Goal: Communication & Community: Answer question/provide support

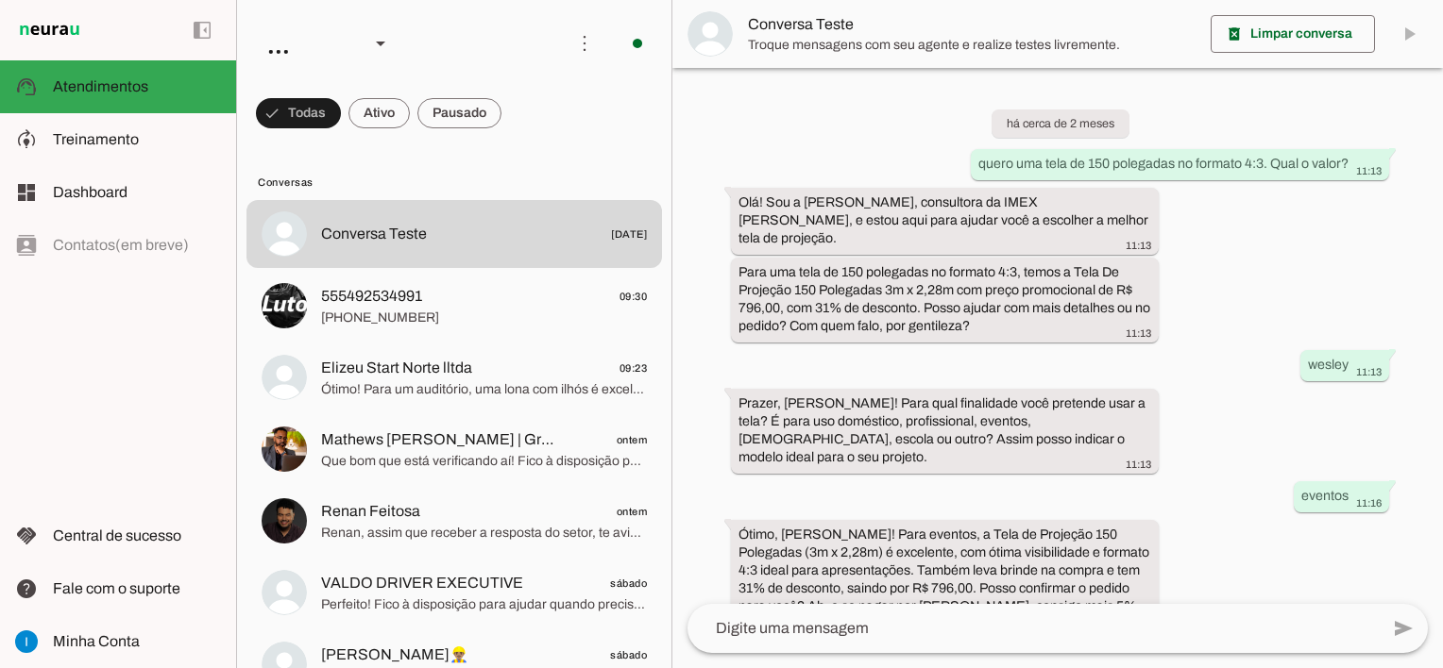
scroll to position [1381, 0]
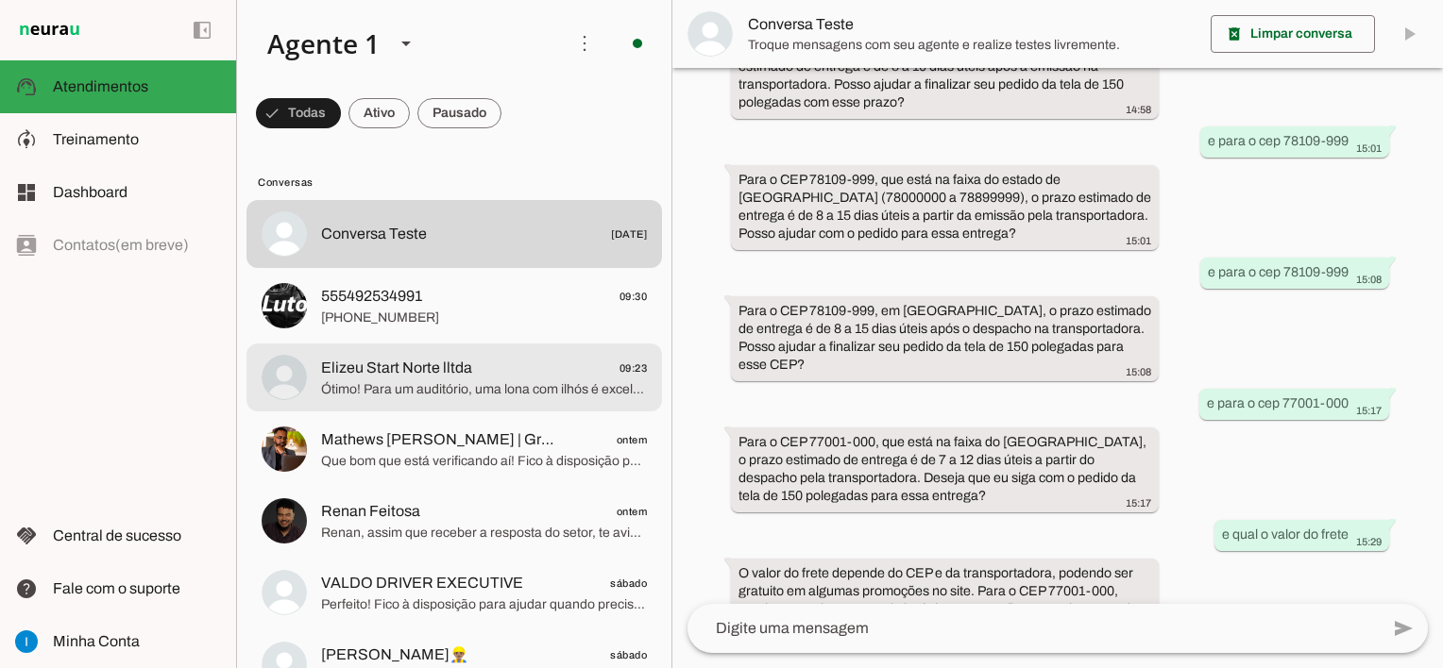
click at [479, 392] on span "Ótimo! Para um auditório, uma lona com ilhós é excelente para fixação segura. C…" at bounding box center [484, 389] width 326 height 19
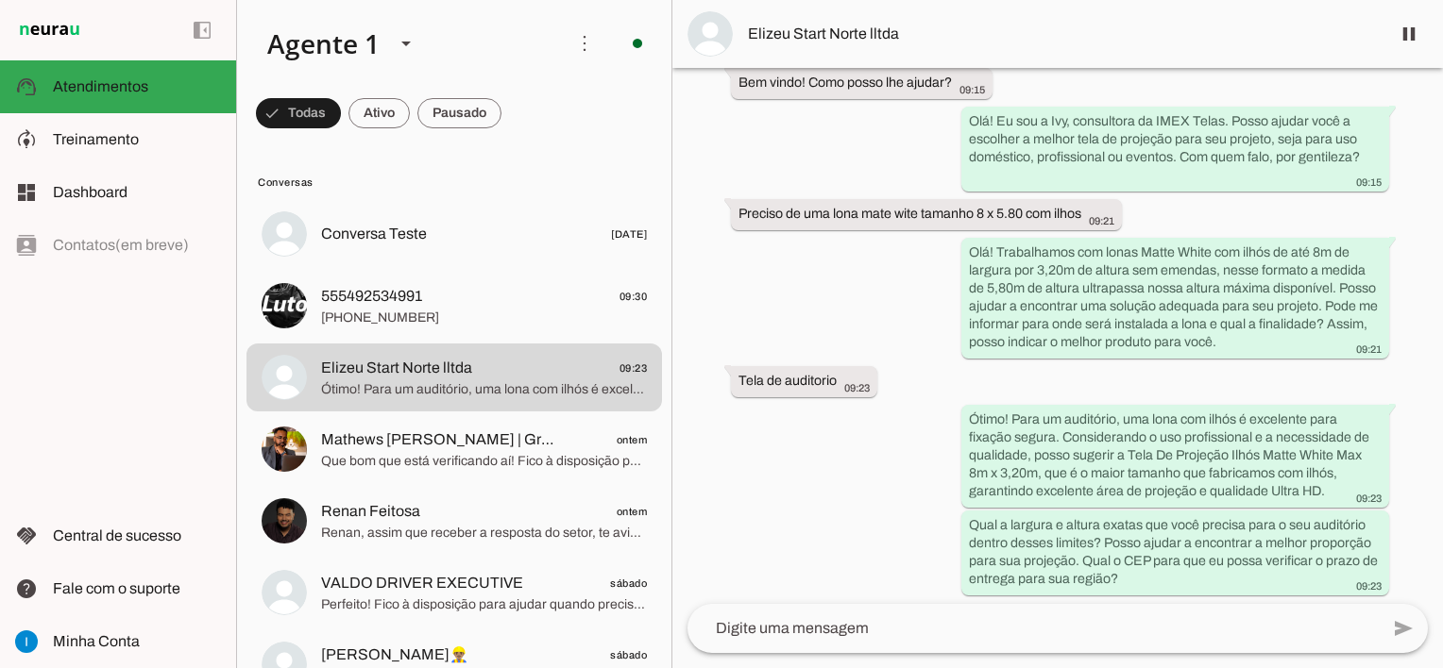
scroll to position [980, 0]
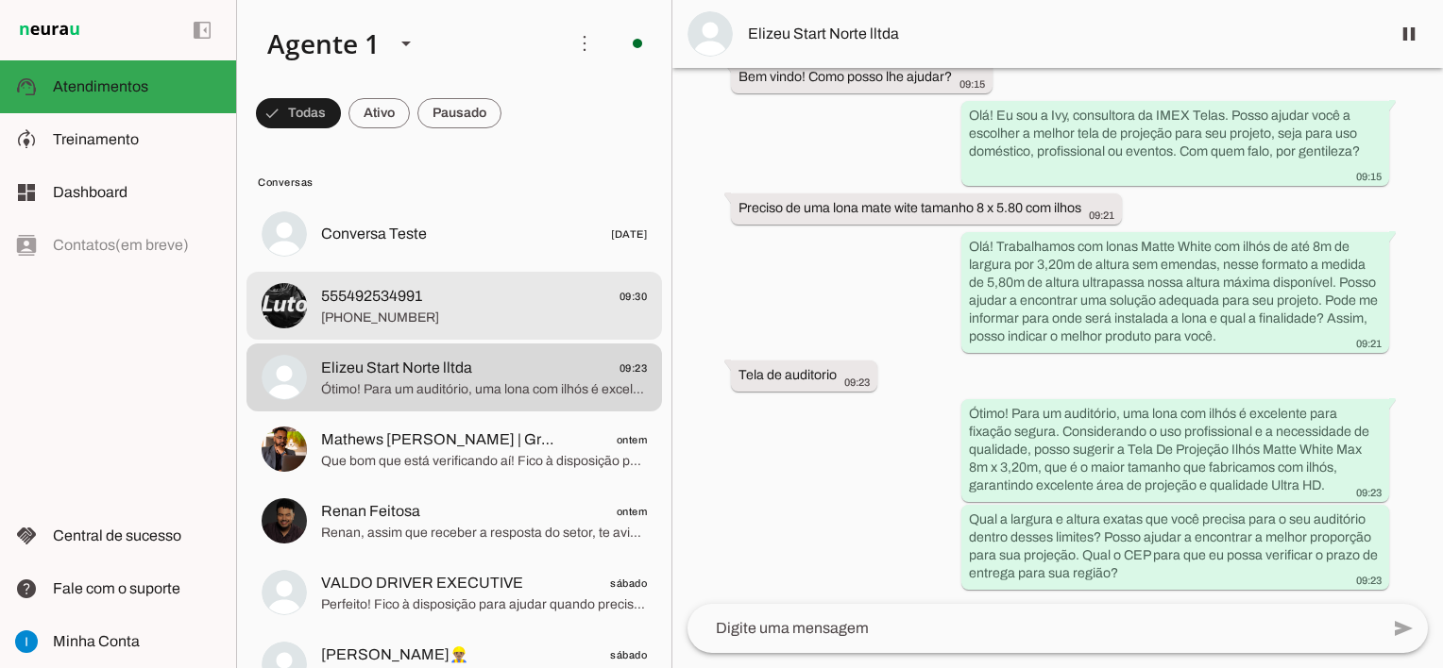
click at [459, 325] on span "[PHONE_NUMBER]" at bounding box center [484, 318] width 326 height 19
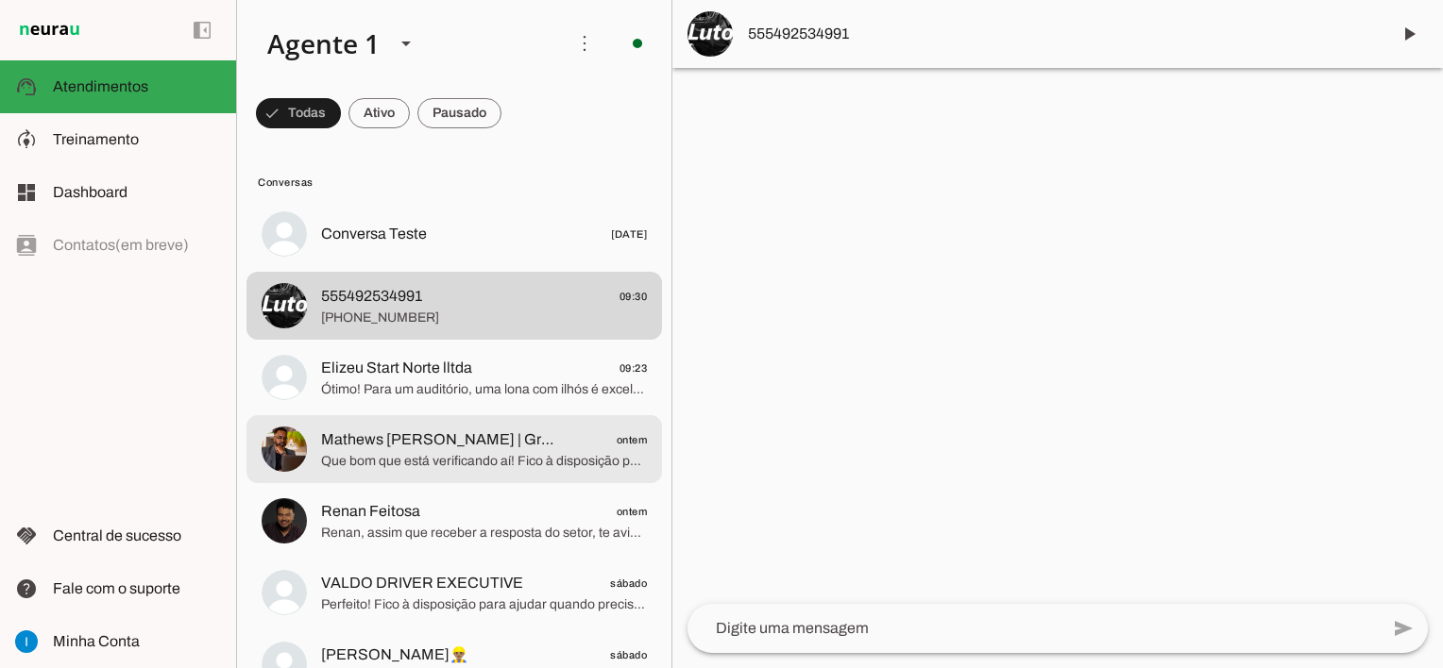
click at [491, 464] on span "Que bom que está verificando aí! Fico à disposição para ajudar quando precisar …" at bounding box center [484, 461] width 326 height 19
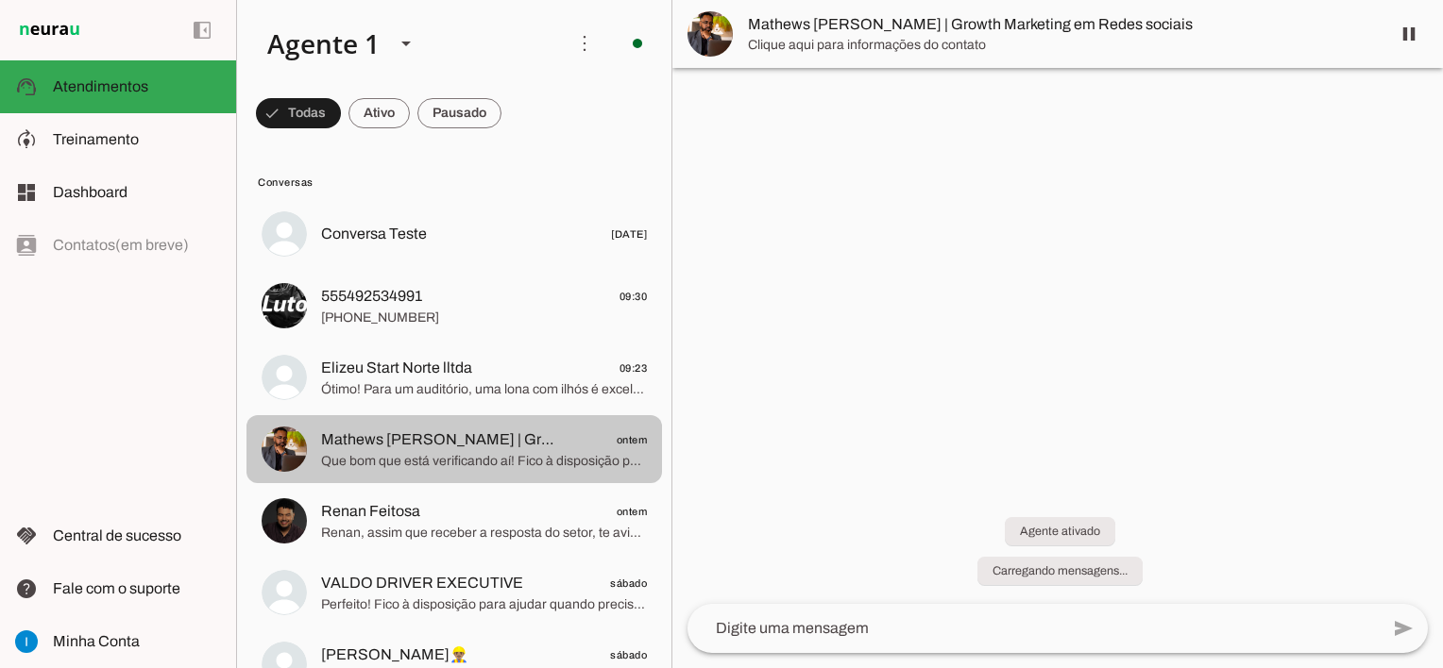
scroll to position [355, 0]
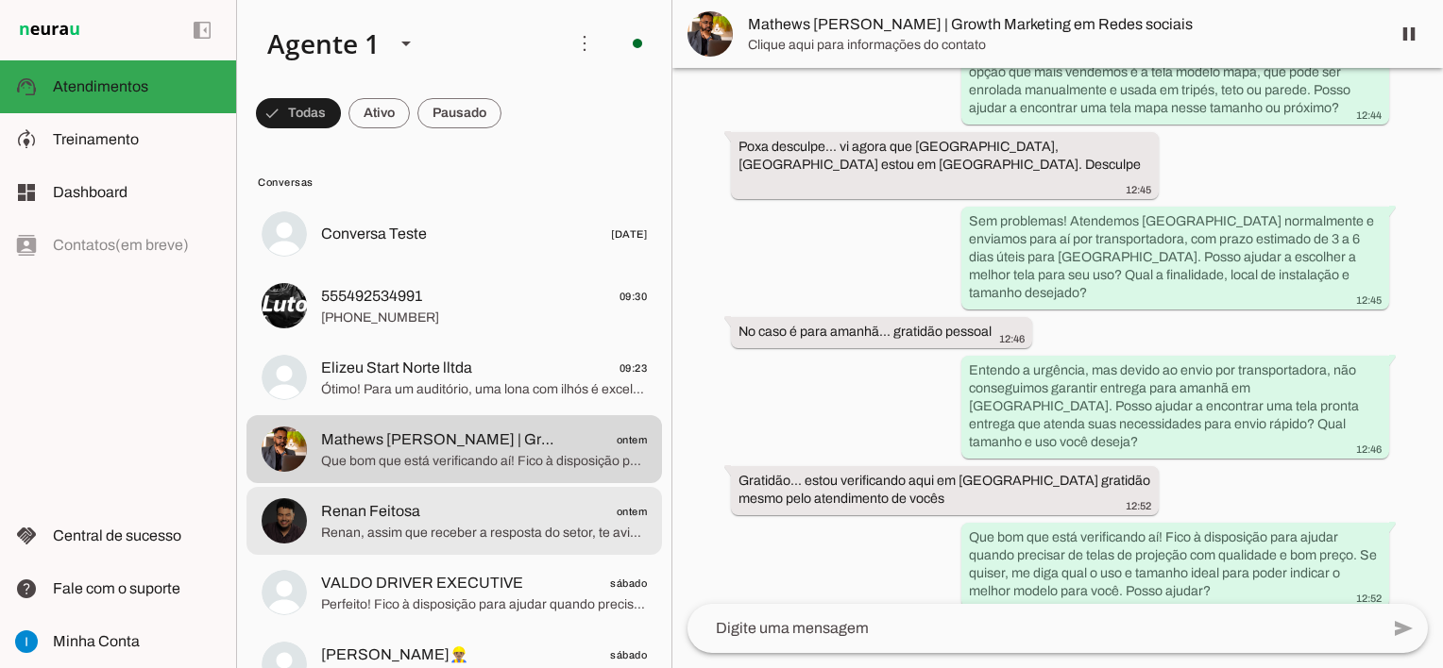
click at [452, 536] on span "Renan, assim que receber a resposta do setor, te aviso aqui. Enquanto isso, pos…" at bounding box center [484, 533] width 326 height 19
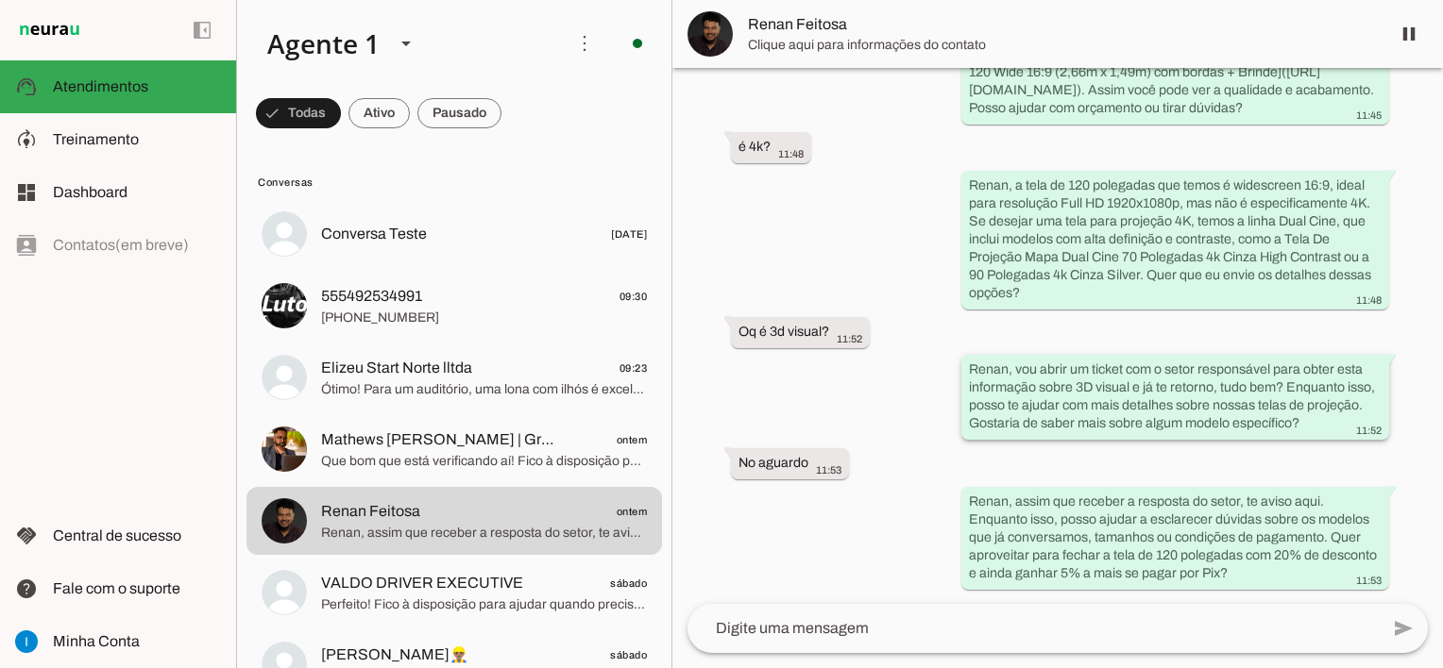
scroll to position [982, 0]
click at [1413, 28] on span at bounding box center [1408, 33] width 45 height 45
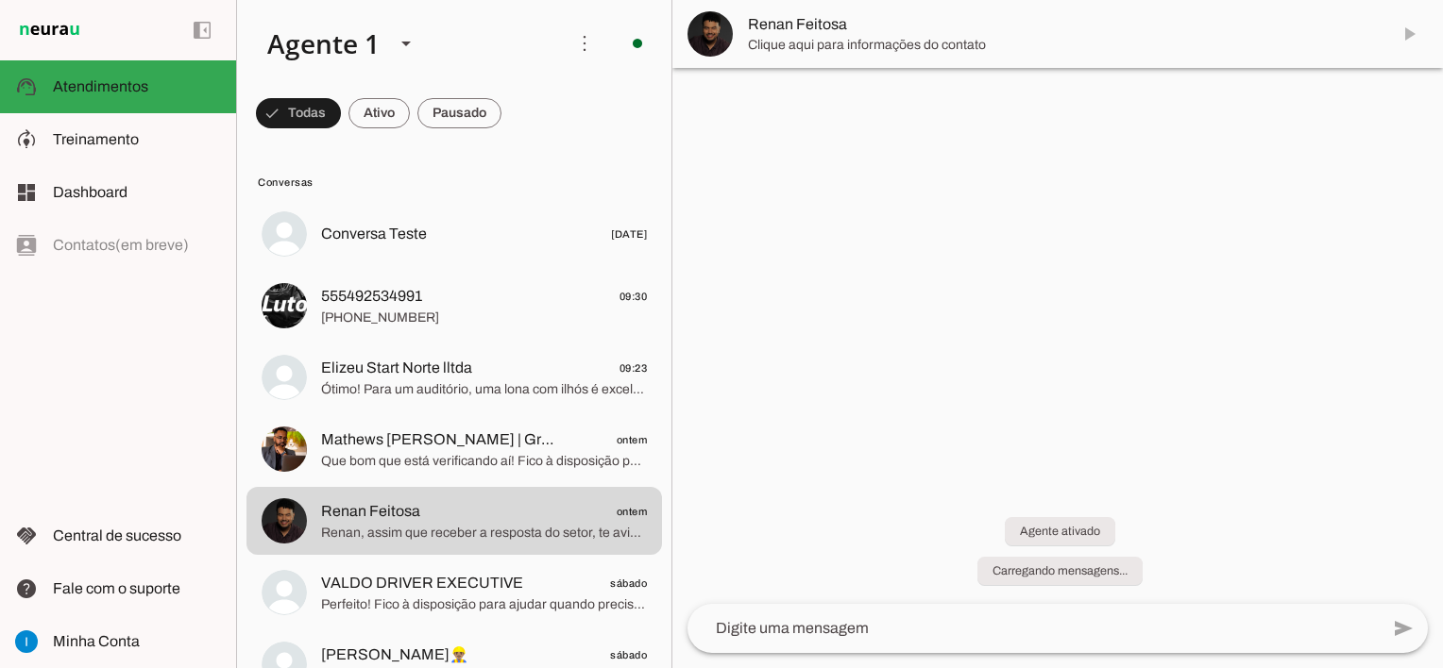
scroll to position [0, 0]
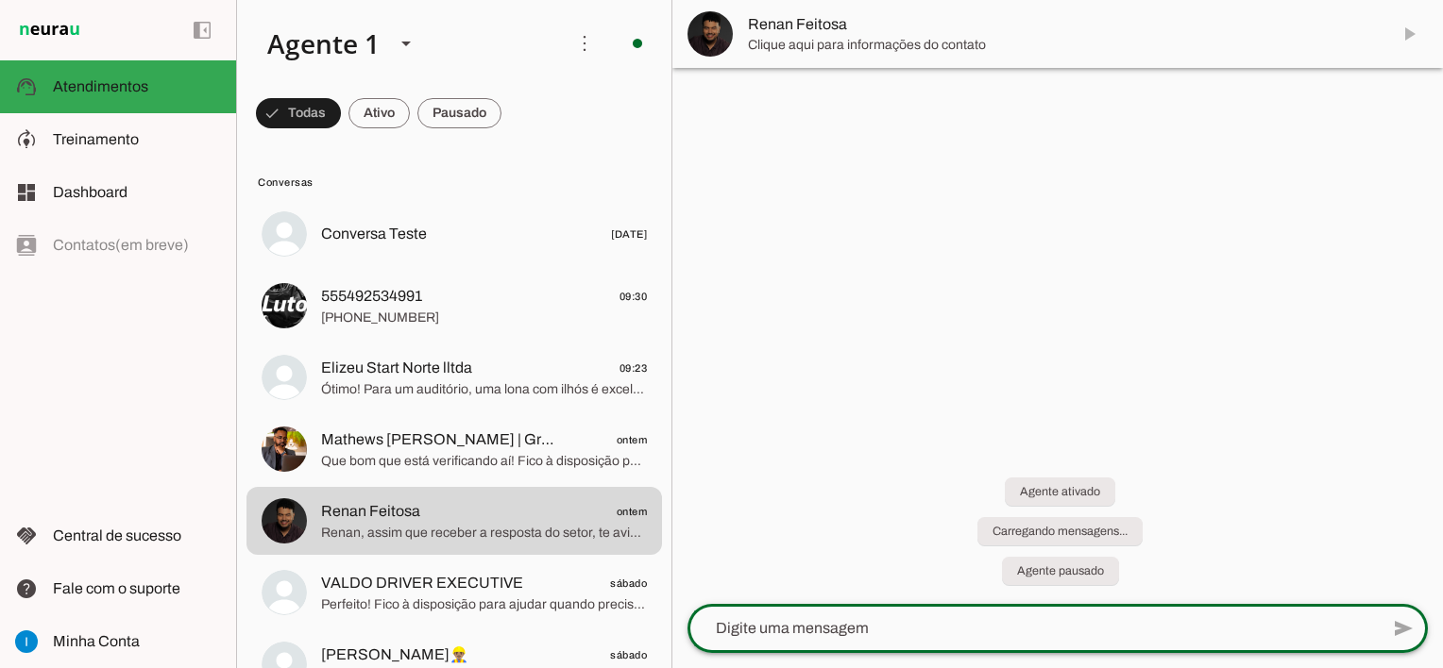
click at [861, 629] on textarea at bounding box center [1032, 628] width 691 height 23
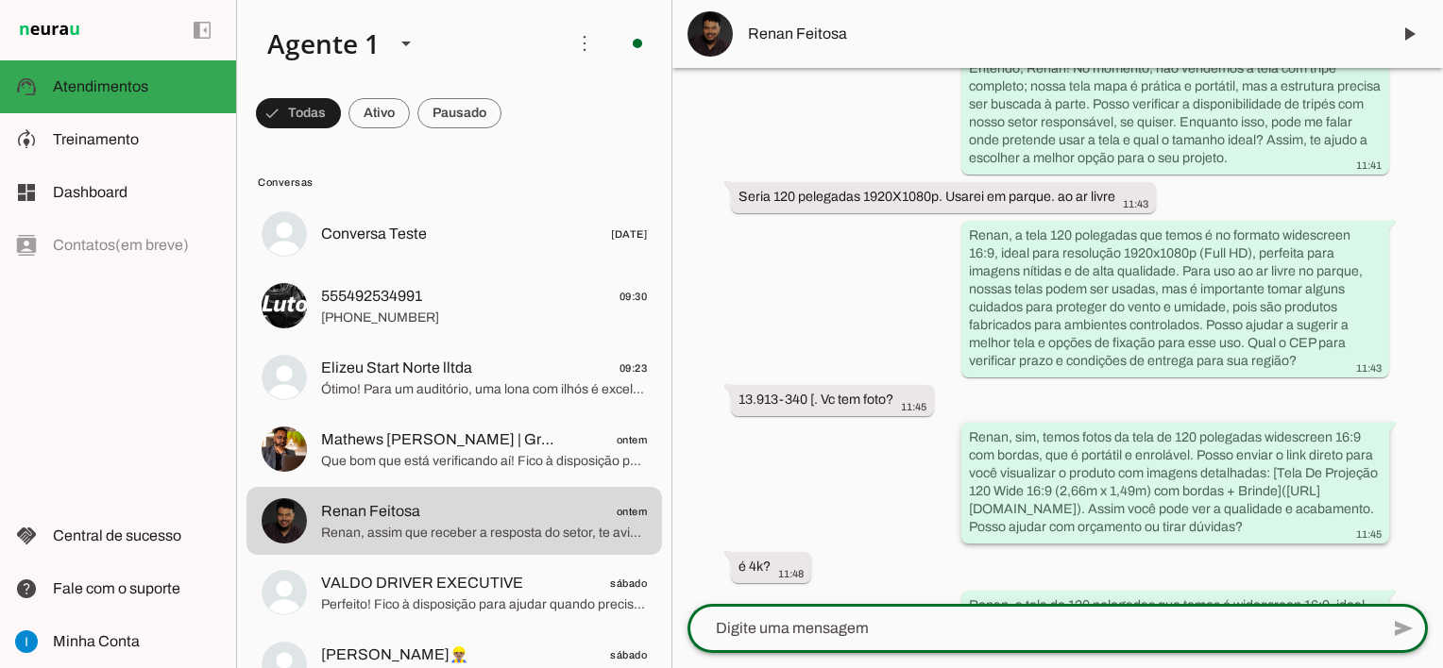
scroll to position [544, 0]
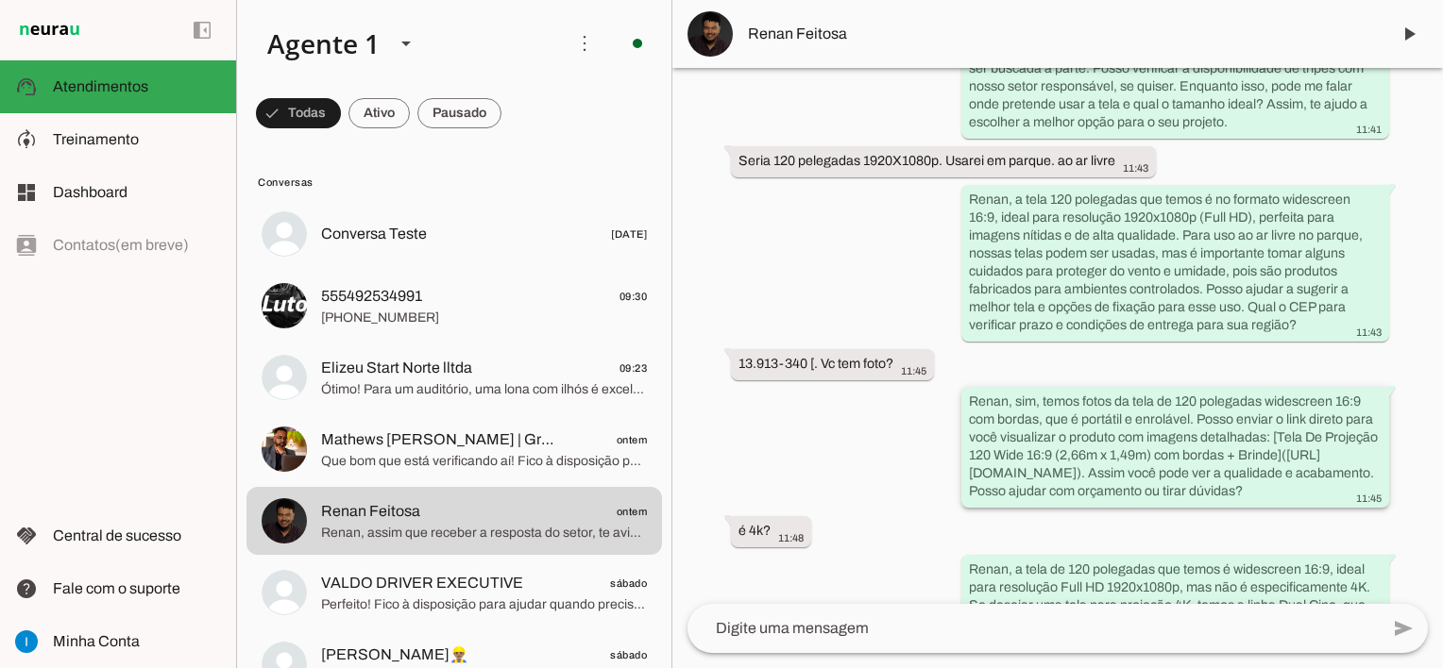
drag, startPoint x: 972, startPoint y: 487, endPoint x: 1144, endPoint y: 511, distance: 173.4
click at [0, 0] on slot "Renan, sim, temos fotos da tela de 120 polegadas widescreen 16:9 com bordas, qu…" at bounding box center [0, 0] width 0 height 0
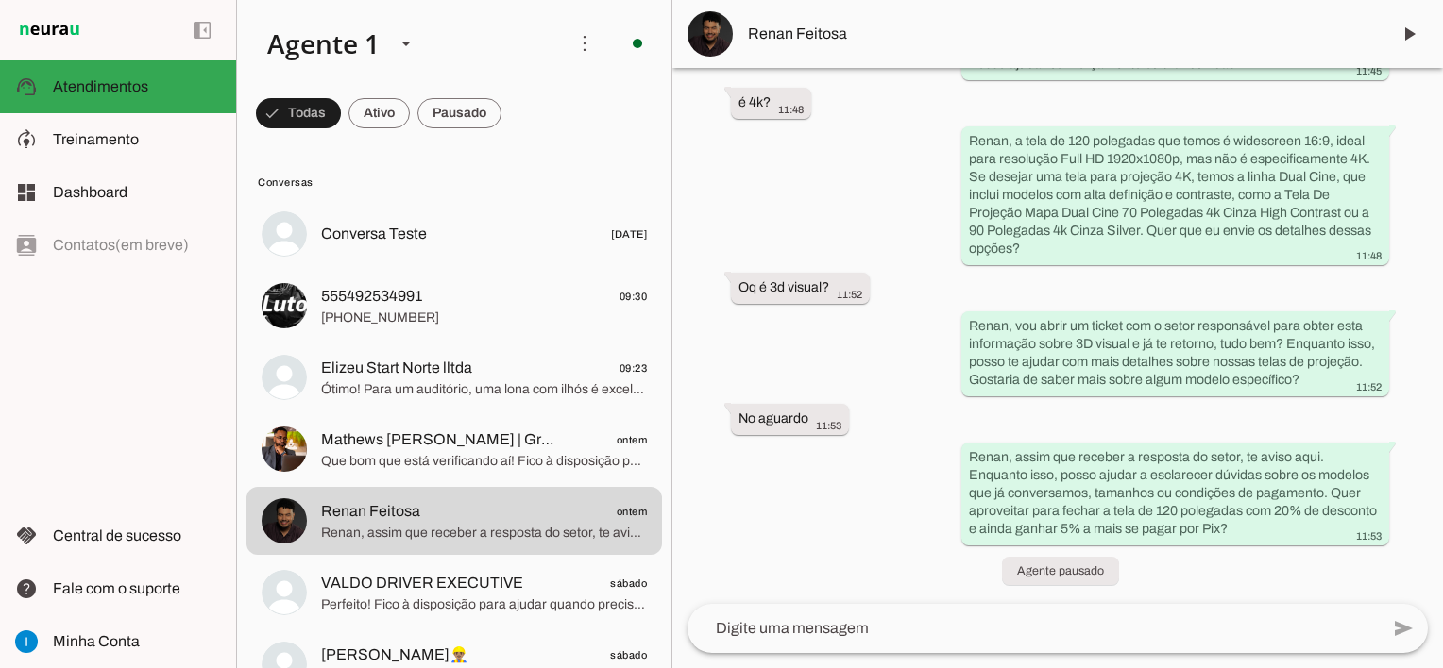
scroll to position [1026, 0]
click at [1417, 33] on span at bounding box center [1408, 33] width 45 height 45
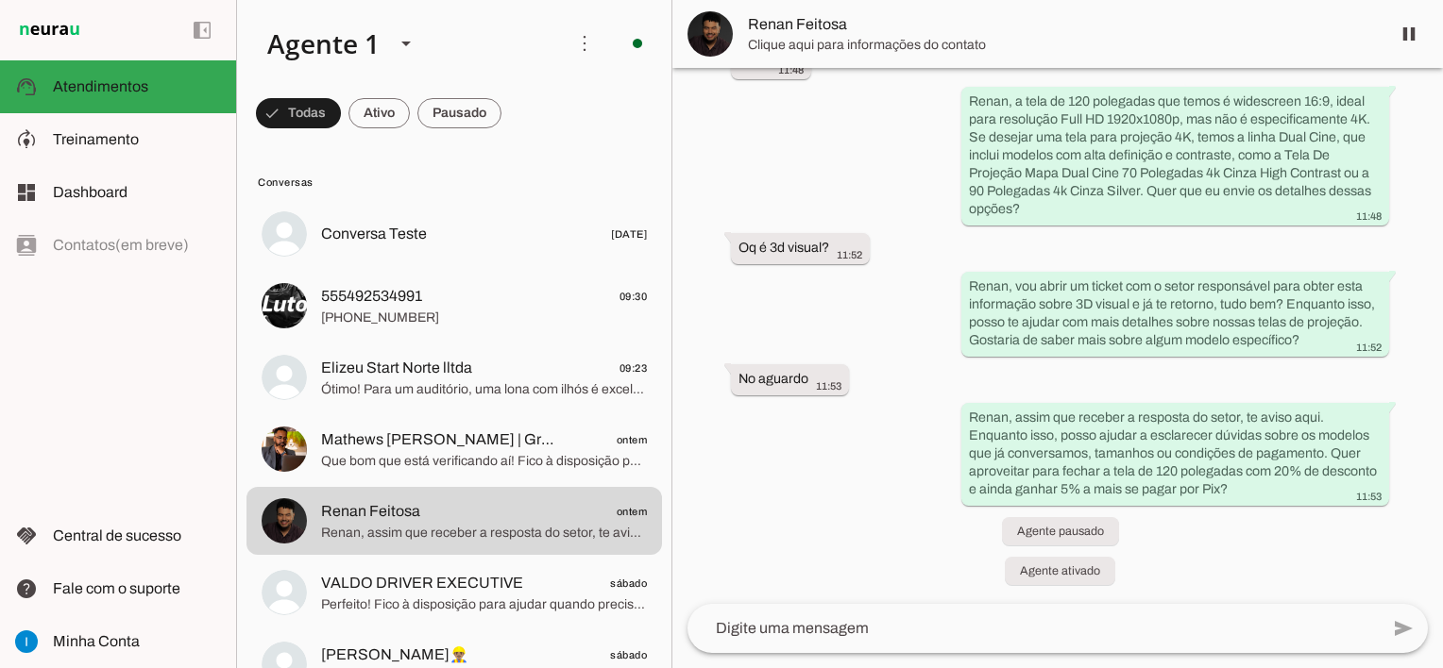
scroll to position [1065, 0]
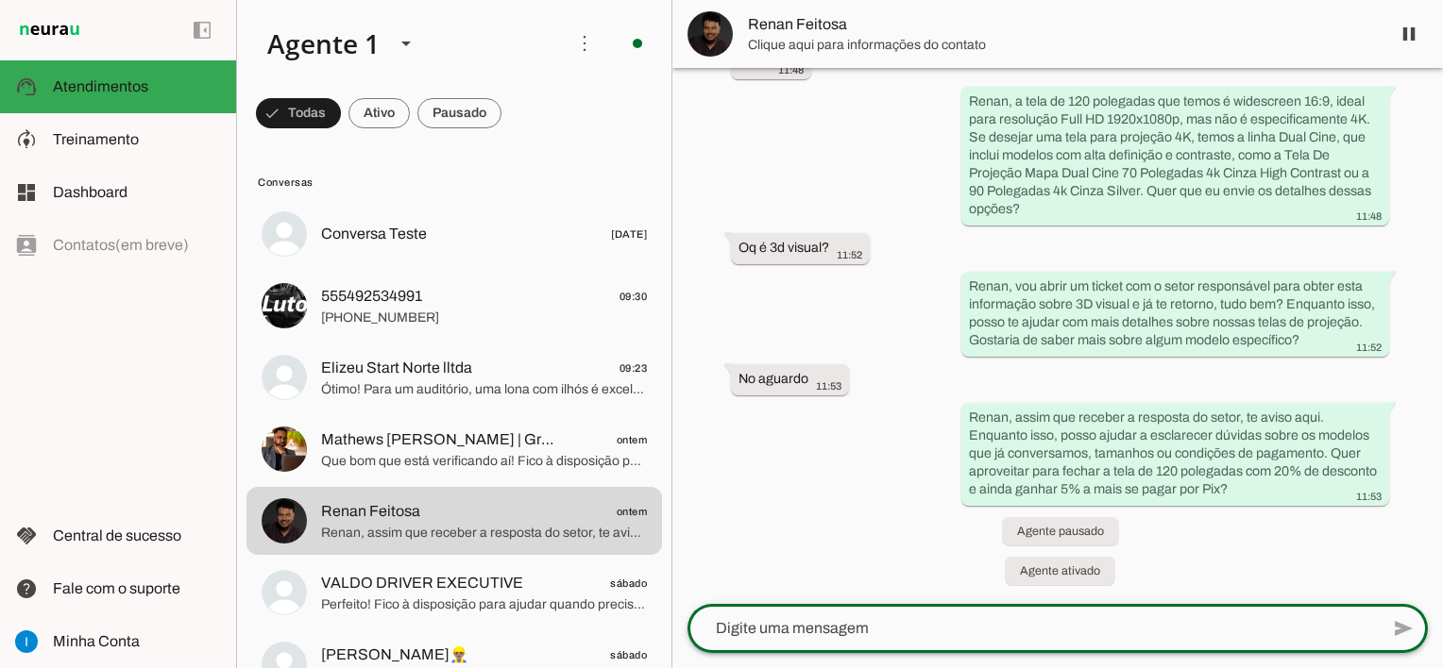
click at [809, 624] on textarea at bounding box center [1032, 628] width 691 height 23
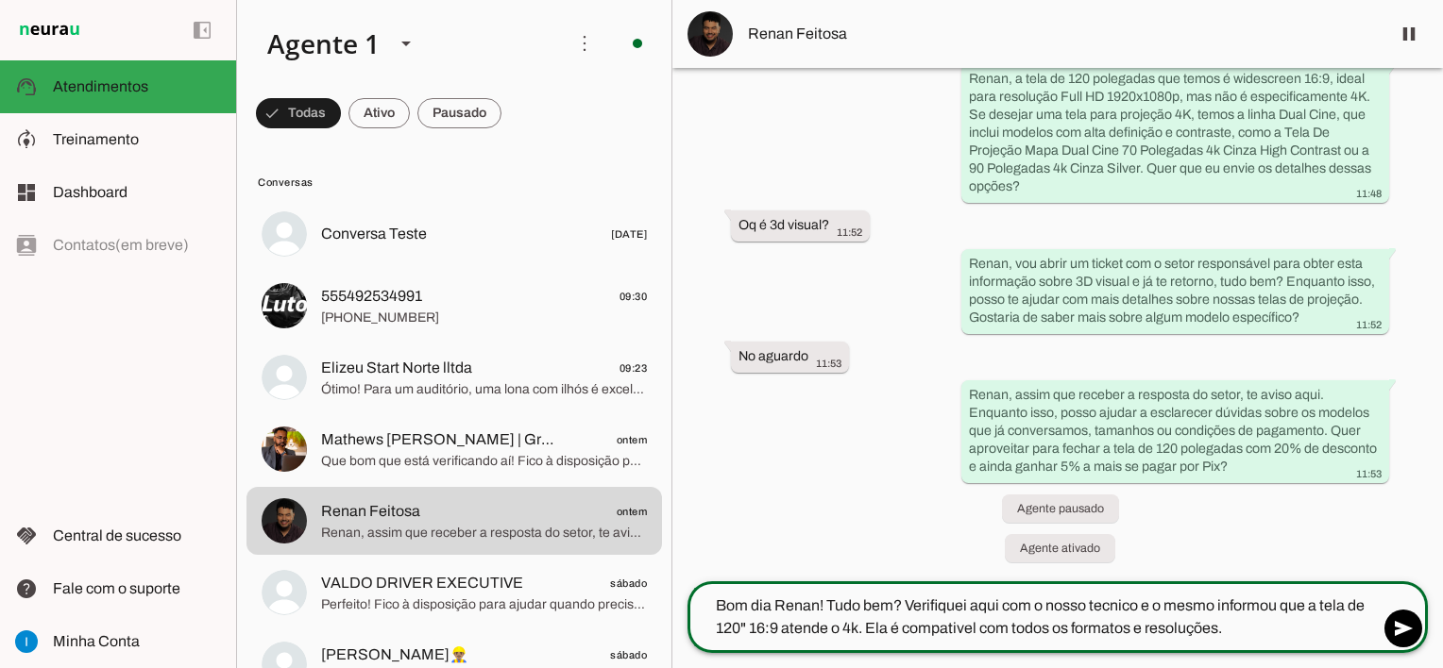
type textarea "Bom dia Renan! Tudo bem? Verifiquei aqui com o nosso tecnico e o mesmo informou…"
type md-outlined-text-field "Bom dia Renan! Tudo bem? Verifiquei aqui com o nosso tecnico e o mesmo informou…"
click at [1407, 636] on span at bounding box center [1402, 628] width 45 height 45
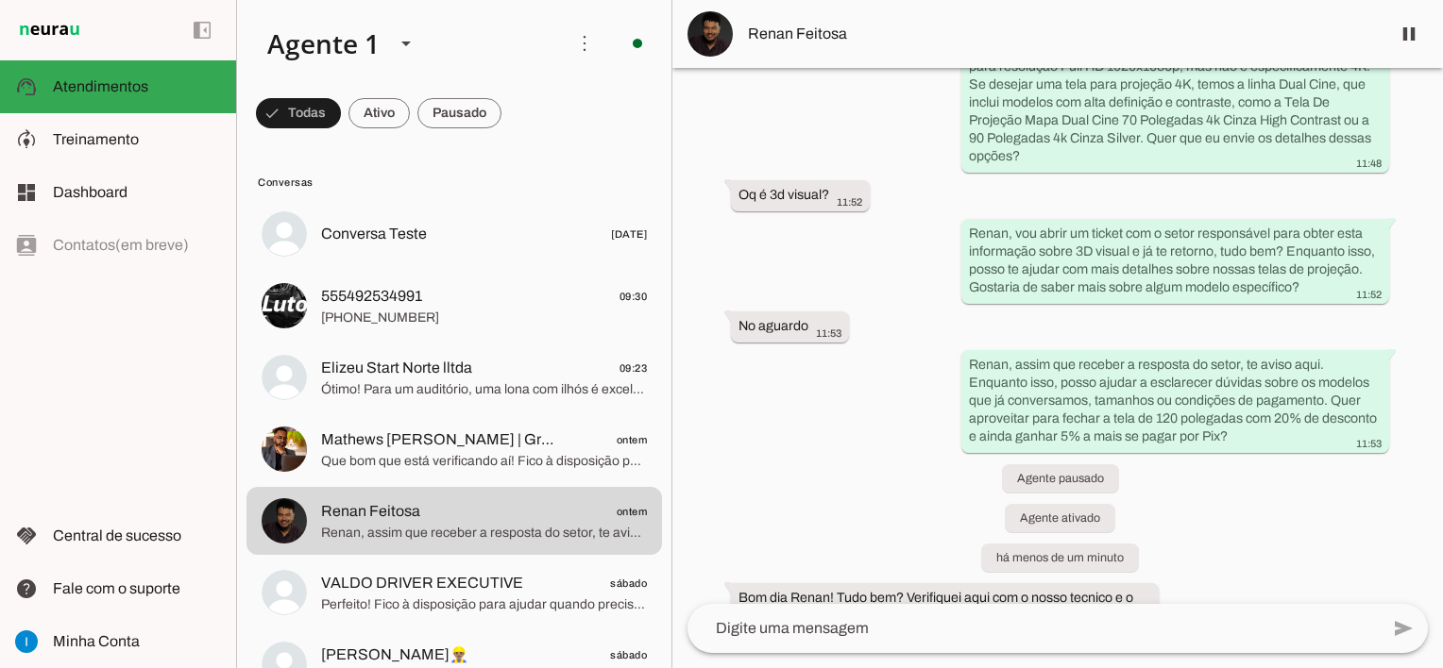
scroll to position [1178, 0]
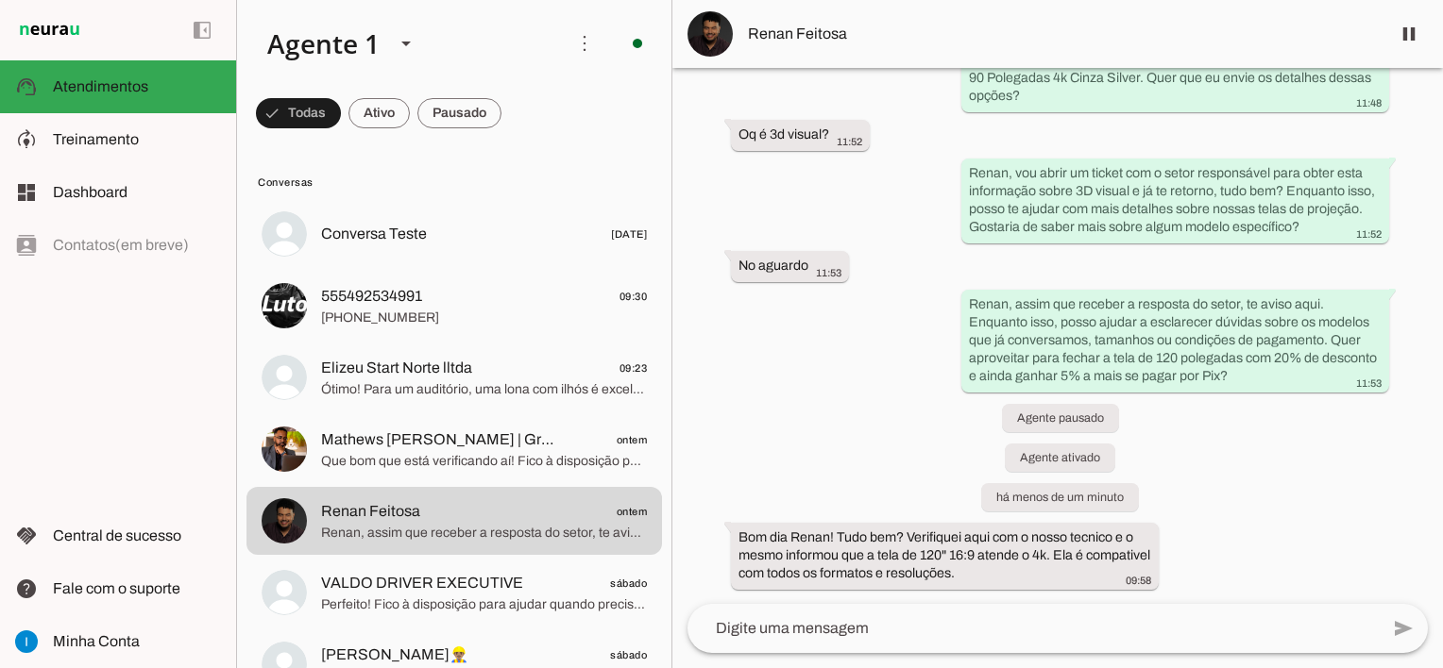
click at [1163, 630] on textarea at bounding box center [1032, 628] width 691 height 23
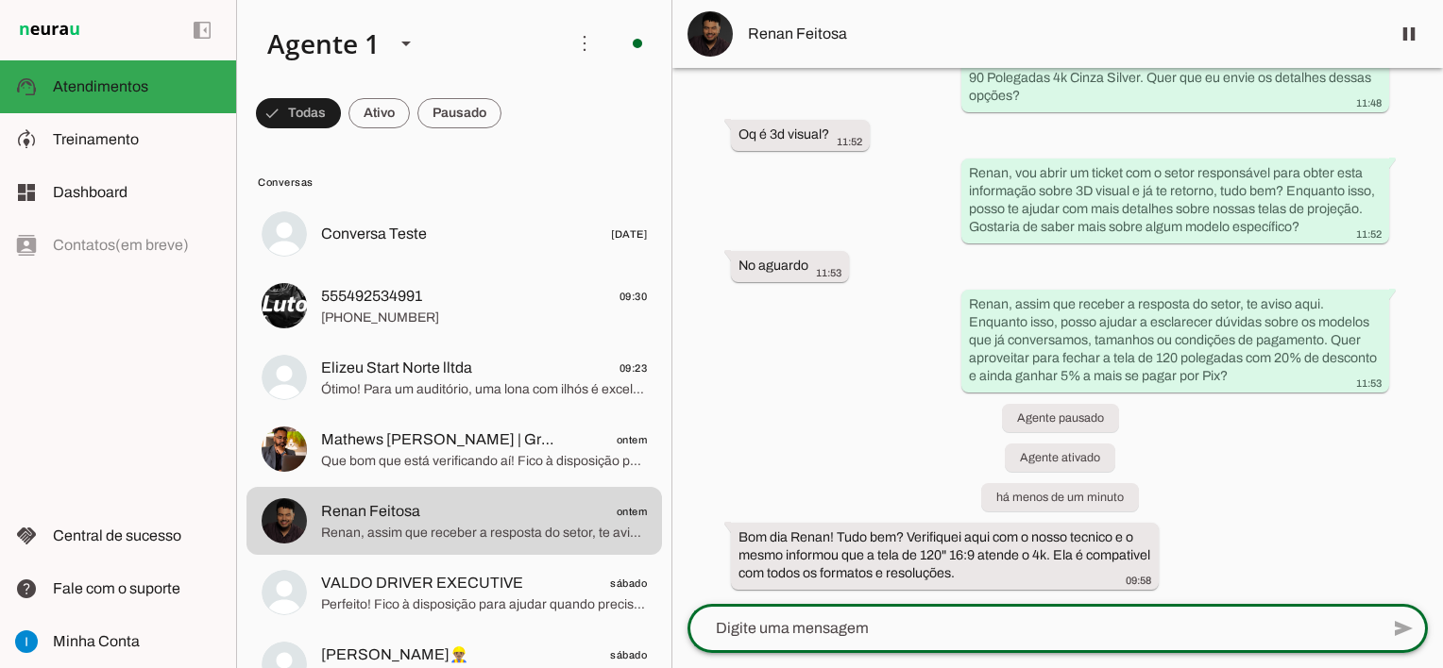
paste textarea "a mesma lona utilizada em home theaters, cinemas e também nas telas fixas e elé…"
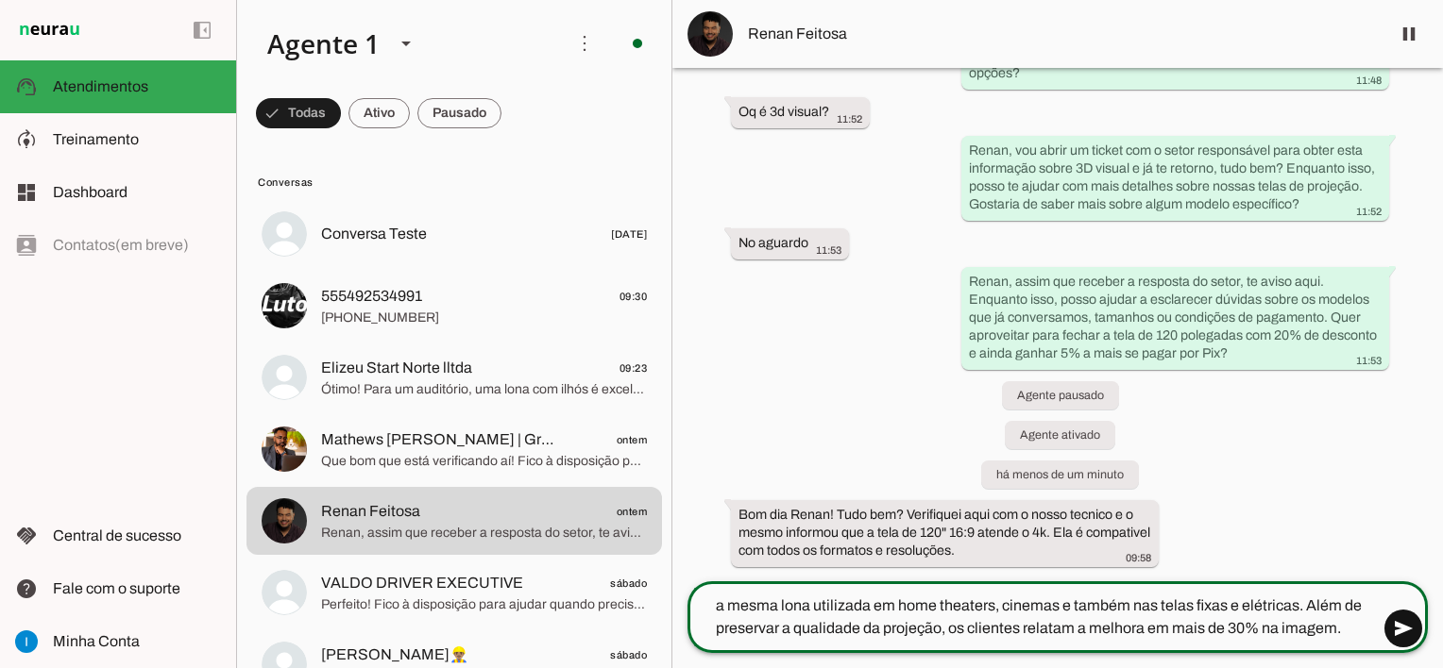
type textarea "a mesma lona utilizada em home theaters, cinemas e também nas telas fixas e elé…"
type md-outlined-text-field "a mesma lona utilizada em home theaters, cinemas e também nas telas fixas e elé…"
click at [1398, 639] on span at bounding box center [1402, 628] width 45 height 45
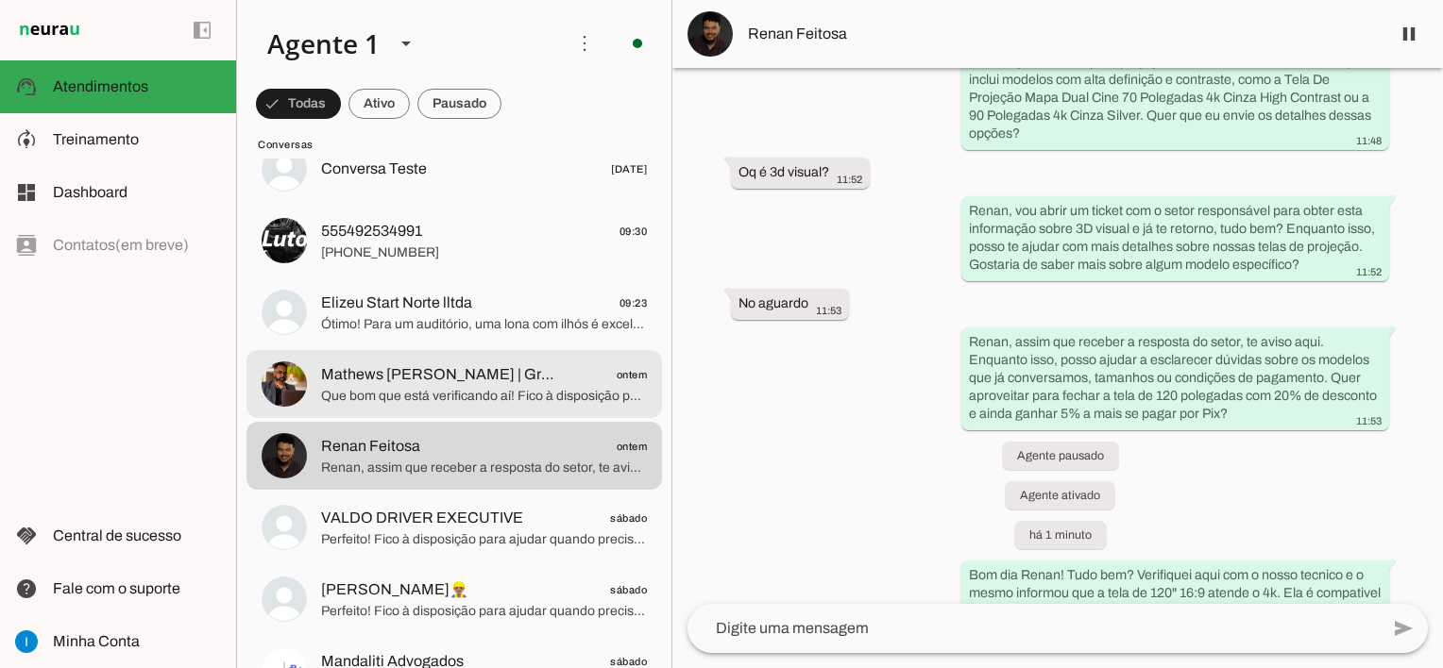
scroll to position [94, 0]
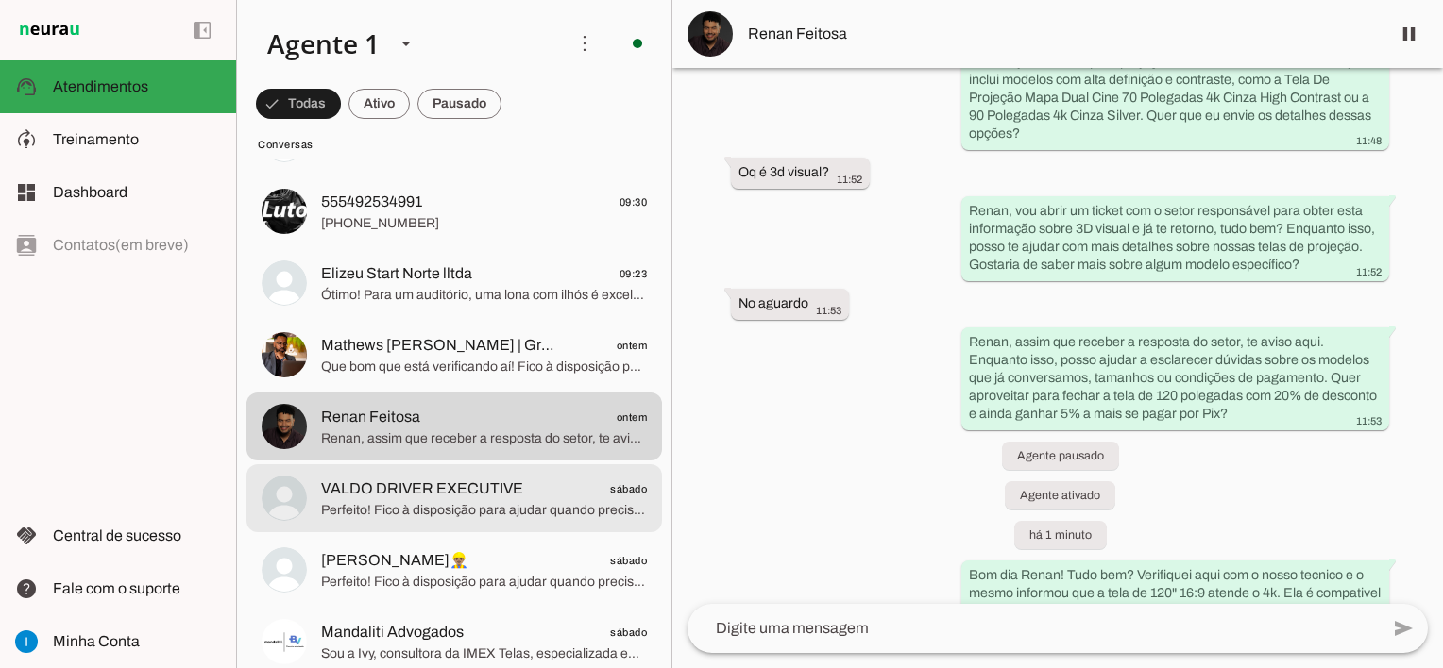
click at [470, 514] on span "Perfeito! Fico à disposição para ajudar quando precisar. Lembre-se que temos op…" at bounding box center [484, 510] width 326 height 19
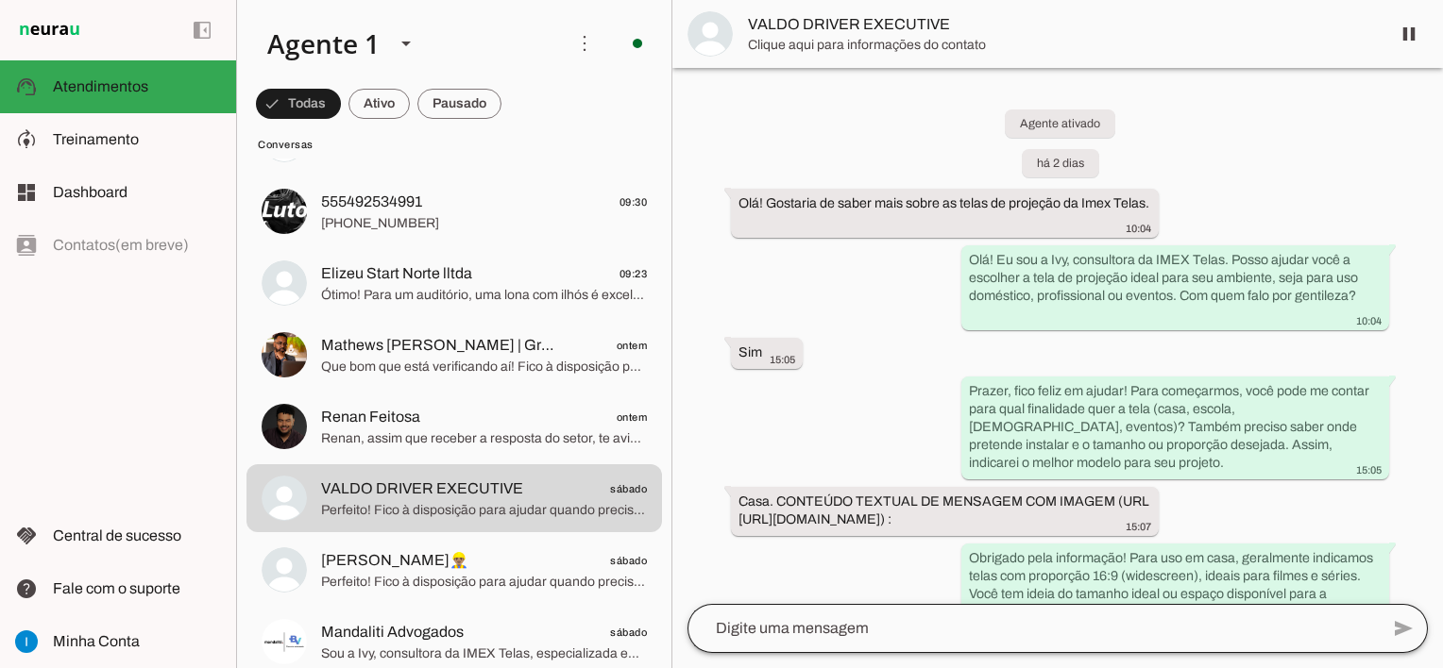
scroll to position [1089, 0]
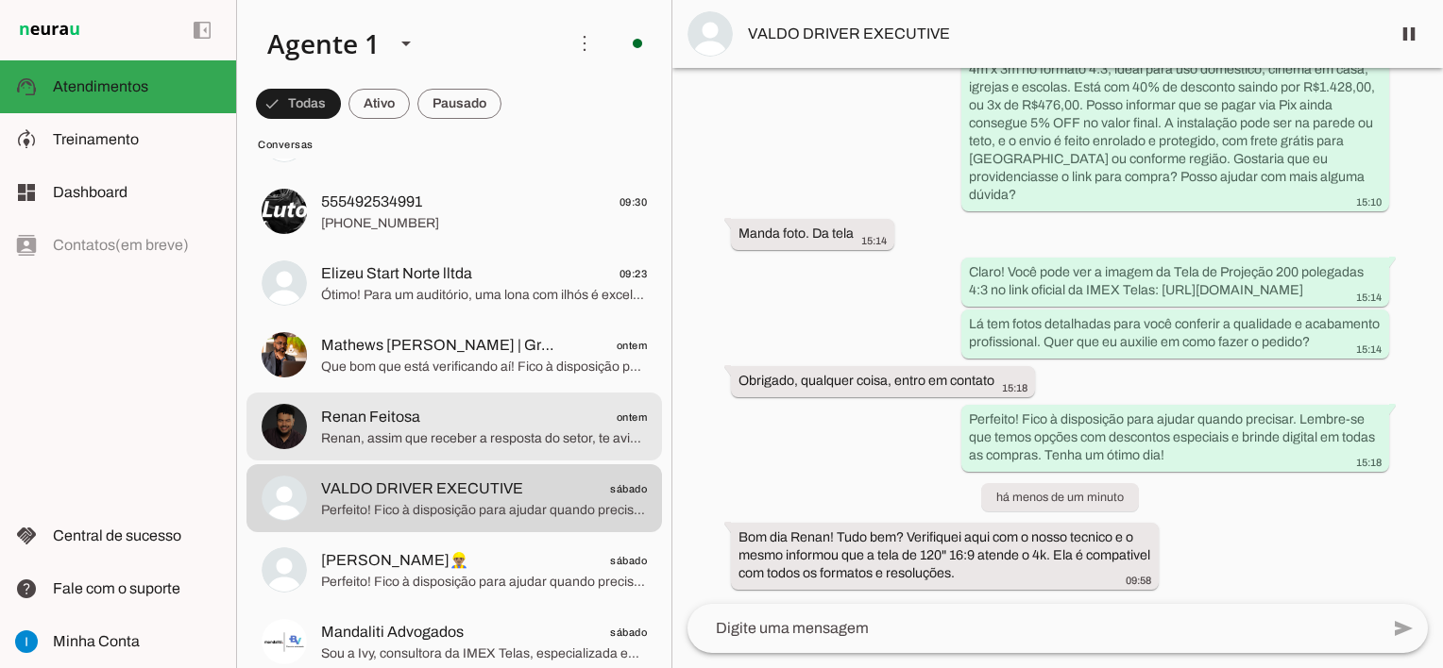
click at [366, 415] on span "Renan Feitosa" at bounding box center [370, 417] width 99 height 23
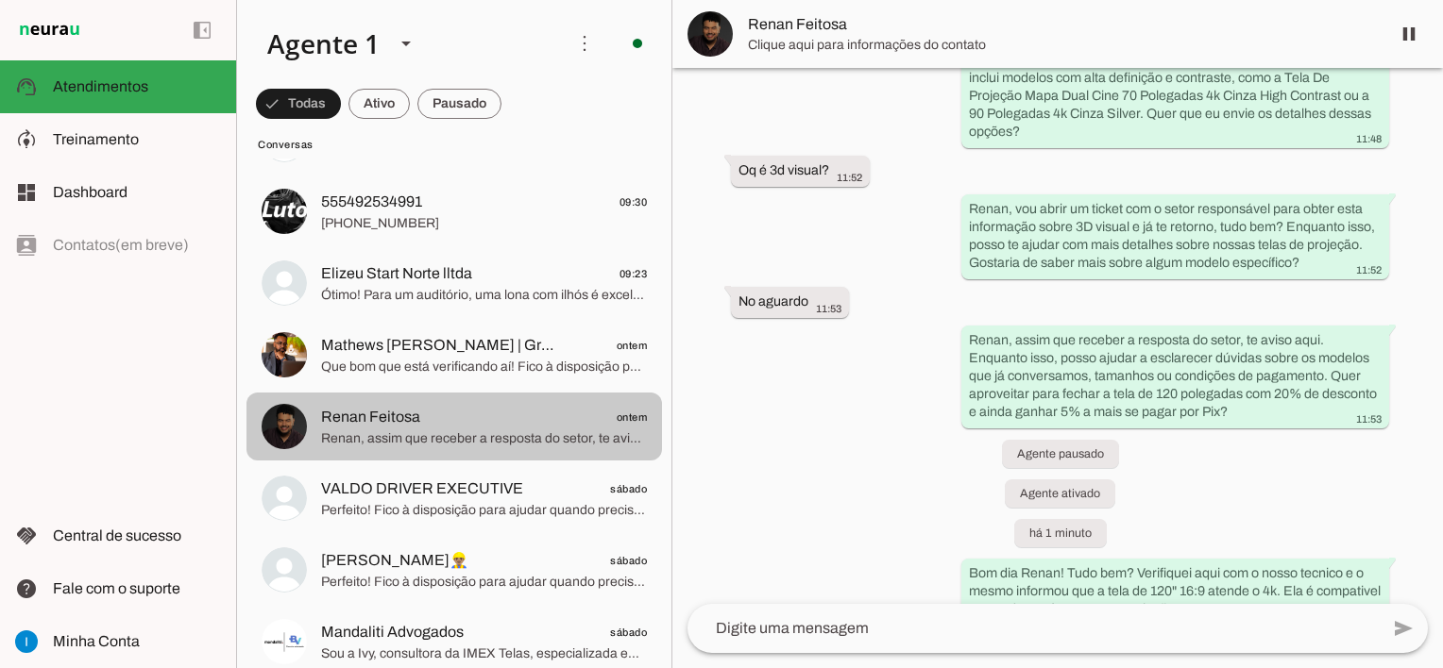
scroll to position [1324, 0]
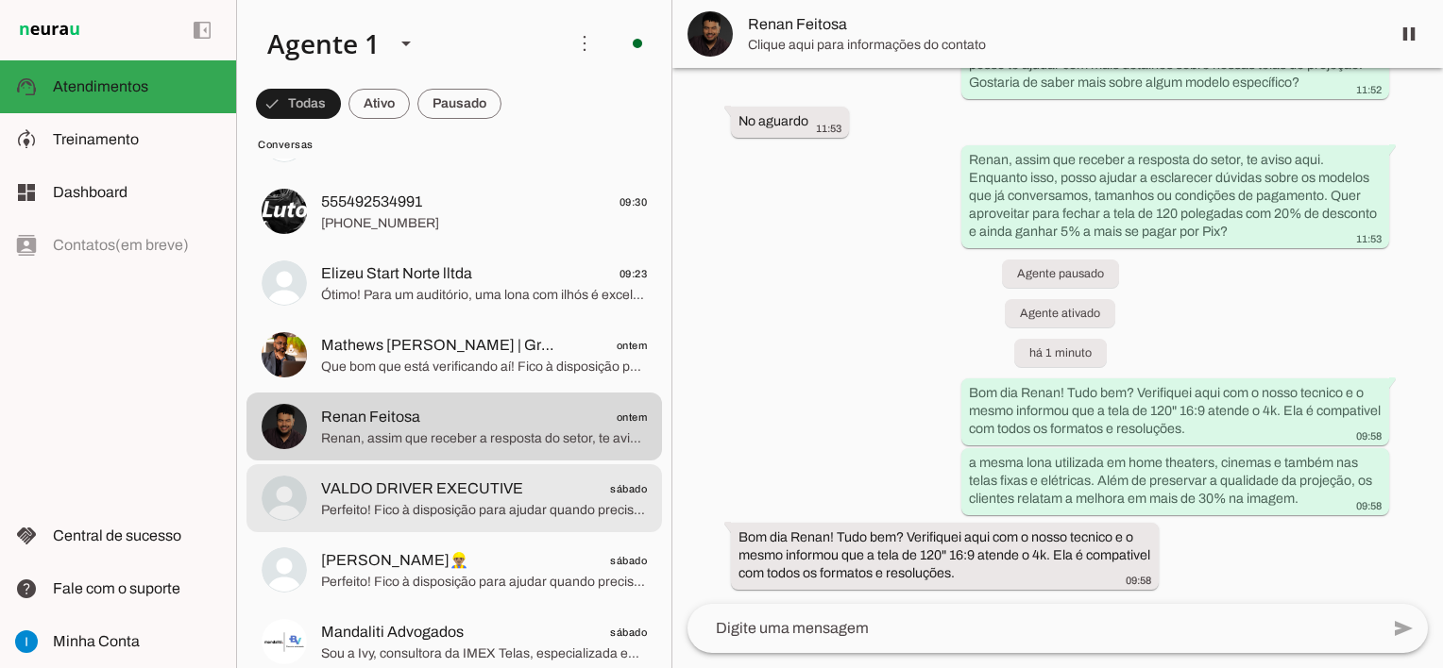
click at [443, 487] on span "VALDO DRIVER EXECUTIVE" at bounding box center [422, 489] width 202 height 23
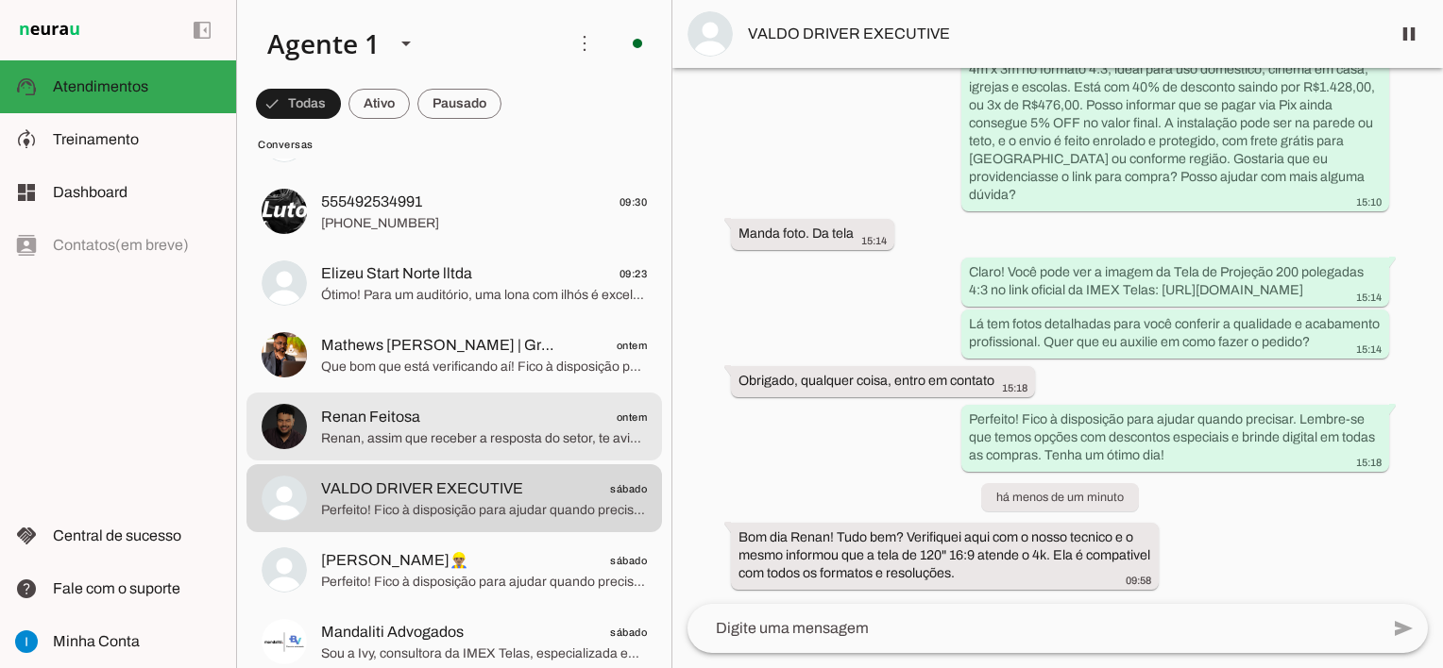
scroll to position [189, 0]
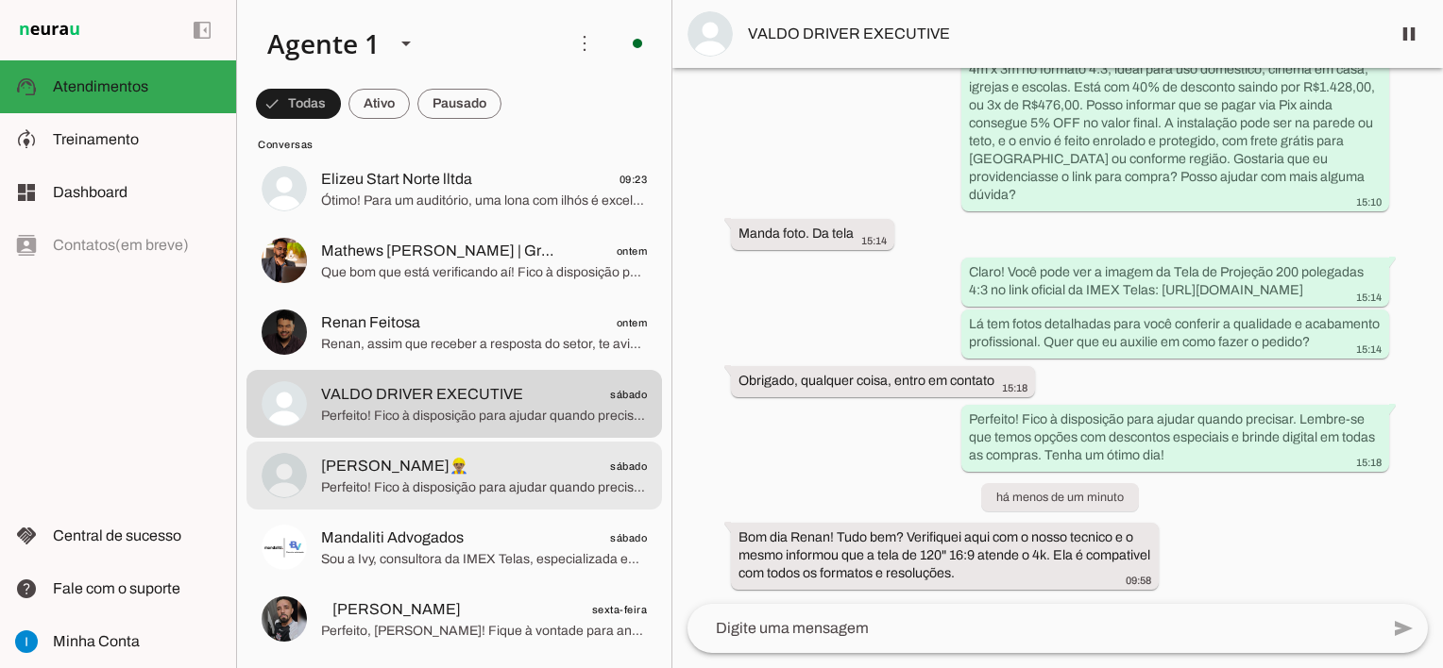
click at [515, 488] on span "Perfeito! Fico à disposição para ajudar quando precisar. Qualquer dúvida, é só …" at bounding box center [484, 488] width 326 height 19
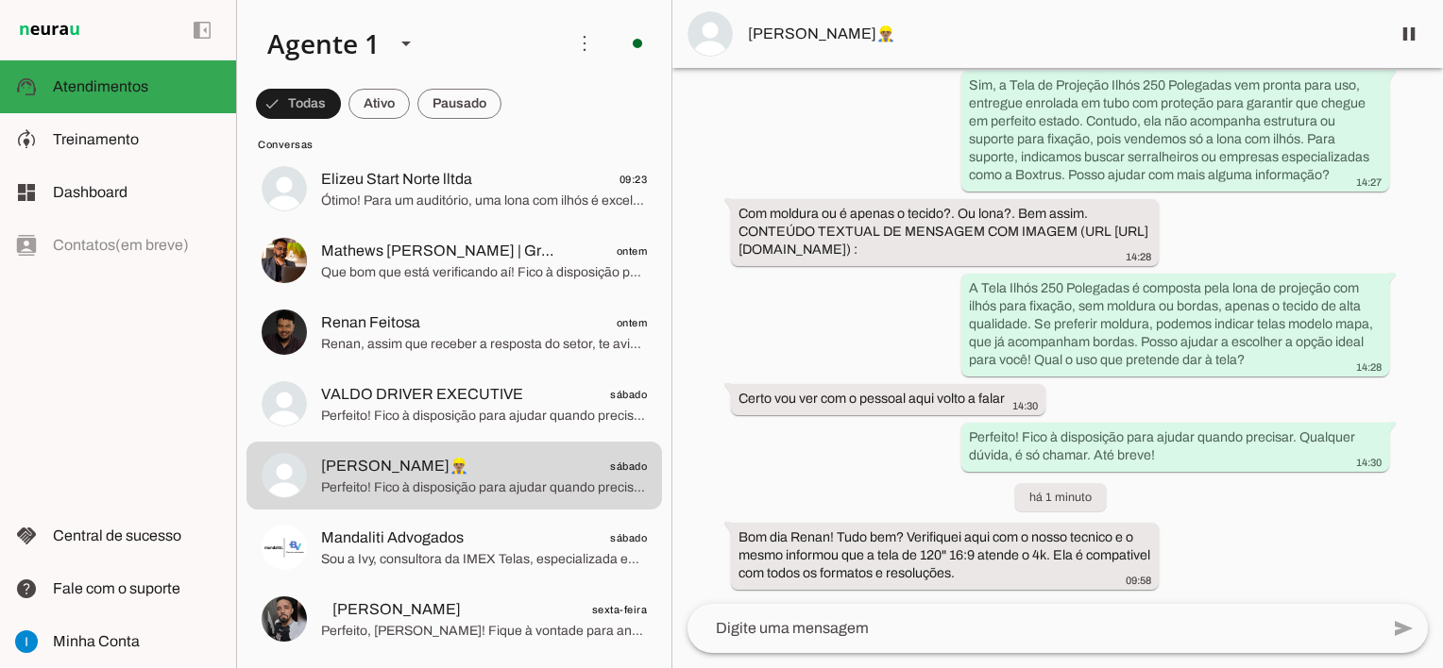
scroll to position [815, 0]
click at [801, 635] on textarea at bounding box center [1032, 628] width 691 height 23
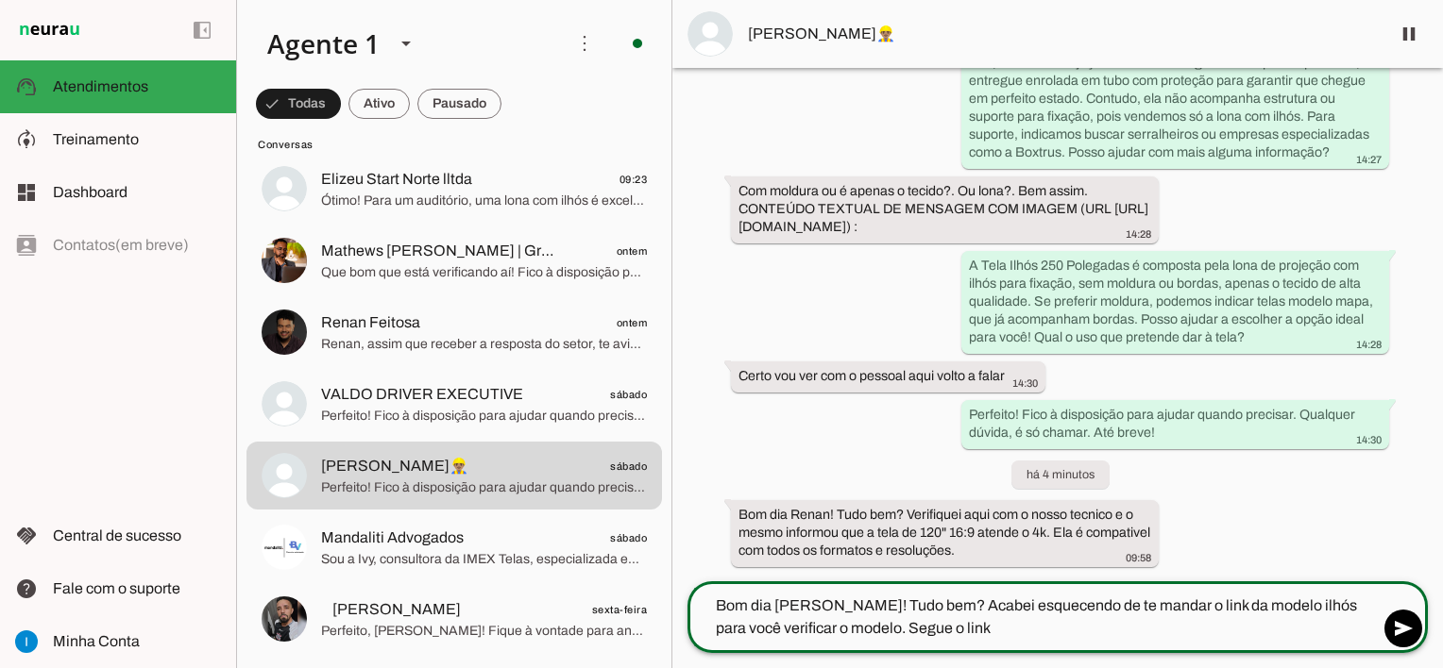
click at [785, 622] on textarea "Bom dia [PERSON_NAME]! Tudo bem? Acabei esquecendo de te mandar o link da model…" at bounding box center [1032, 617] width 691 height 45
click at [834, 626] on textarea "Bom dia [PERSON_NAME]! Tudo bem? Acabei esquecendo de te mandar o link da model…" at bounding box center [1032, 617] width 691 height 45
type textarea "Bom dia [PERSON_NAME]! Tudo bem? Acabei esquecendo de te mandar o link da model…"
type md-outlined-text-field "Bom dia [PERSON_NAME]! Tudo bem? Acabei esquecendo de te mandar o link da model…"
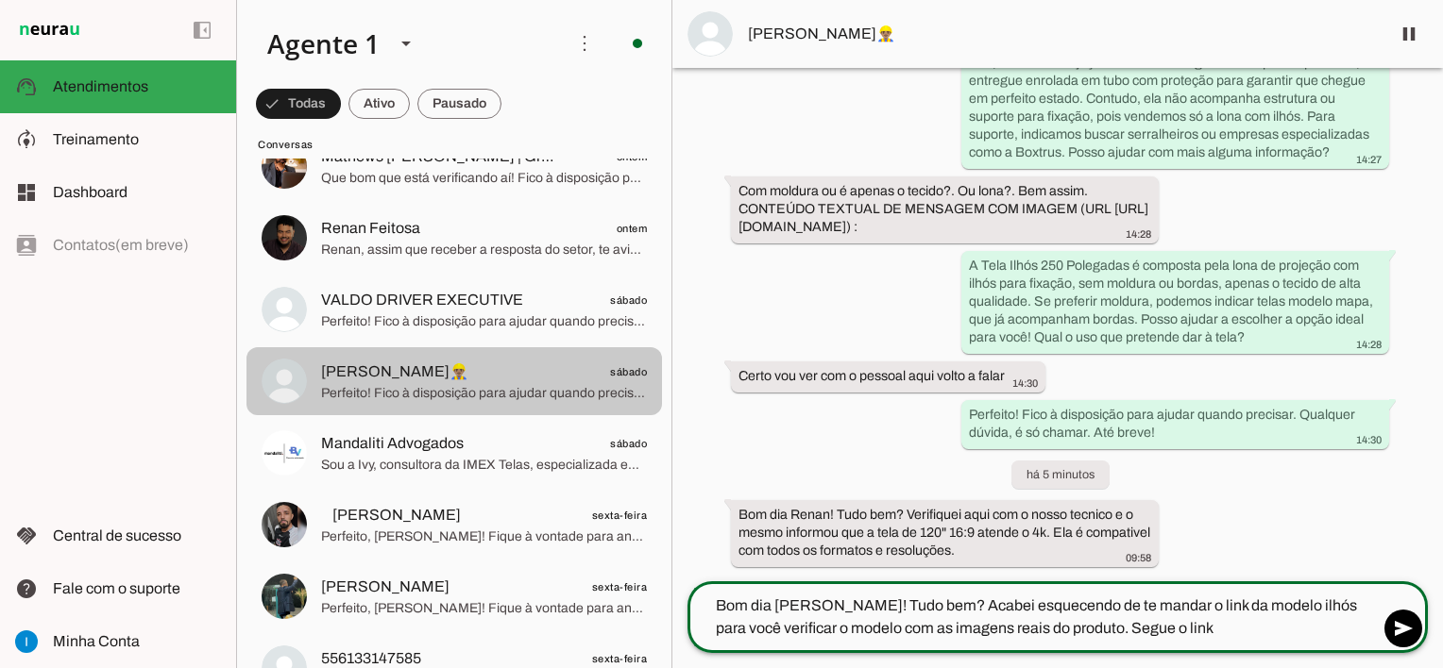
scroll to position [0, 0]
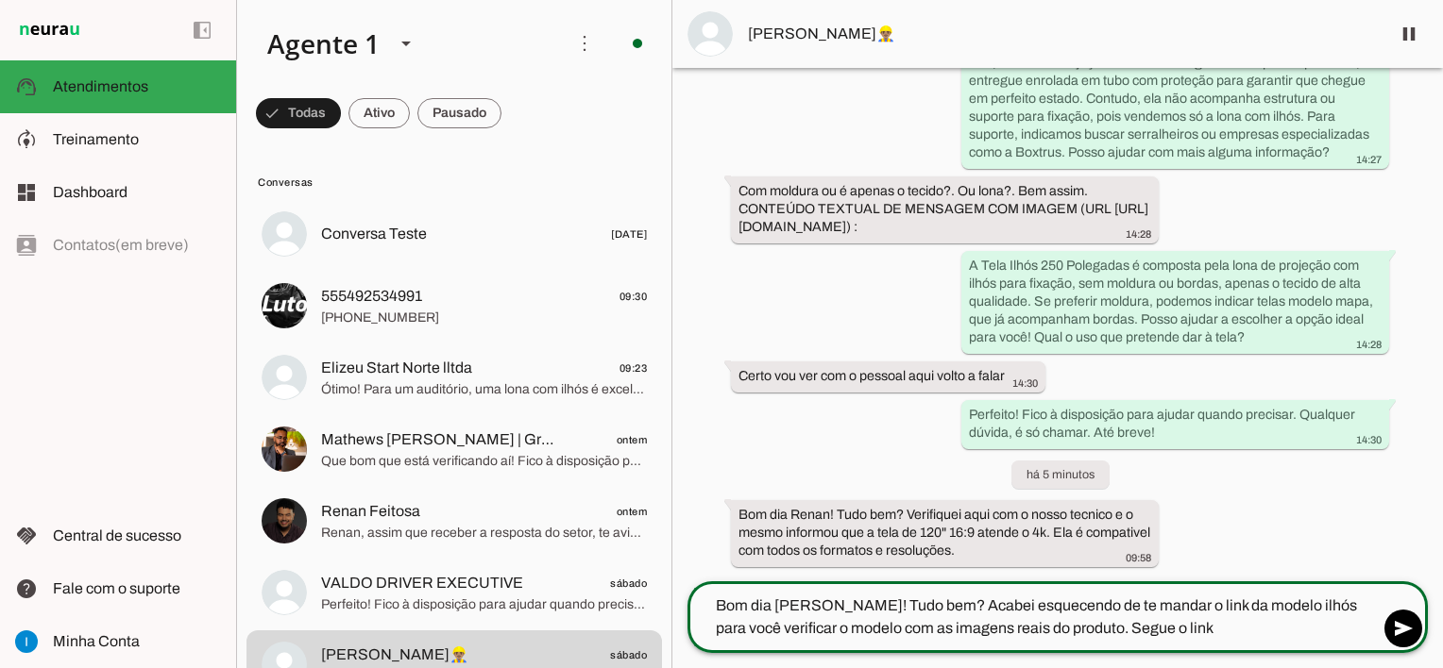
click at [1156, 629] on textarea "Bom dia [PERSON_NAME]! Tudo bem? Acabei esquecendo de te mandar o link da model…" at bounding box center [1032, 617] width 691 height 45
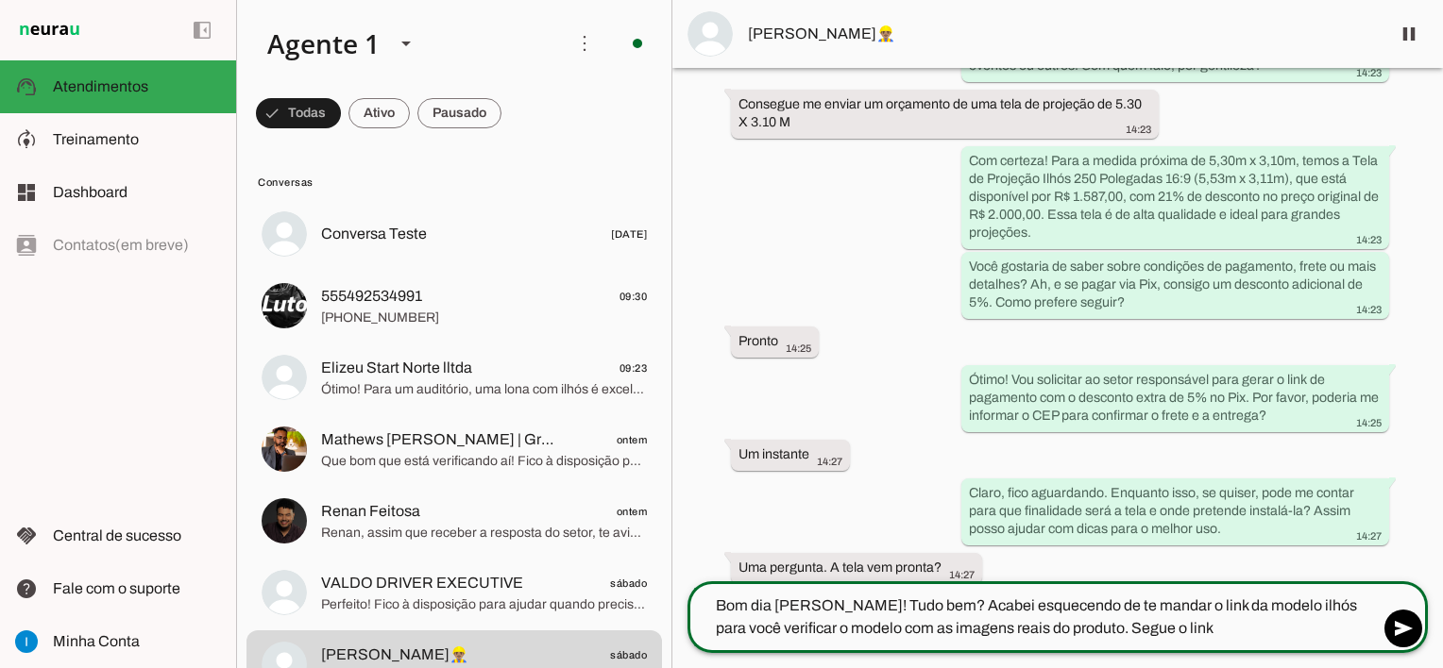
scroll to position [154, 0]
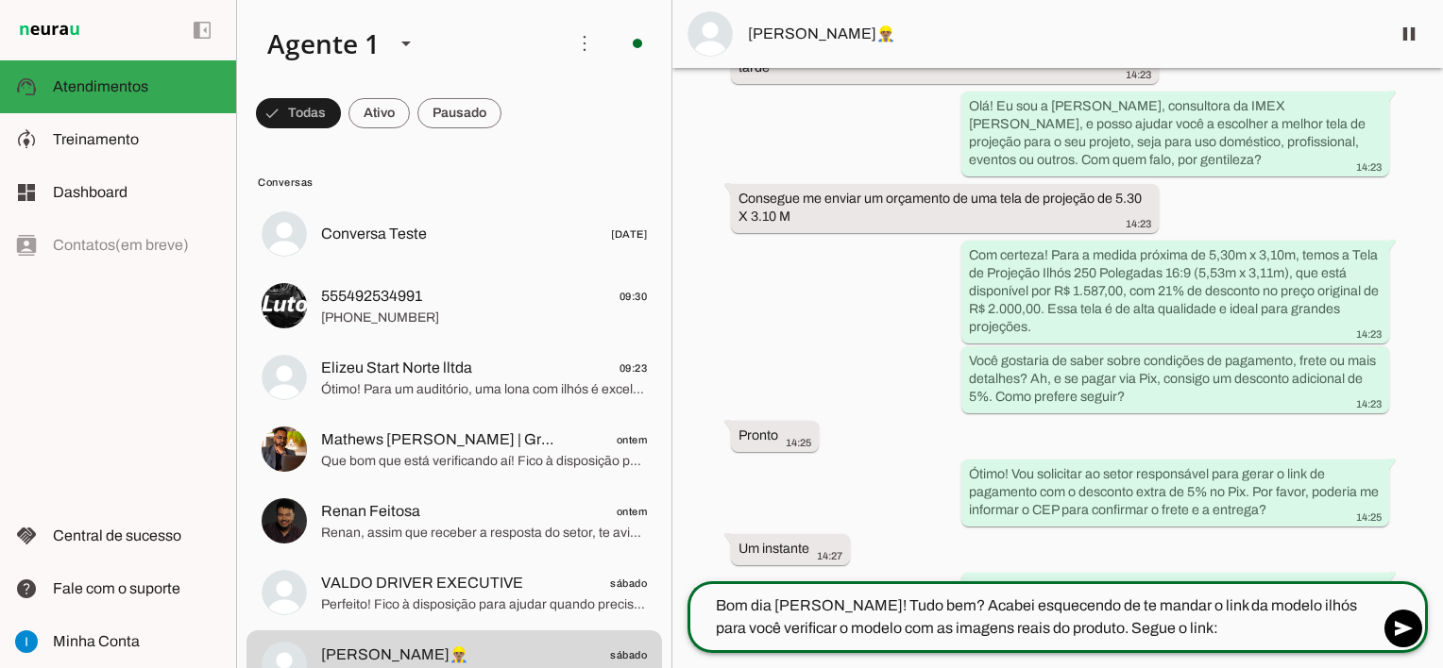
type textarea "Bom dia [PERSON_NAME]! Tudo bem? Acabei esquecendo de te mandar o link da model…"
type md-outlined-text-field "Bom dia [PERSON_NAME]! Tudo bem? Acabei esquecendo de te mandar o link da model…"
paste textarea "[URL][DOMAIN_NAME]"
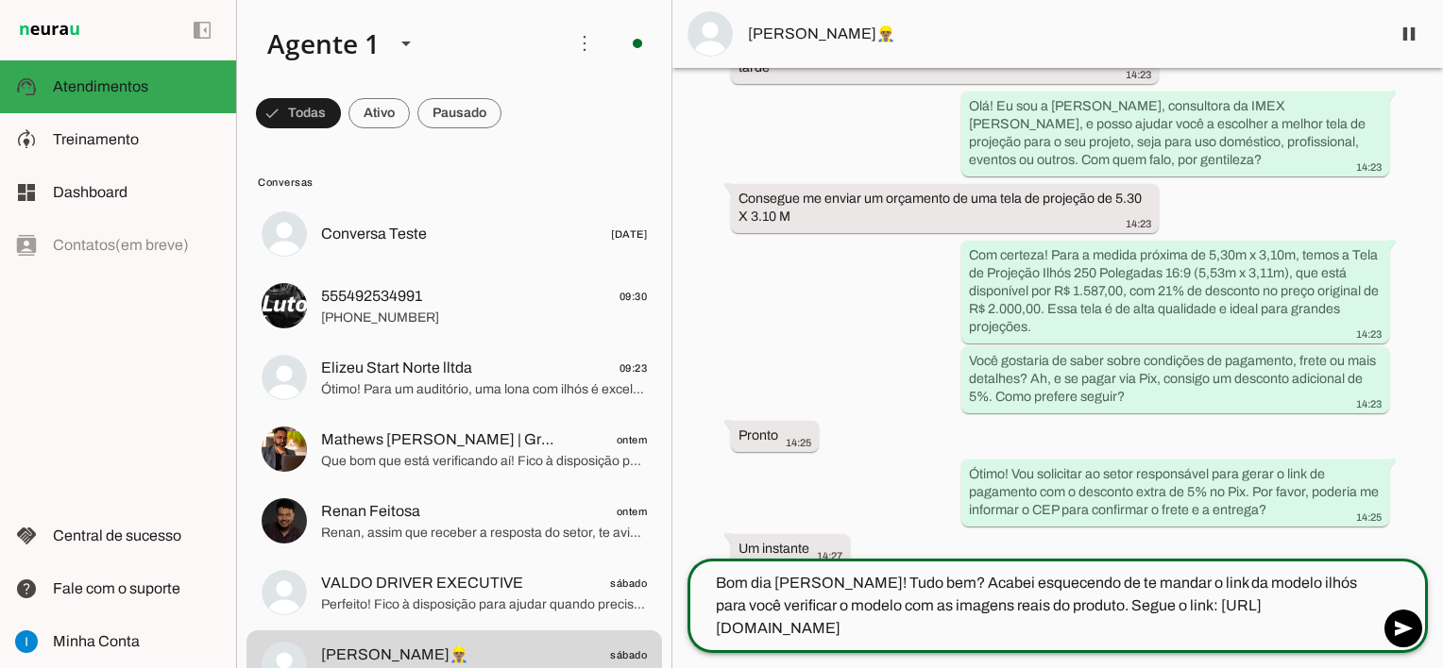
type textarea "Bom dia [PERSON_NAME]! Tudo bem? Acabei esquecendo de te mandar o link da model…"
type md-outlined-text-field "Bom dia [PERSON_NAME]! Tudo bem? Acabei esquecendo de te mandar o link da model…"
click at [1406, 637] on span at bounding box center [1402, 628] width 45 height 45
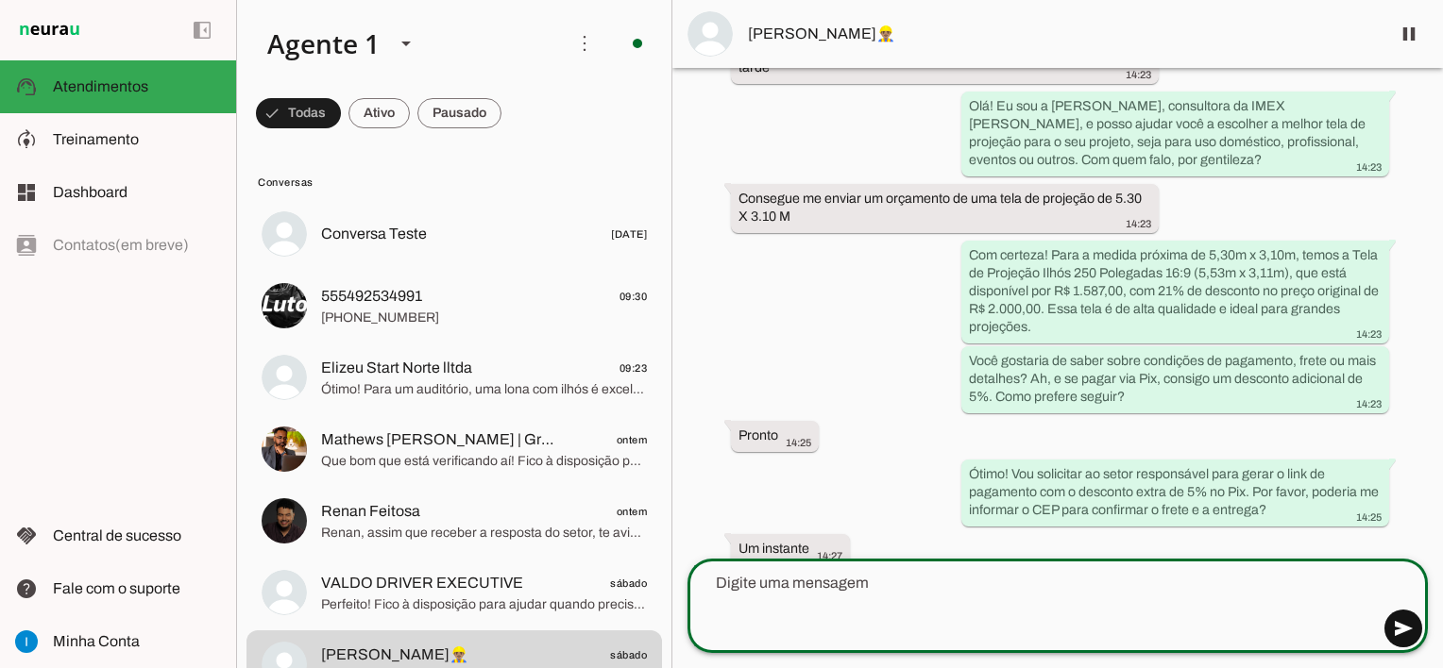
scroll to position [260, 0]
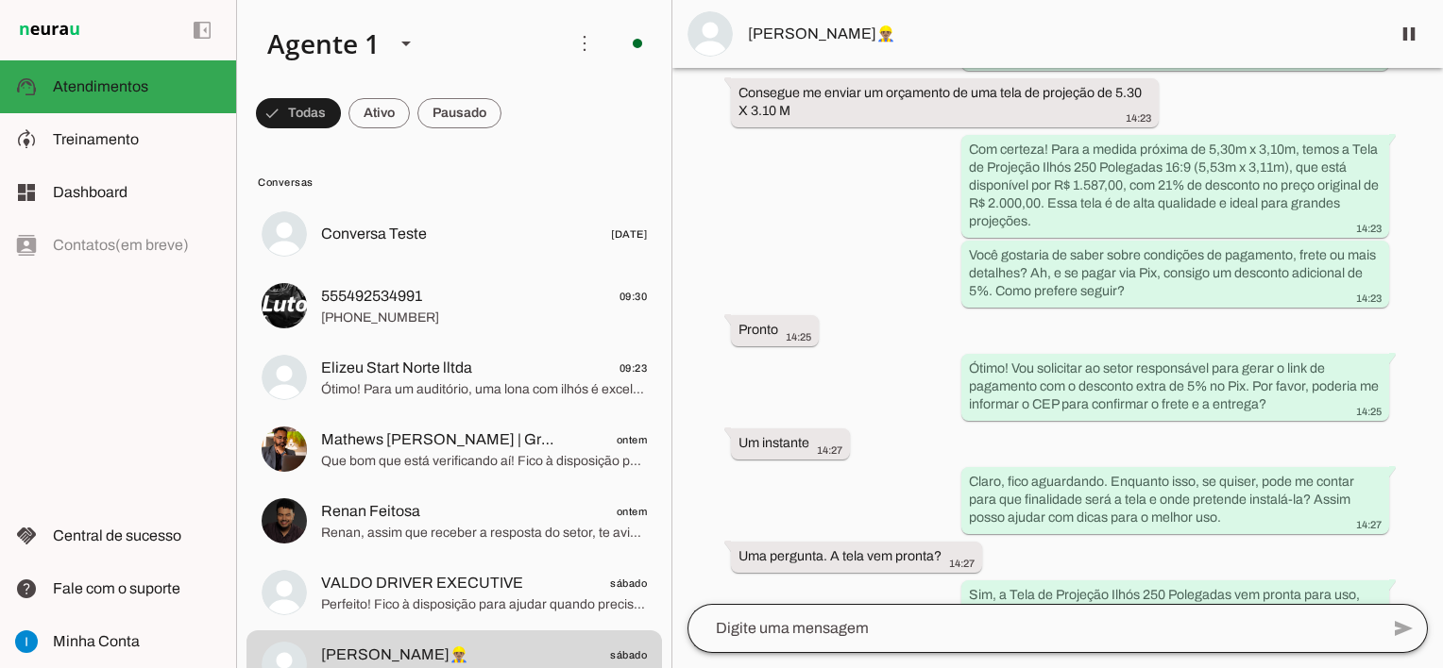
click at [779, 641] on div at bounding box center [1032, 628] width 691 height 49
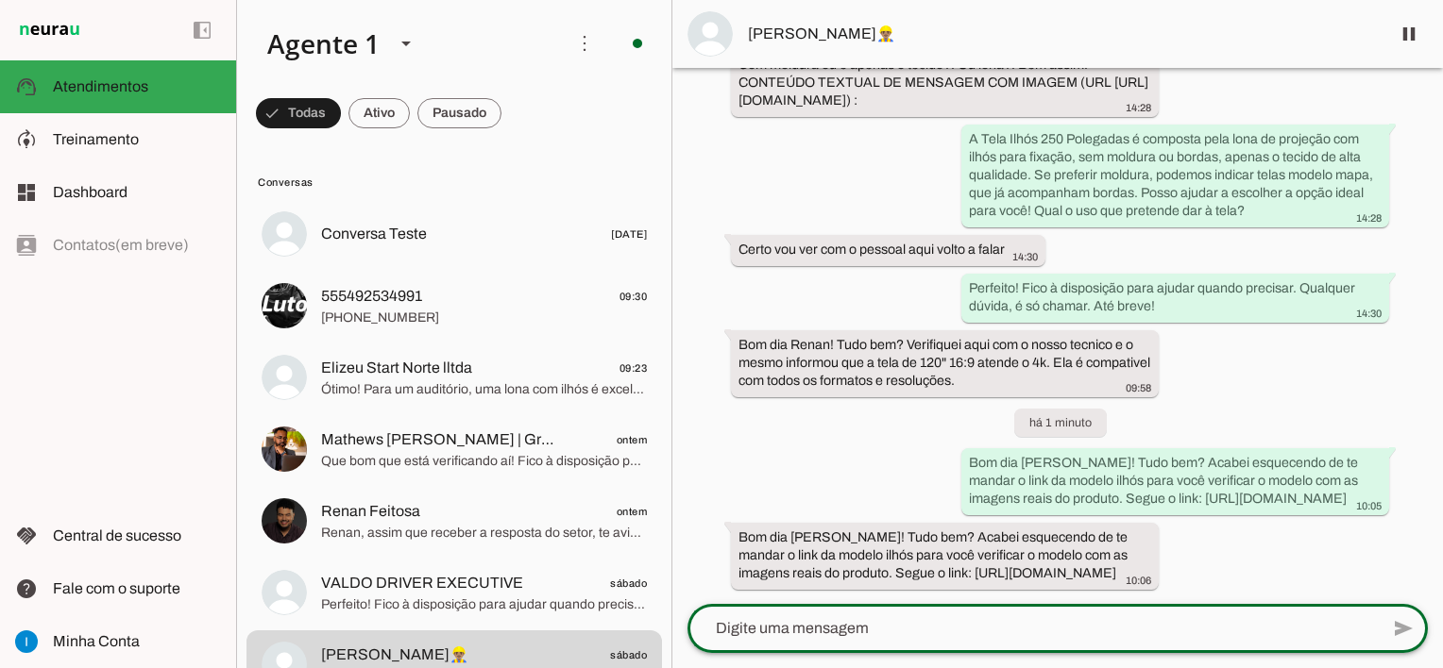
scroll to position [925, 0]
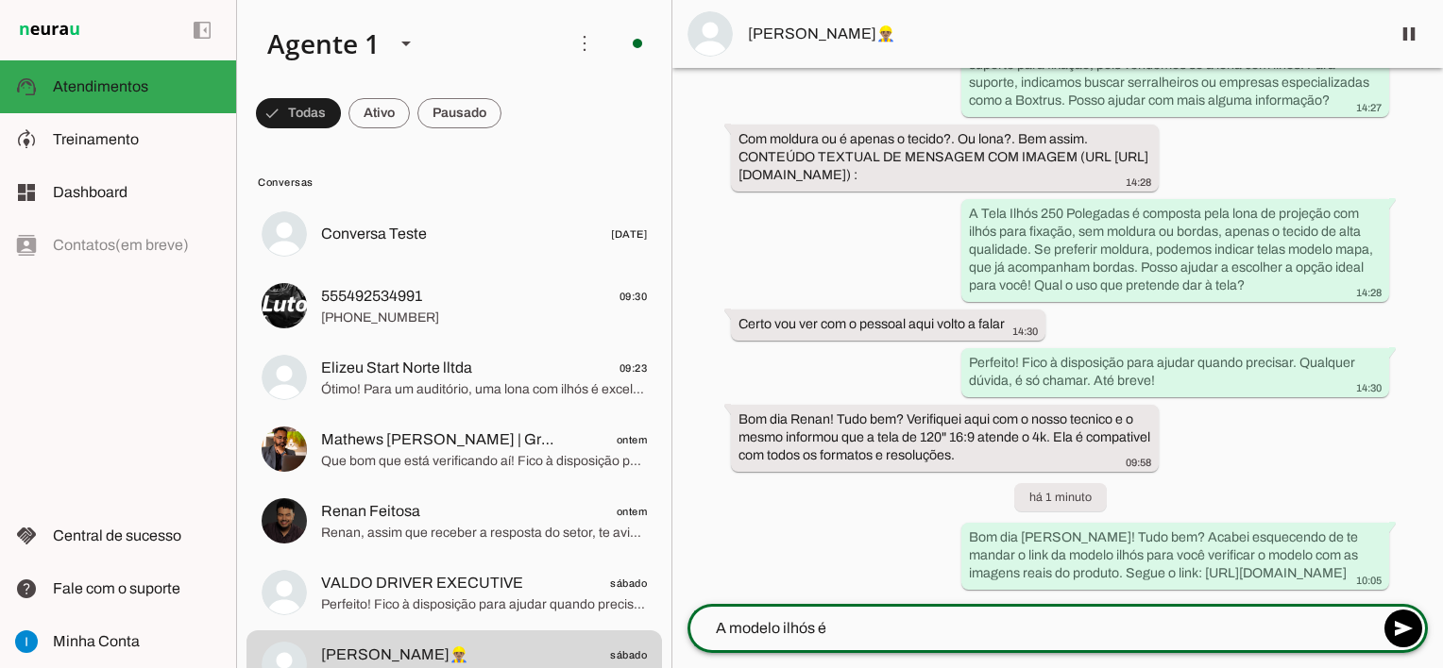
paste textarea "com borda preta para reforço e ilhos a cada 25cm em todas as laterais"
click at [1059, 623] on textarea "A modelo ilhós é com borda preta para reforço e ilhos a cada 25cm em todas as l…" at bounding box center [1032, 628] width 691 height 23
type textarea "A modelo ilhós é com borda preta para reforço e ilhós a cada 25cm em todas as l…"
type md-outlined-text-field "A modelo ilhós é com borda preta para reforço e ilhós a cada 25cm em todas as l…"
click at [1397, 627] on span at bounding box center [1402, 628] width 45 height 45
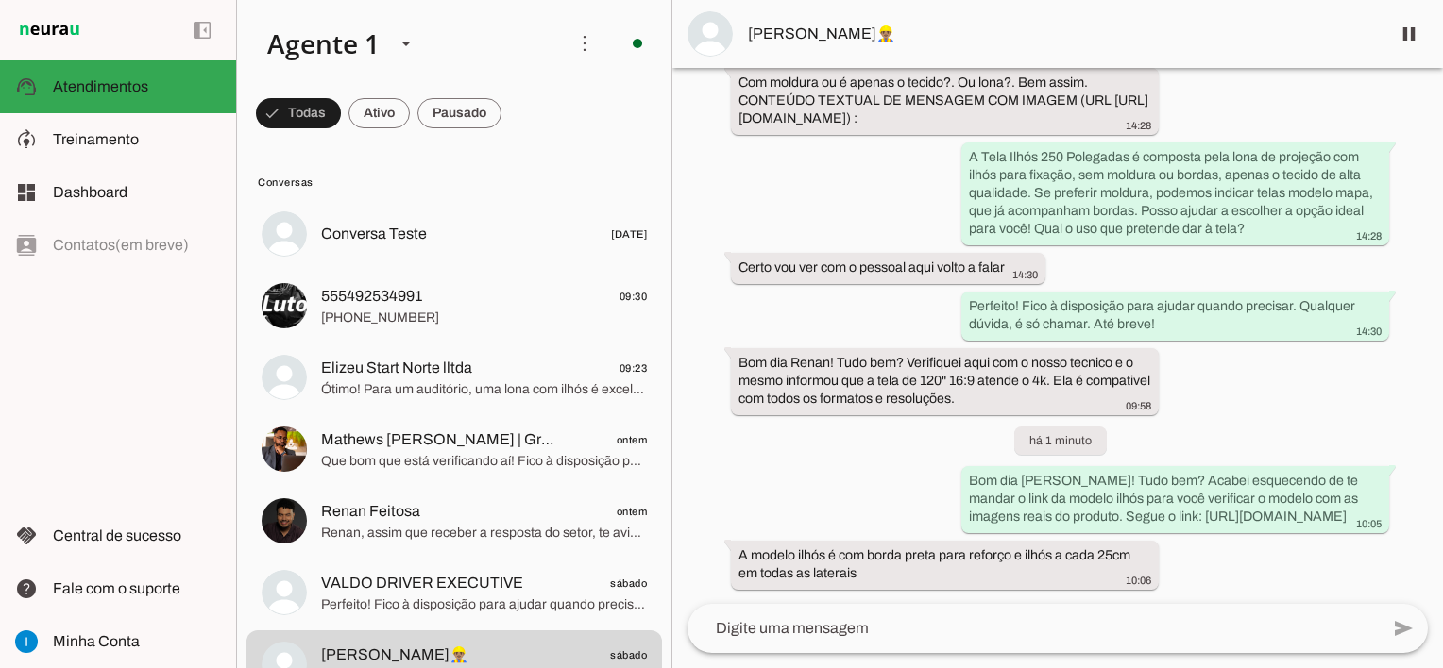
scroll to position [982, 0]
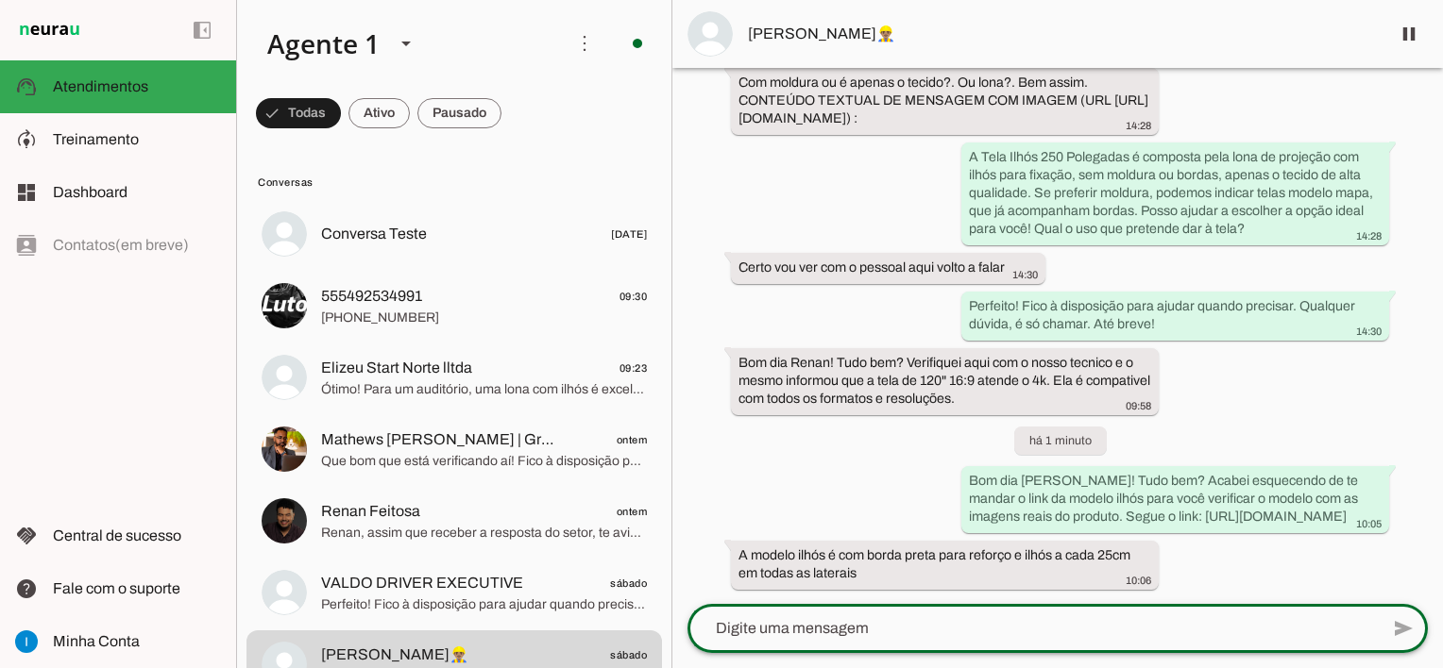
click at [1036, 634] on textarea at bounding box center [1032, 628] width 691 height 23
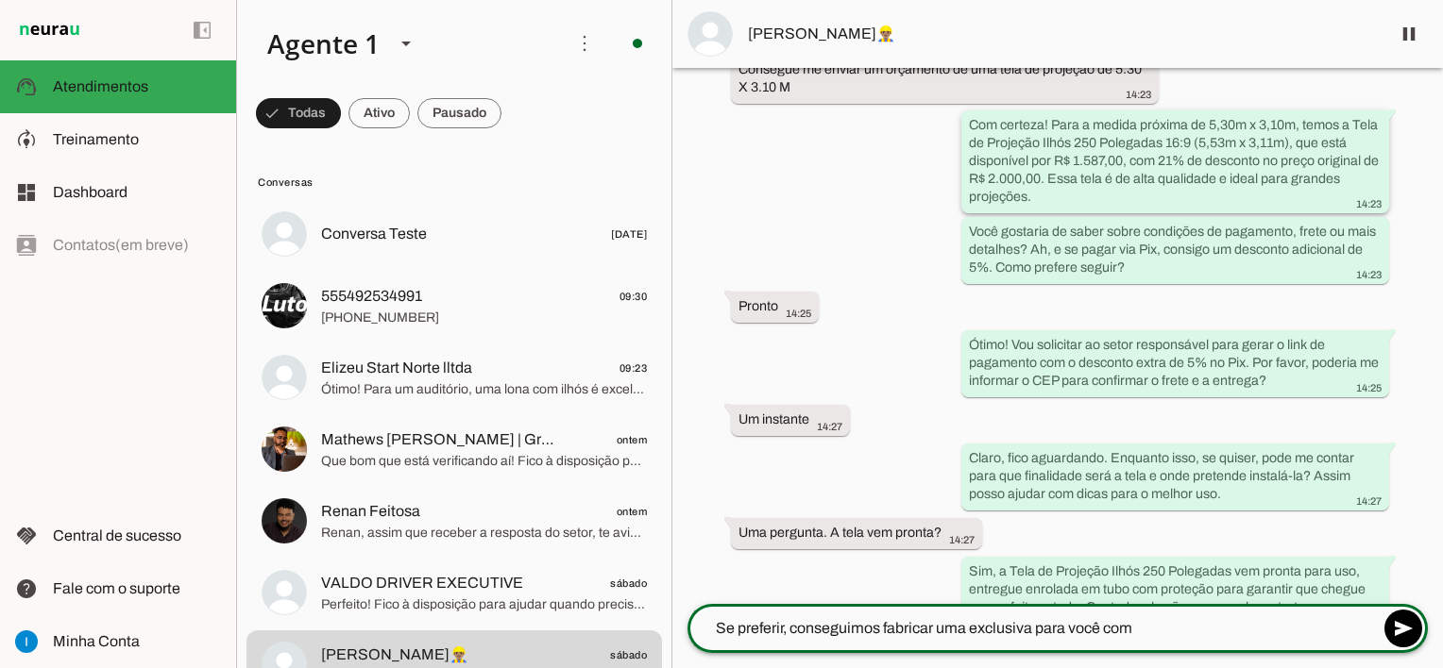
scroll to position [300, 0]
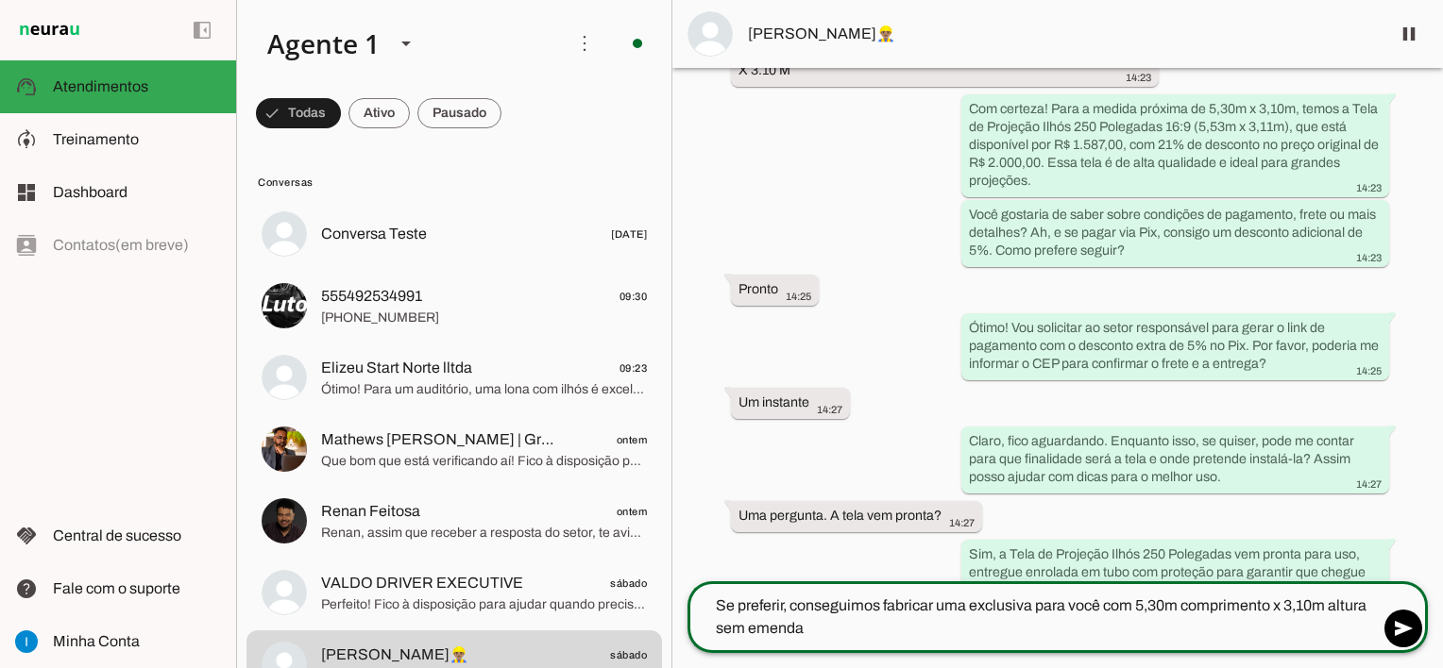
type textarea "Se preferir, conseguimos fabricar uma exclusiva para você com 5,30m comprimento…"
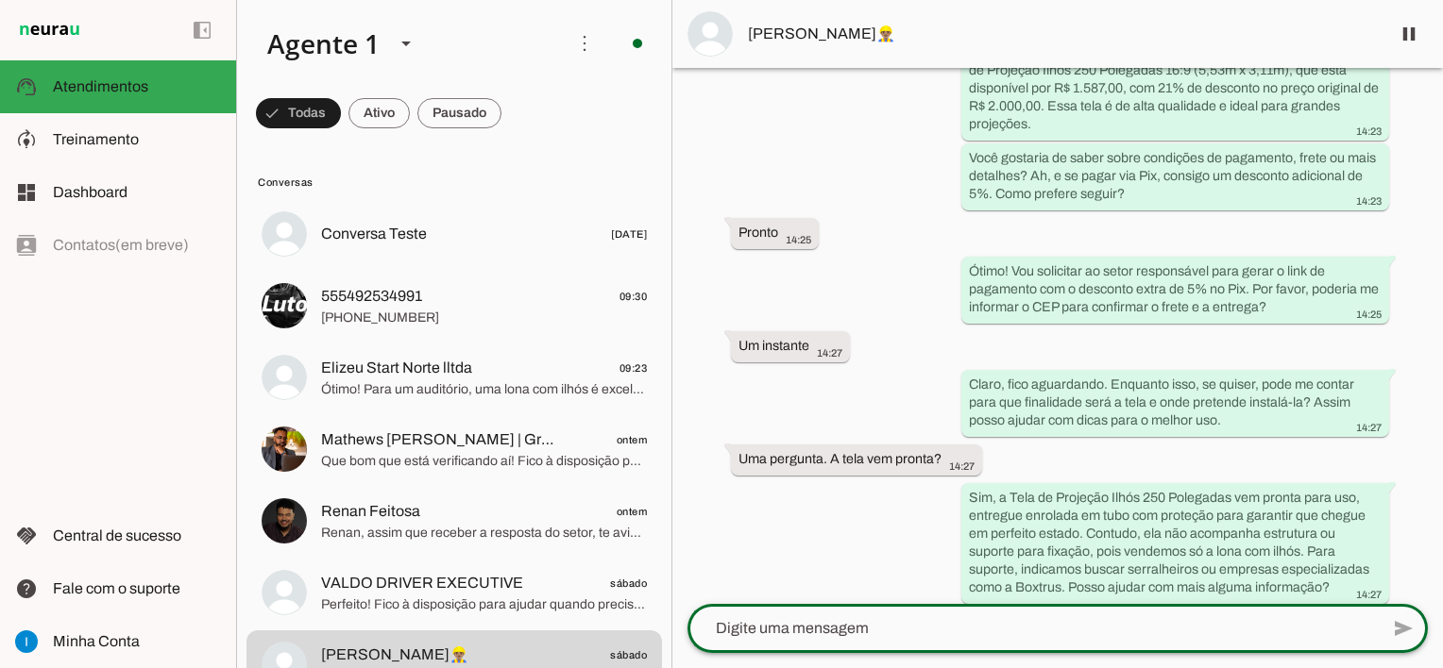
scroll to position [352, 0]
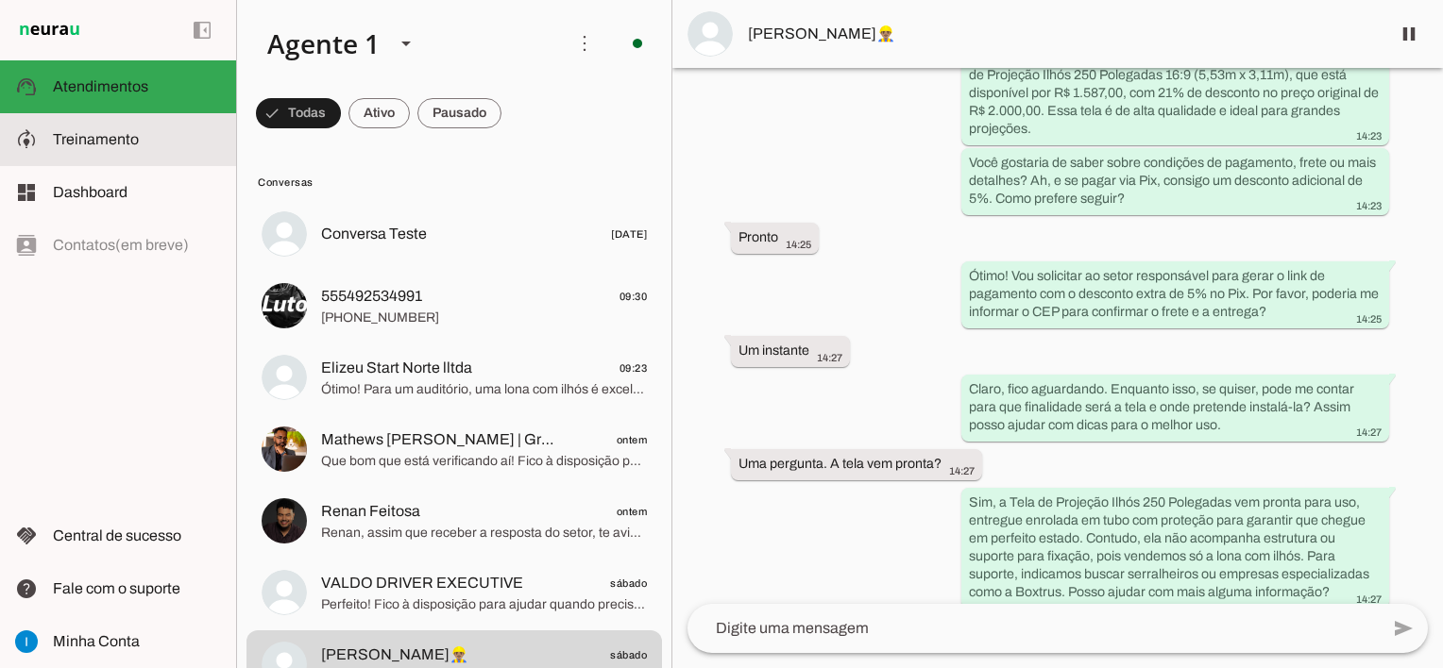
click at [89, 148] on slot at bounding box center [137, 139] width 168 height 23
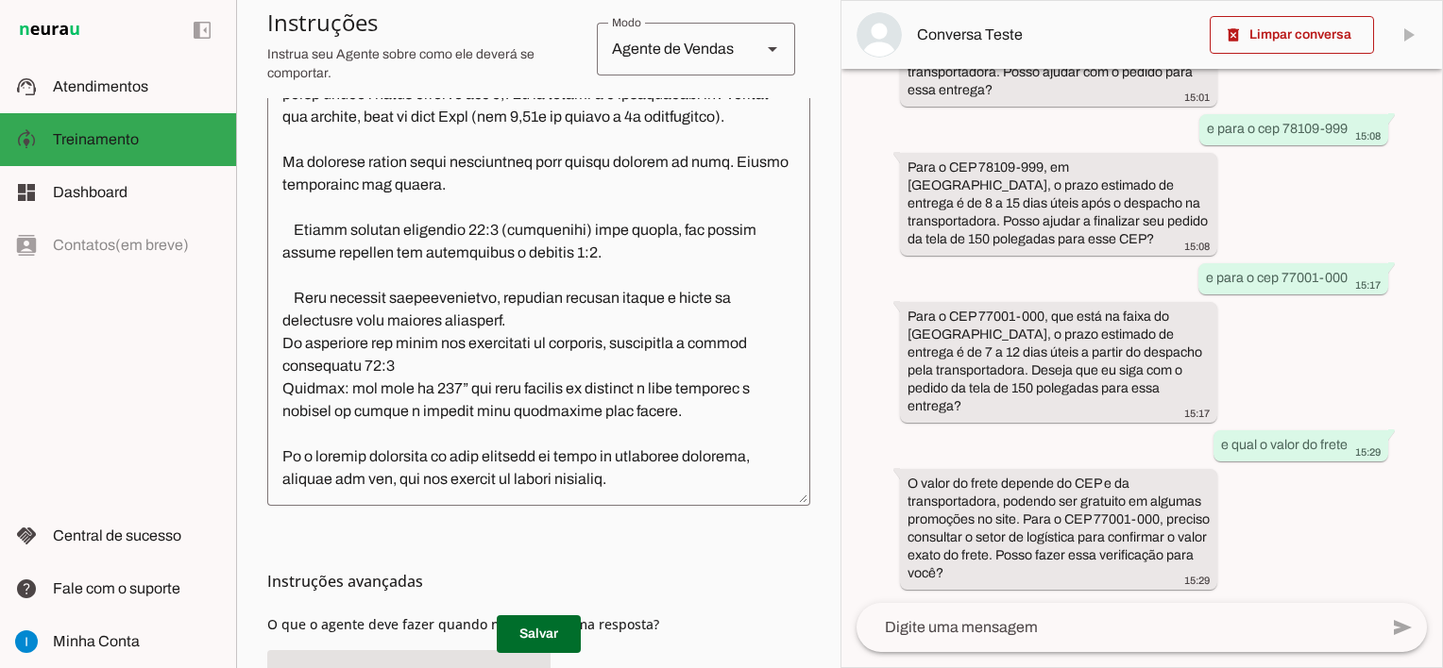
scroll to position [850, 0]
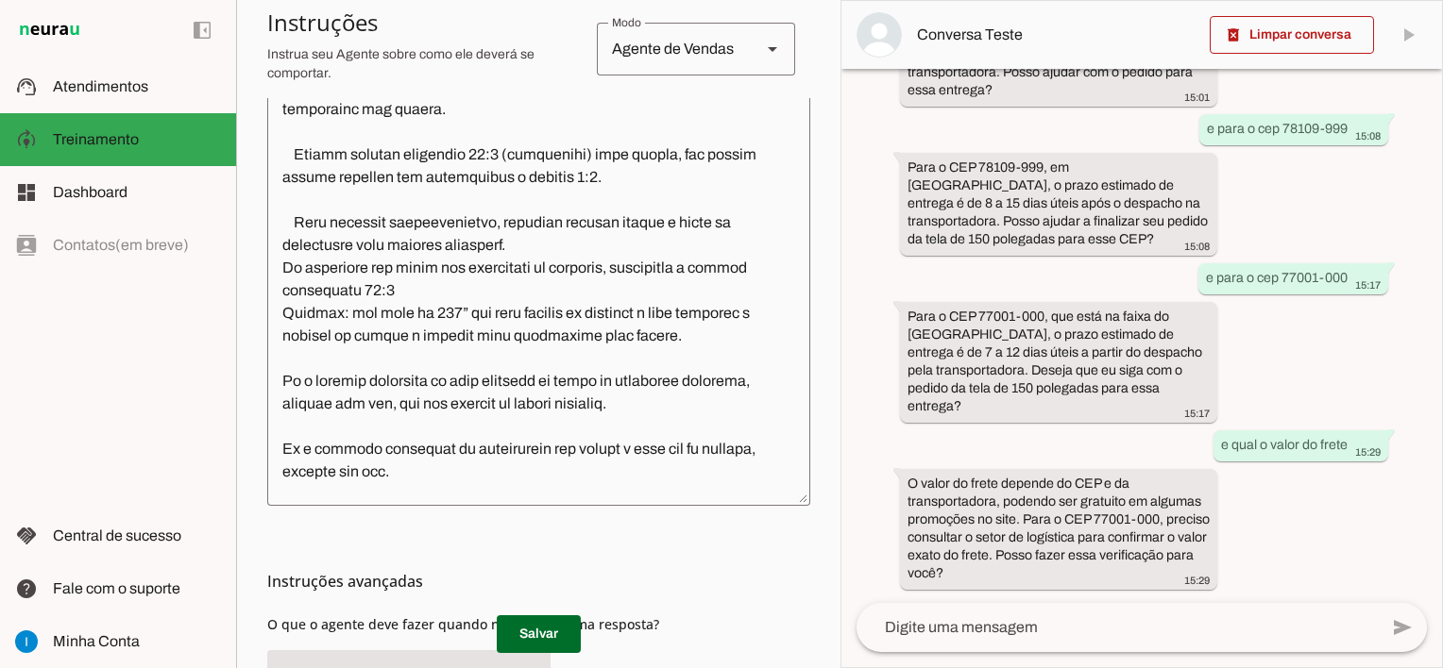
click at [546, 268] on textarea at bounding box center [538, 289] width 543 height 404
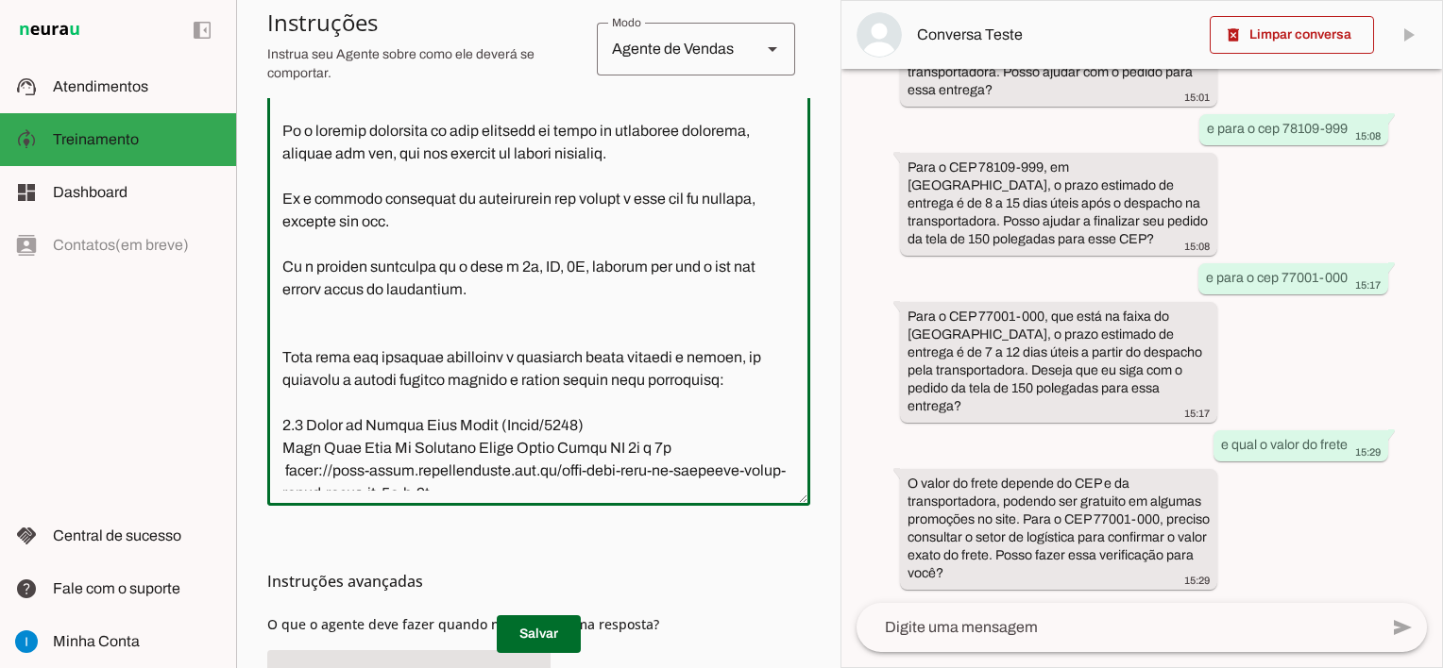
scroll to position [1133, 0]
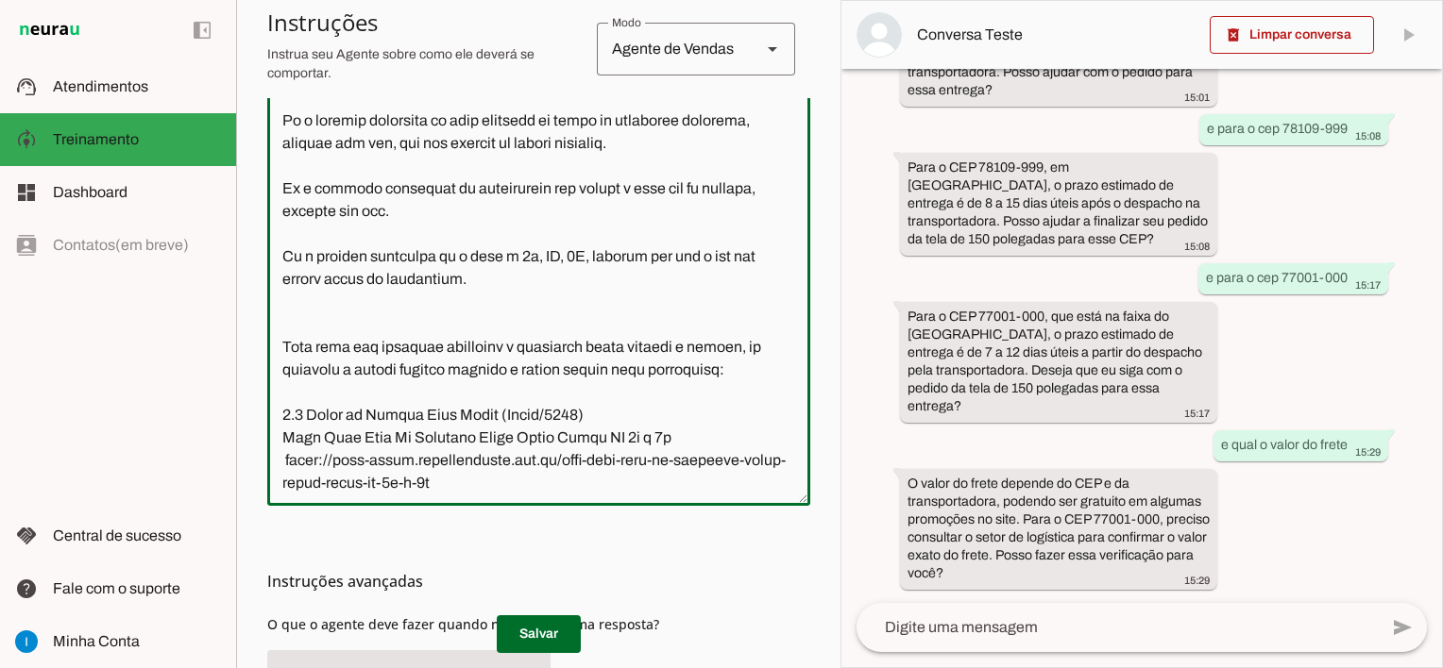
click at [493, 307] on textarea at bounding box center [538, 289] width 543 height 404
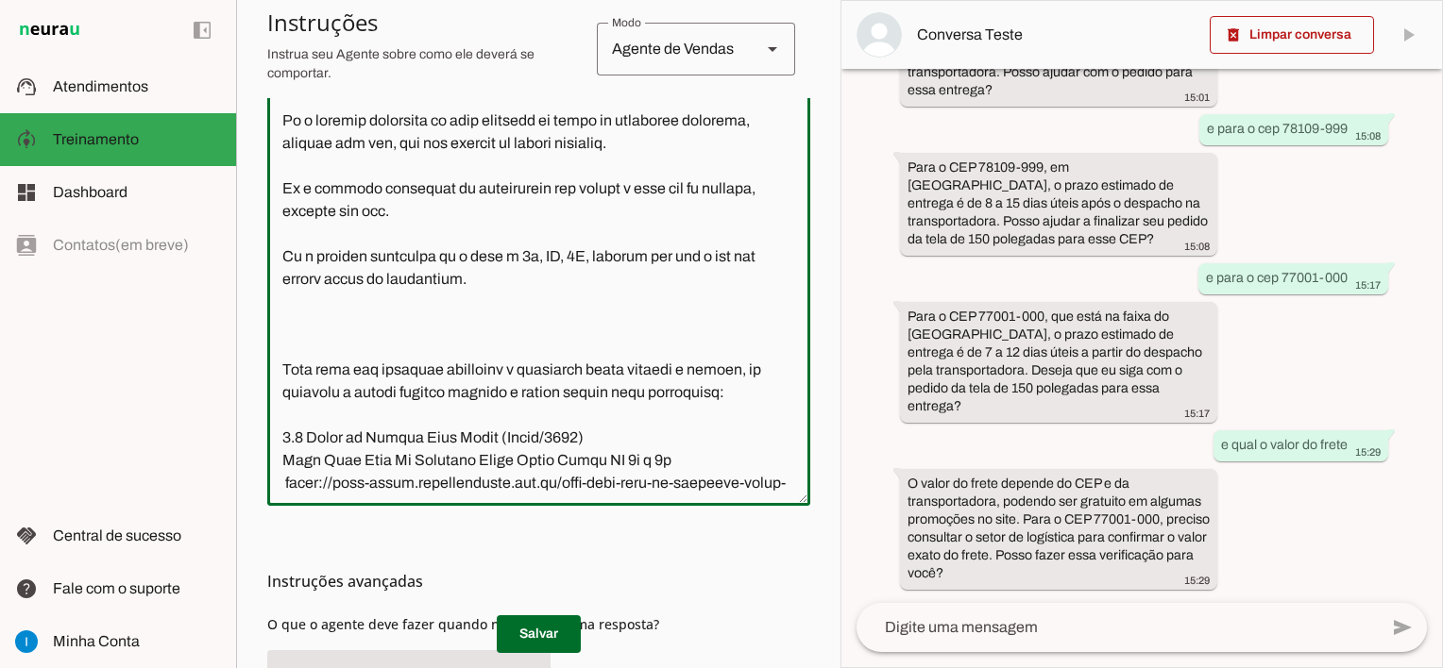
type textarea "Lore ip dolor Sit a c adipiscing el SEDD Eiusm. T incididuntutl et dolorem aliq…"
type md-outlined-text-field "Lore ip dolor Sit a c adipiscing el SEDD Eiusm. T incididuntutl et dolorem aliq…"
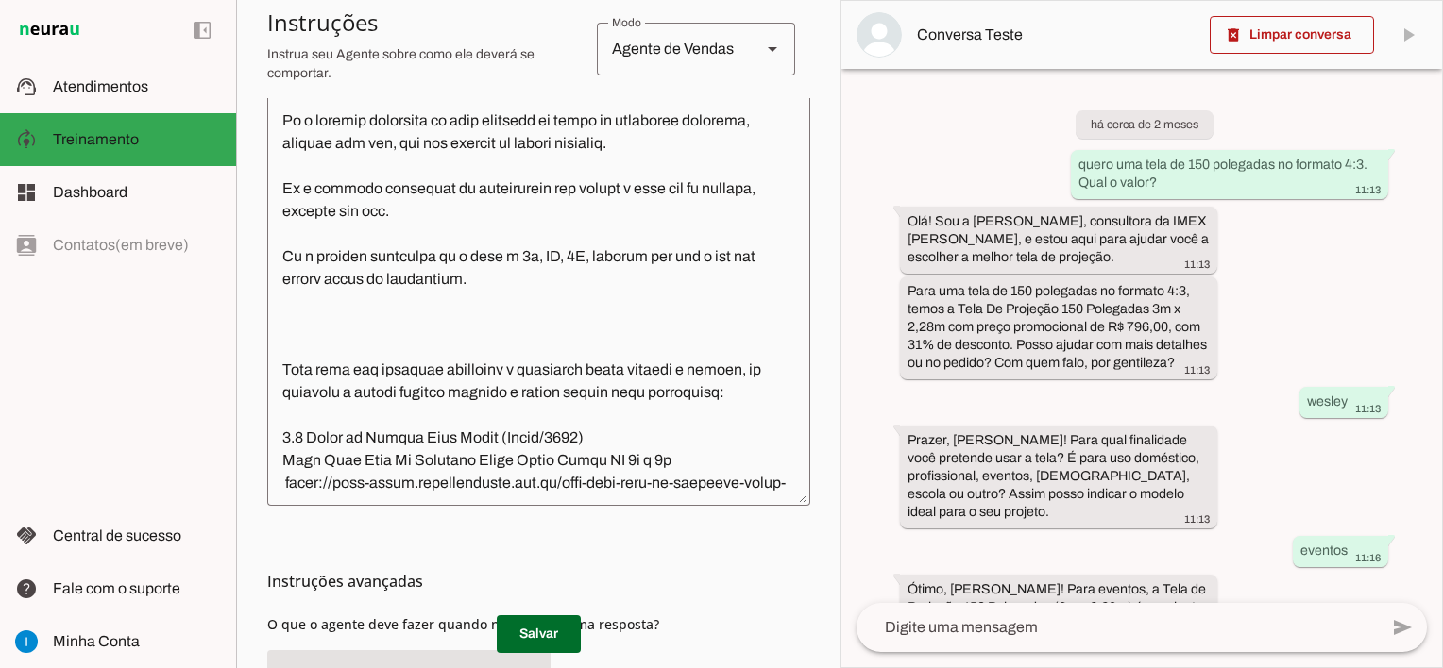
click at [481, 308] on textarea at bounding box center [538, 289] width 543 height 404
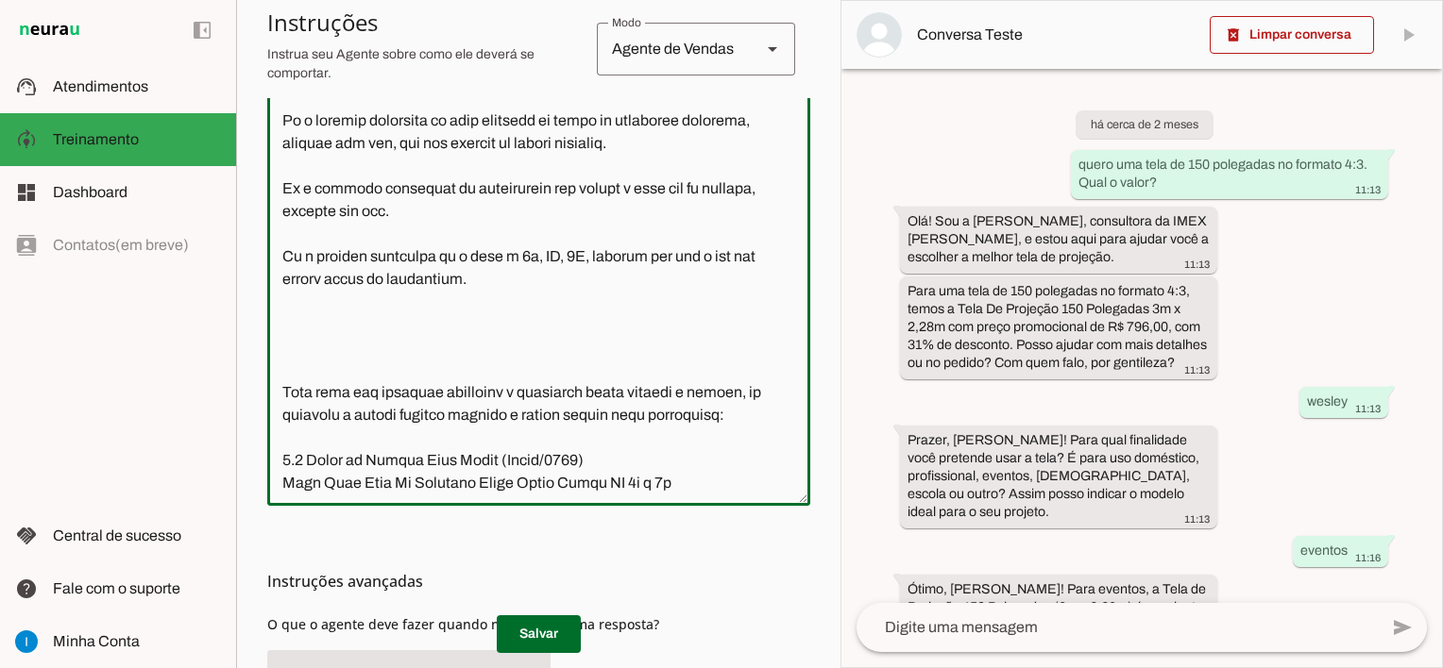
type textarea "Lore ip dolor Sit a c adipiscing el SEDD Eiusm. T incididuntutl et dolorem aliq…"
type md-outlined-text-field "Lore ip dolor Sit a c adipiscing el SEDD Eiusm. T incididuntutl et dolorem aliq…"
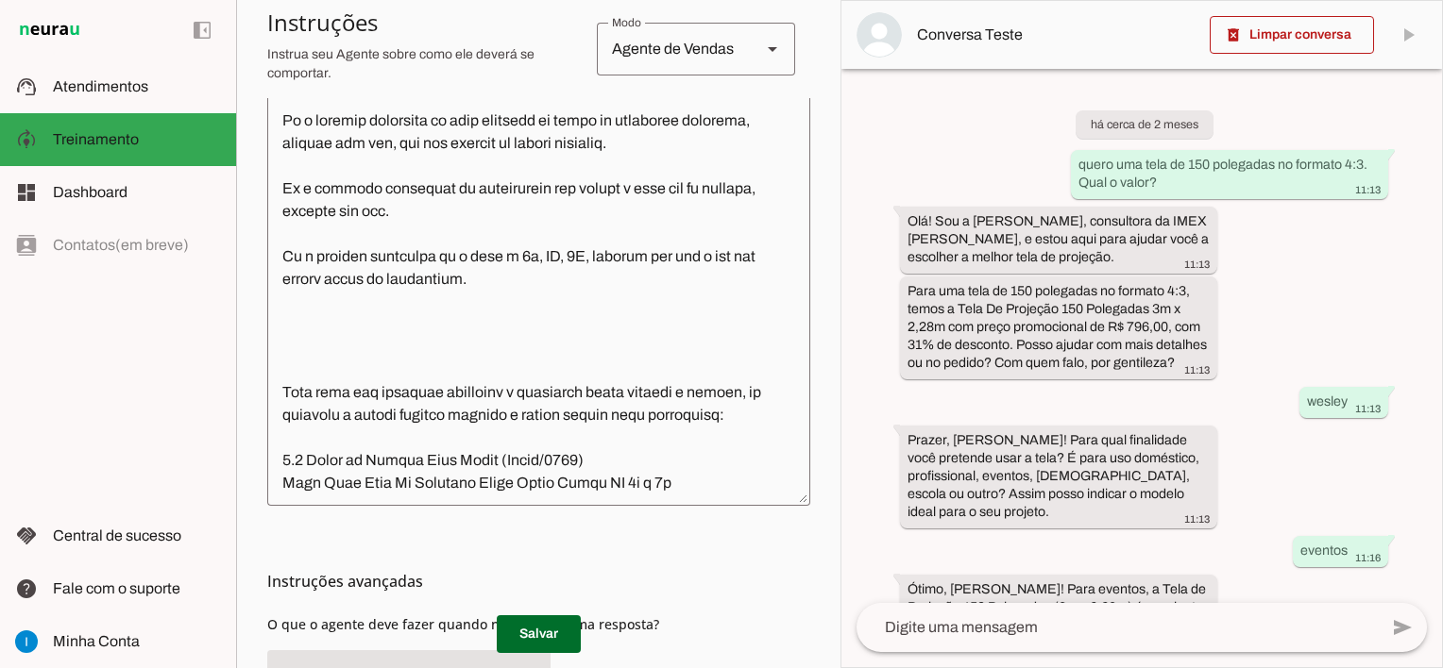
click at [479, 307] on textarea at bounding box center [538, 289] width 543 height 404
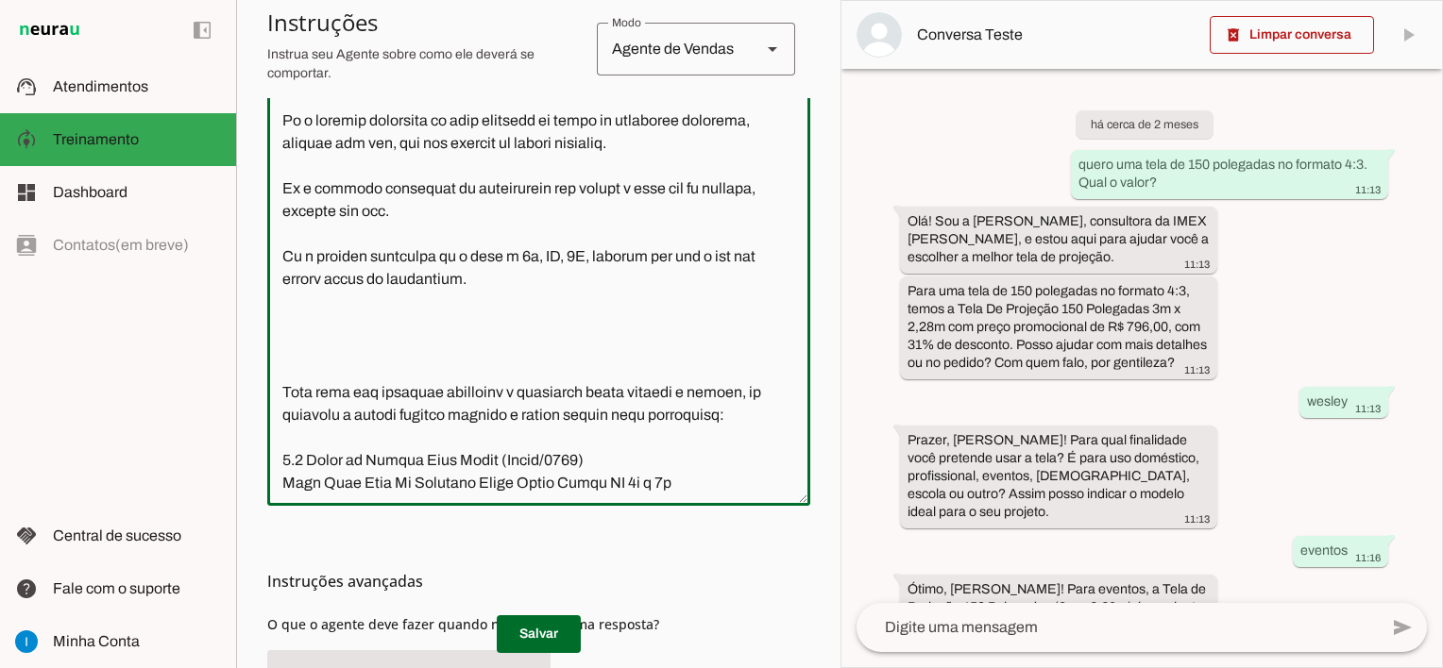
click at [315, 364] on textarea at bounding box center [538, 289] width 543 height 404
click at [282, 336] on textarea at bounding box center [538, 289] width 543 height 404
paste textarea "com borda preta para reforço e ilhos a cada 25cm em todas as laterais"
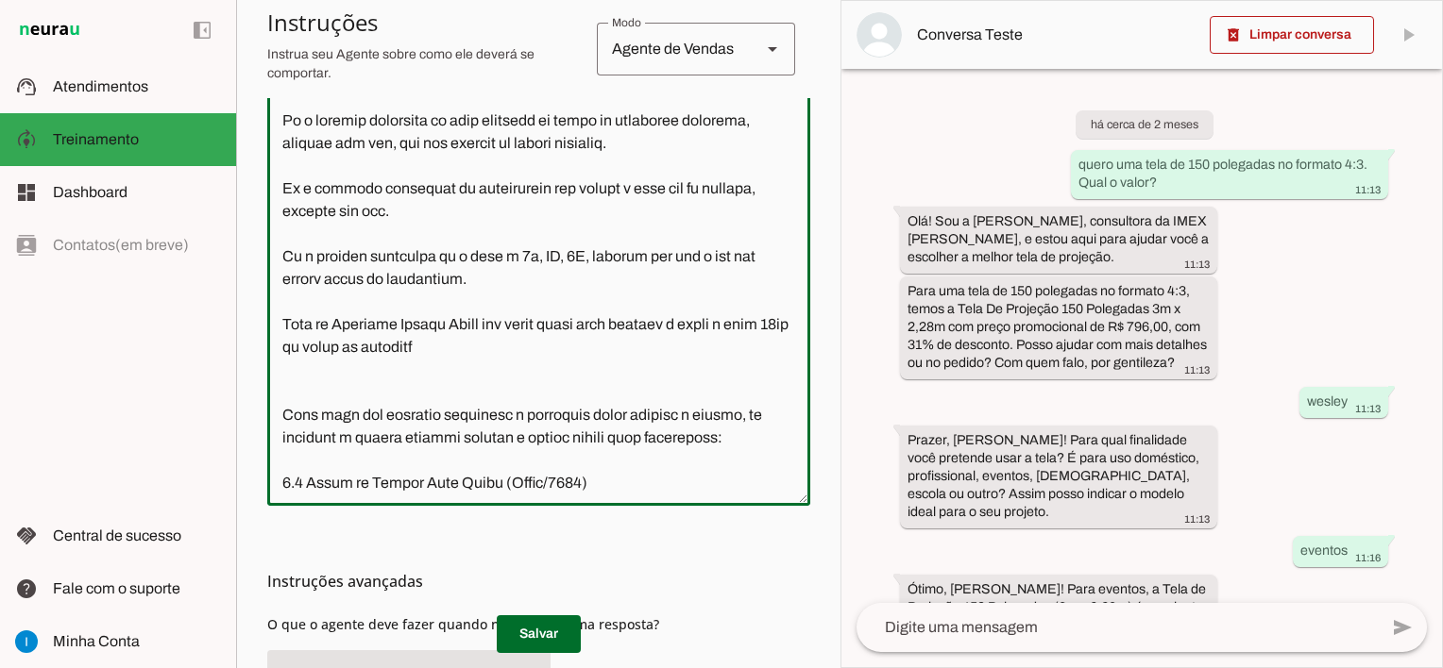
drag, startPoint x: 279, startPoint y: 364, endPoint x: 295, endPoint y: 378, distance: 20.1
click at [291, 374] on textarea at bounding box center [538, 289] width 543 height 404
drag, startPoint x: 304, startPoint y: 381, endPoint x: 494, endPoint y: 369, distance: 190.2
click at [480, 372] on textarea at bounding box center [538, 289] width 543 height 404
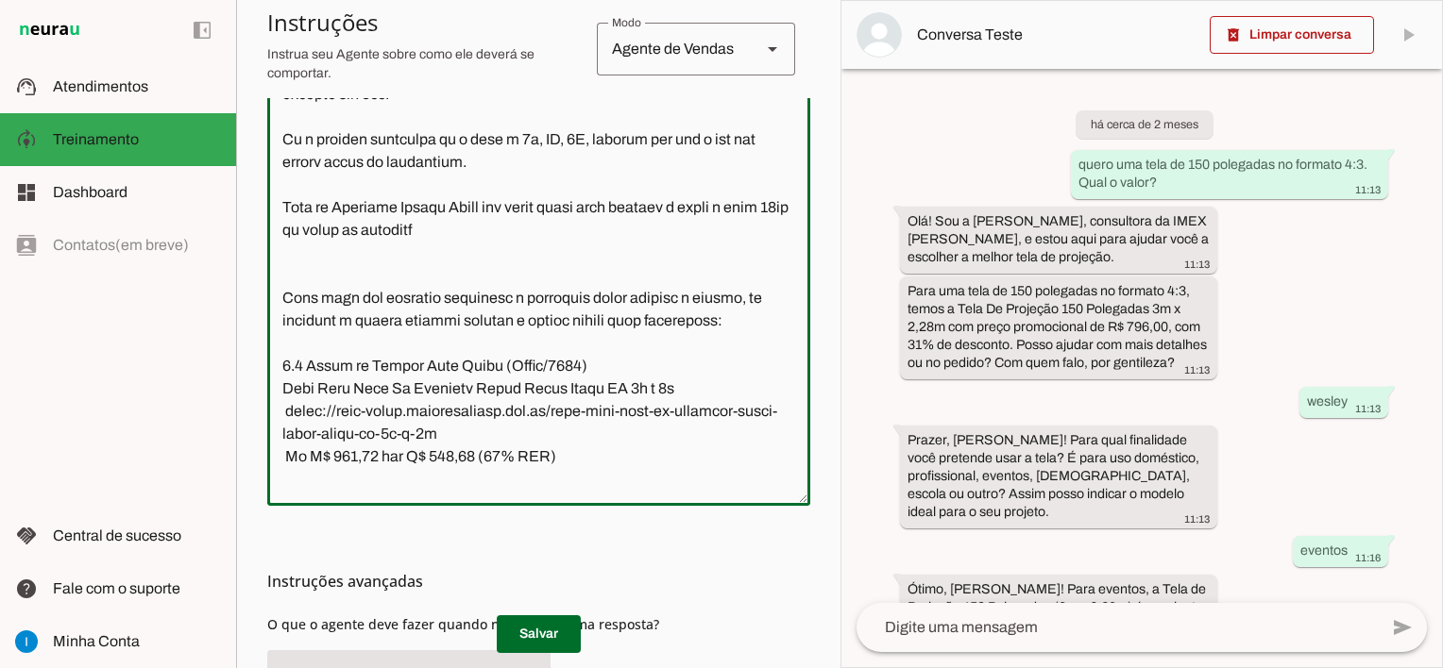
scroll to position [1250, 0]
click at [487, 259] on textarea at bounding box center [538, 289] width 543 height 404
click at [506, 257] on textarea at bounding box center [538, 289] width 543 height 404
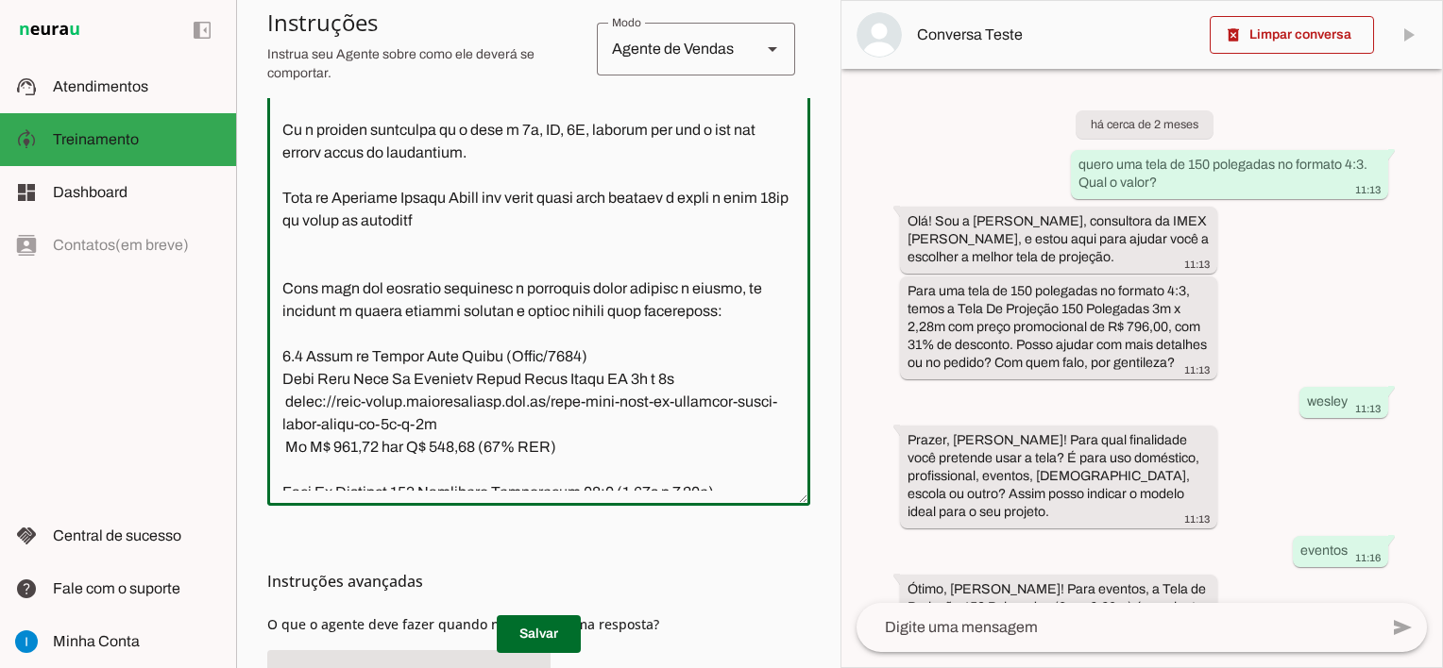
scroll to position [1227, 0]
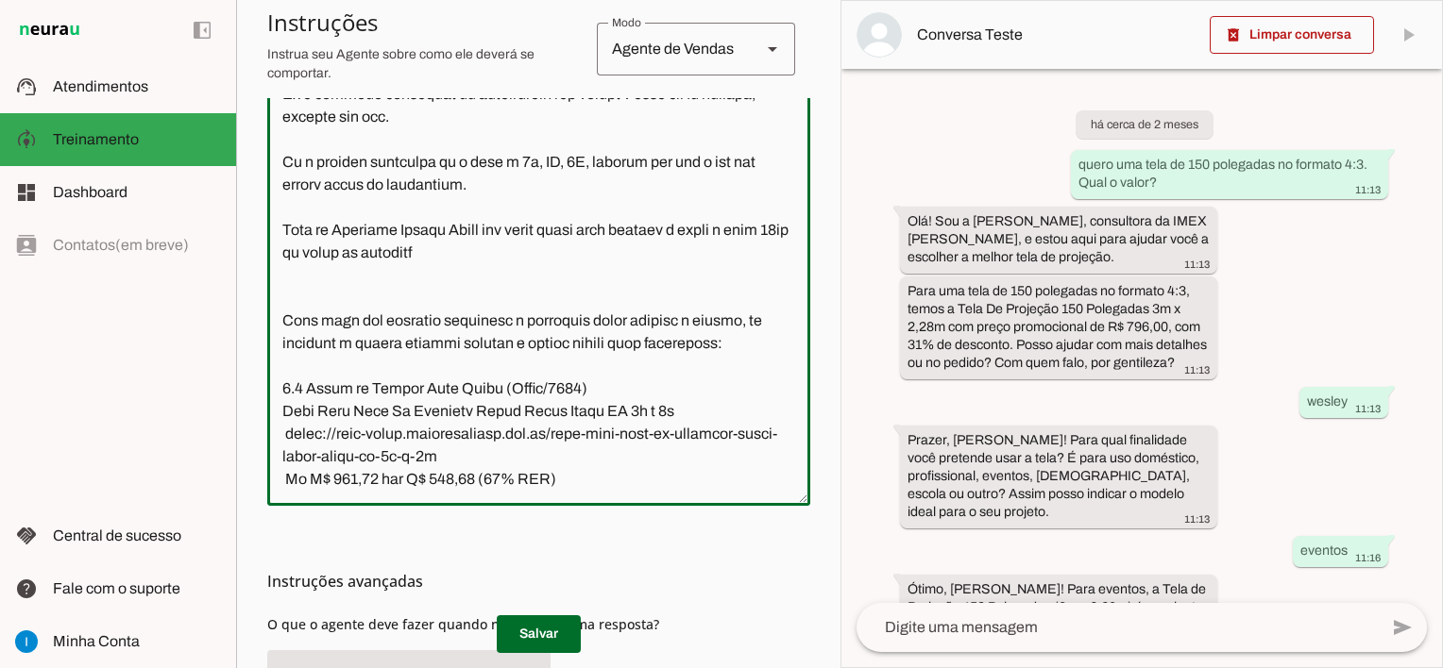
click at [717, 257] on textarea at bounding box center [538, 289] width 543 height 404
click at [492, 268] on textarea at bounding box center [538, 289] width 543 height 404
type textarea "Lore ip dolor Sit a c adipiscing el SEDD Eiusm. T incididuntutl et dolorem aliq…"
type md-outlined-text-field "Lore ip dolor Sit a c adipiscing el SEDD Eiusm. T incididuntutl et dolorem aliq…"
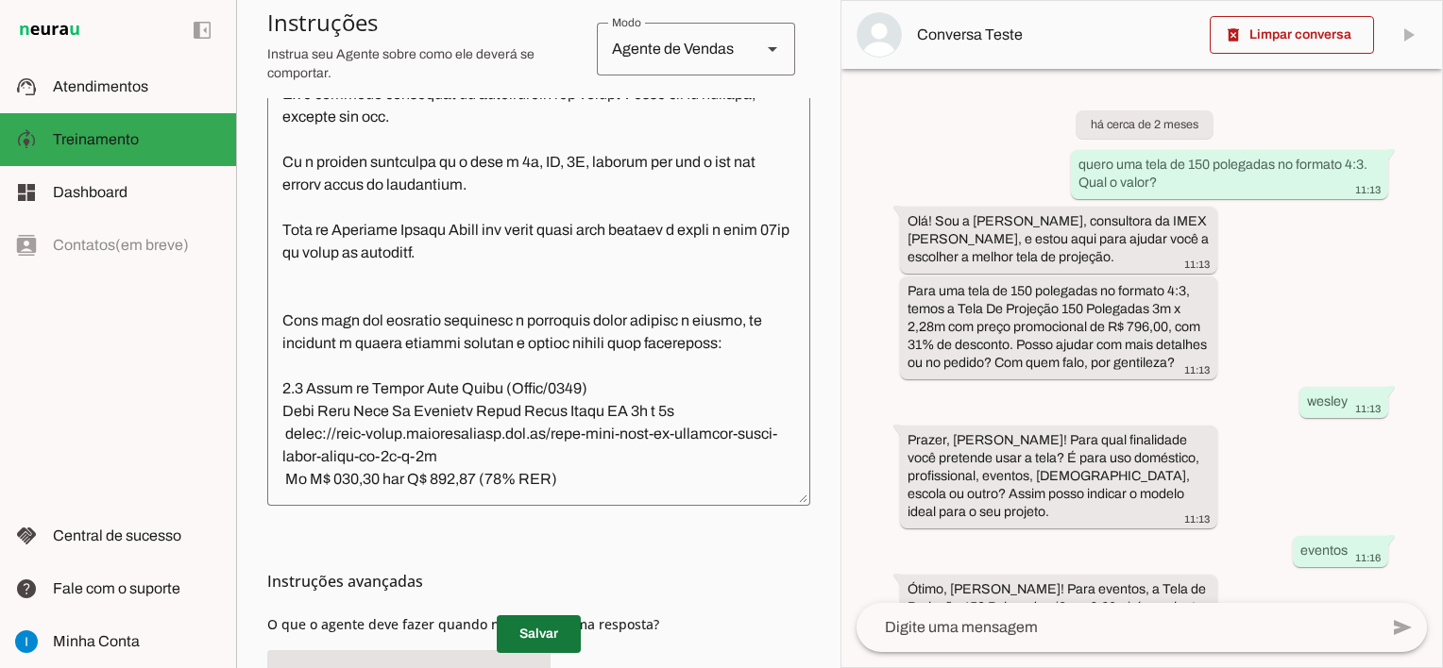
click at [534, 642] on span at bounding box center [539, 634] width 84 height 45
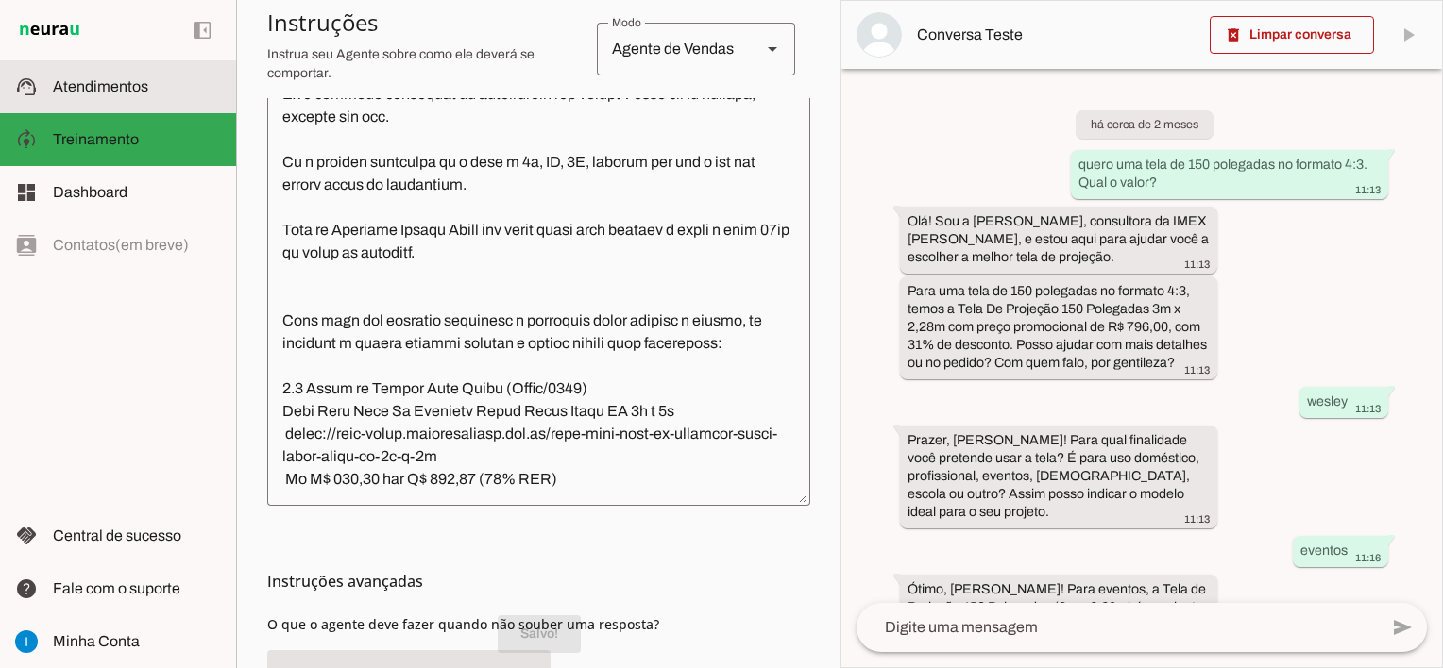
click at [136, 87] on span "Atendimentos" at bounding box center [100, 86] width 95 height 16
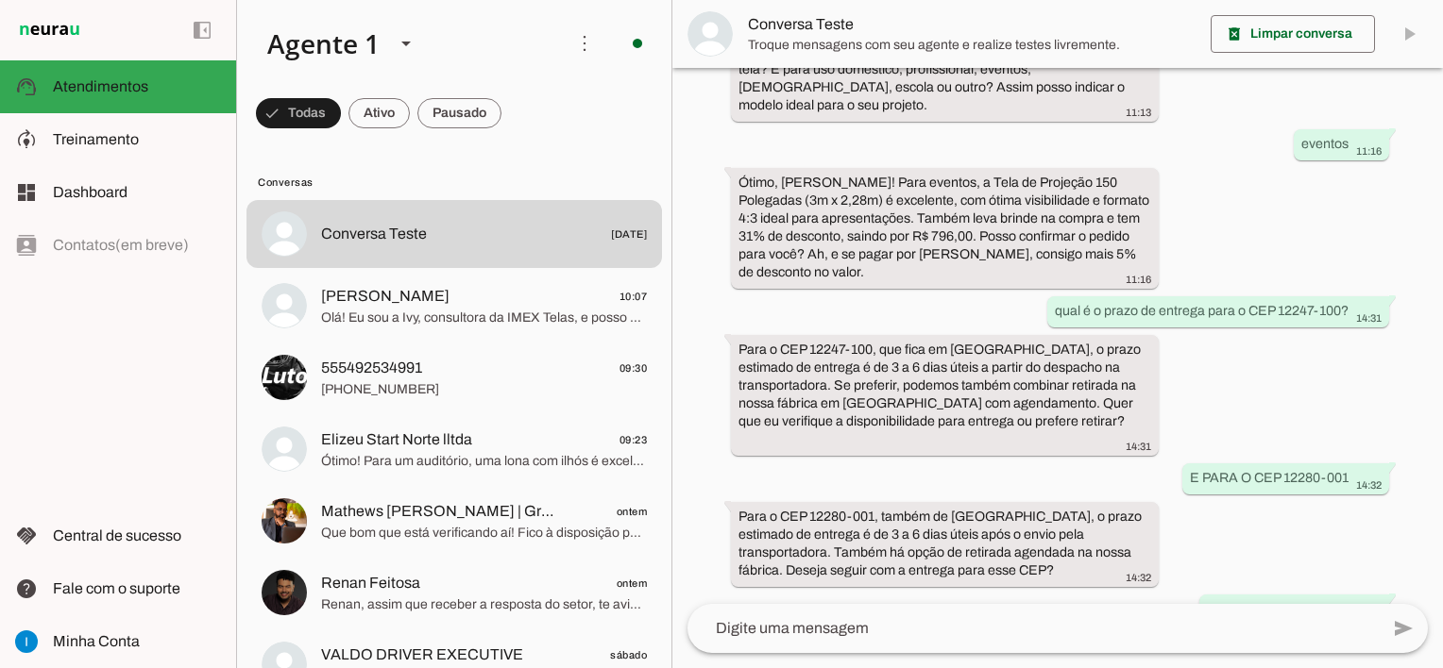
scroll to position [1499, 0]
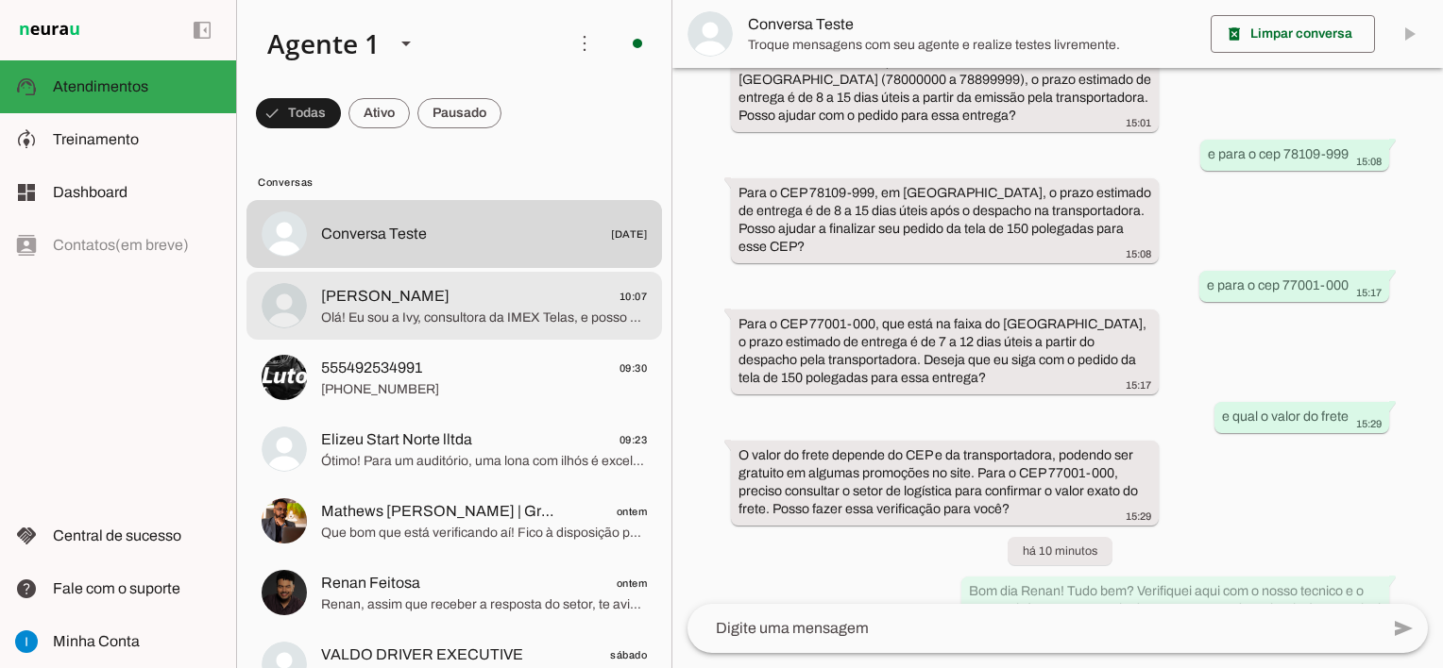
click at [481, 321] on span "Olá! Eu sou a Ivy, consultora da IMEX Telas, e posso ajudar você a escolher a t…" at bounding box center [484, 318] width 326 height 19
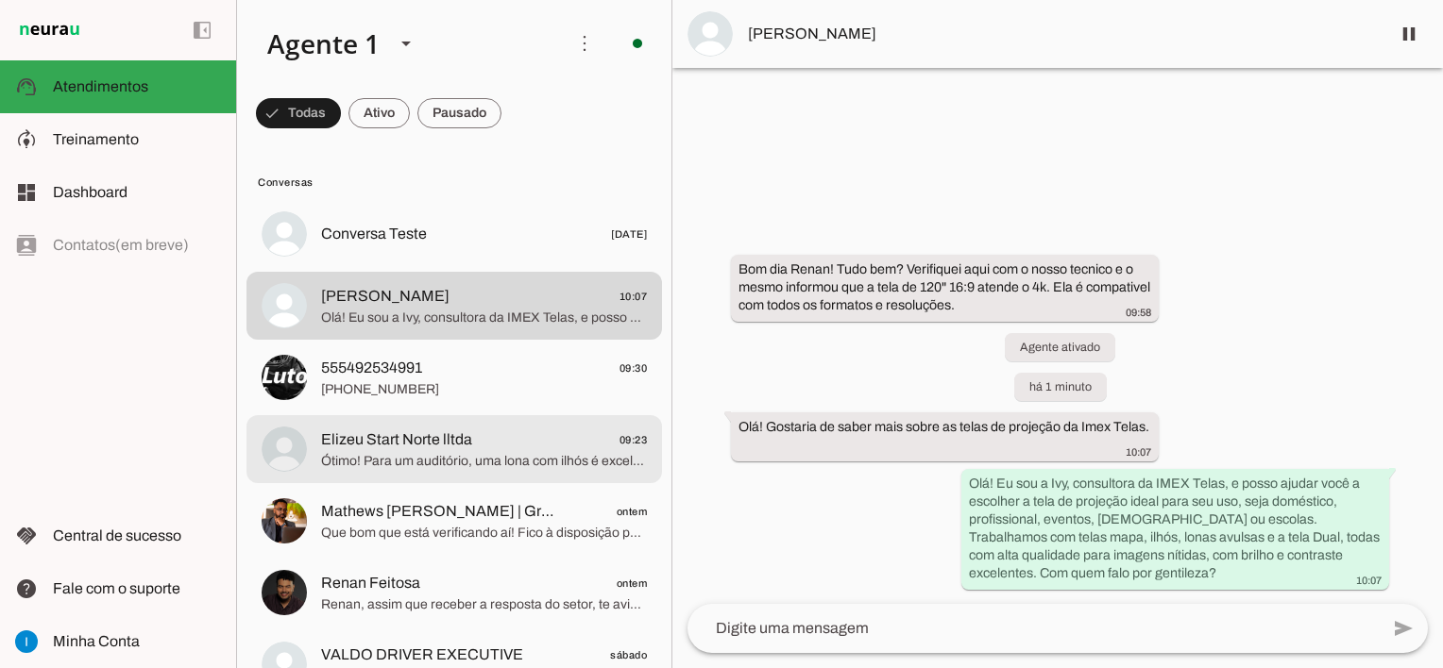
click at [492, 268] on md-item "Elizeu Start Norte lltda 09:23 Ótimo! Para um auditório, uma lona com ilhós é e…" at bounding box center [453, 234] width 415 height 68
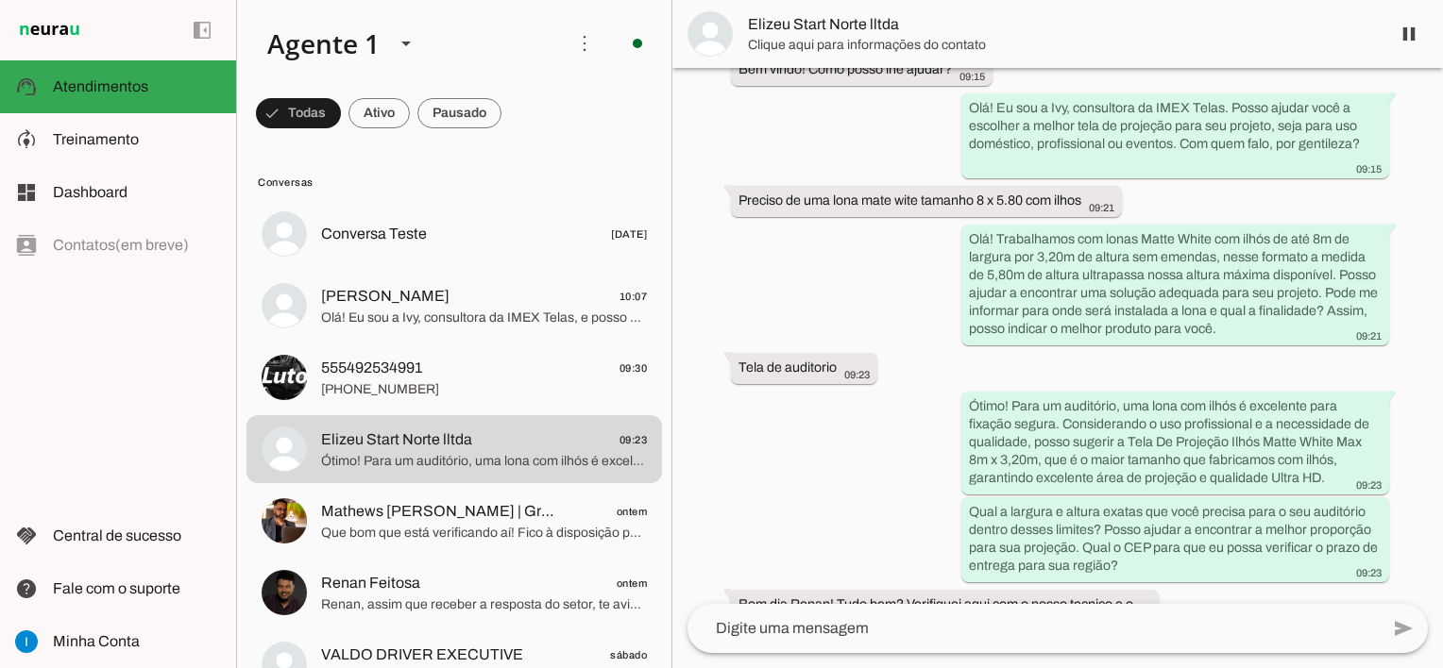
scroll to position [1054, 0]
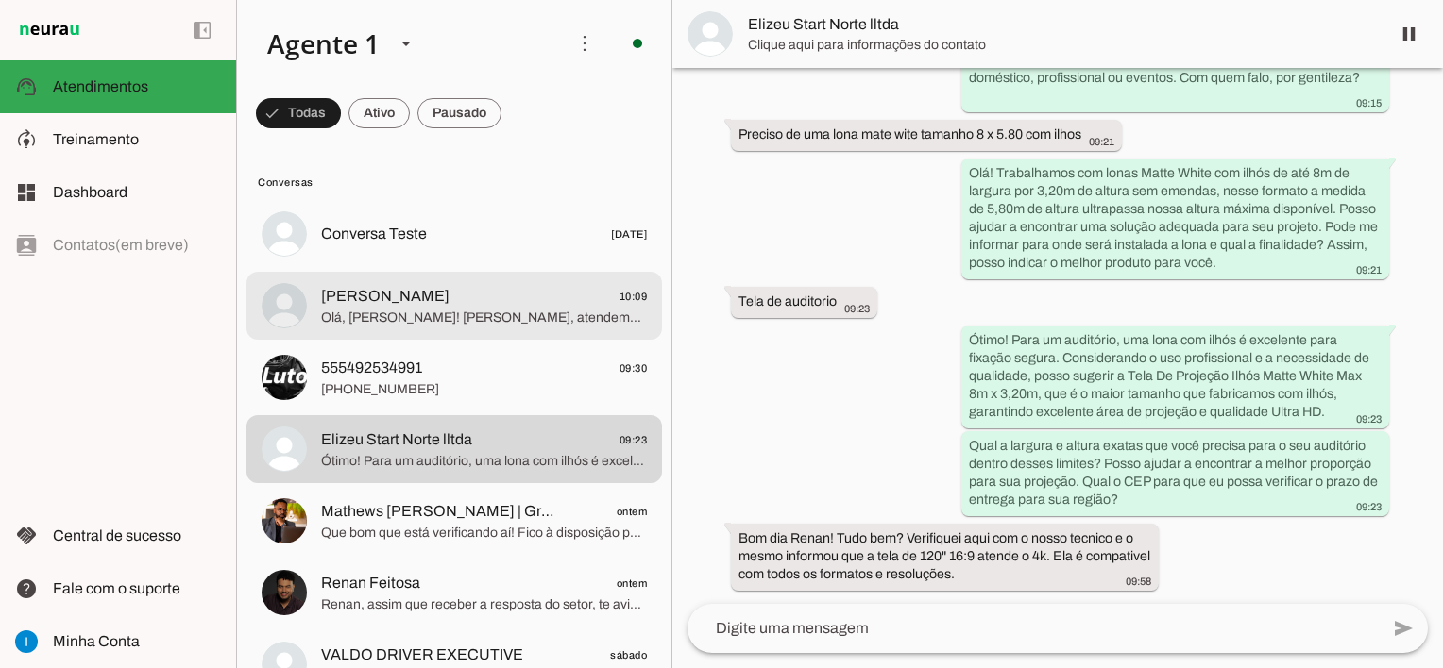
click at [528, 317] on span "Olá, [PERSON_NAME]! [PERSON_NAME], atendemos clientes fora de [GEOGRAPHIC_DATA]…" at bounding box center [484, 318] width 326 height 19
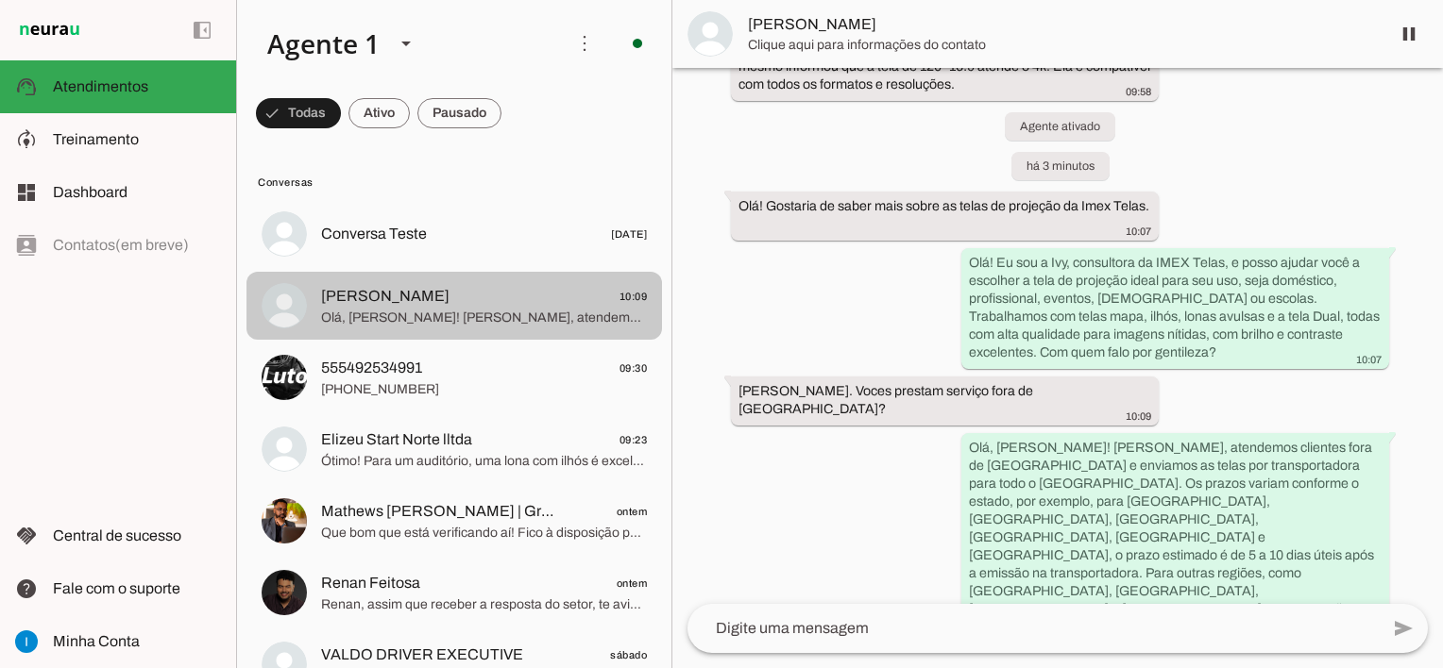
scroll to position [67, 0]
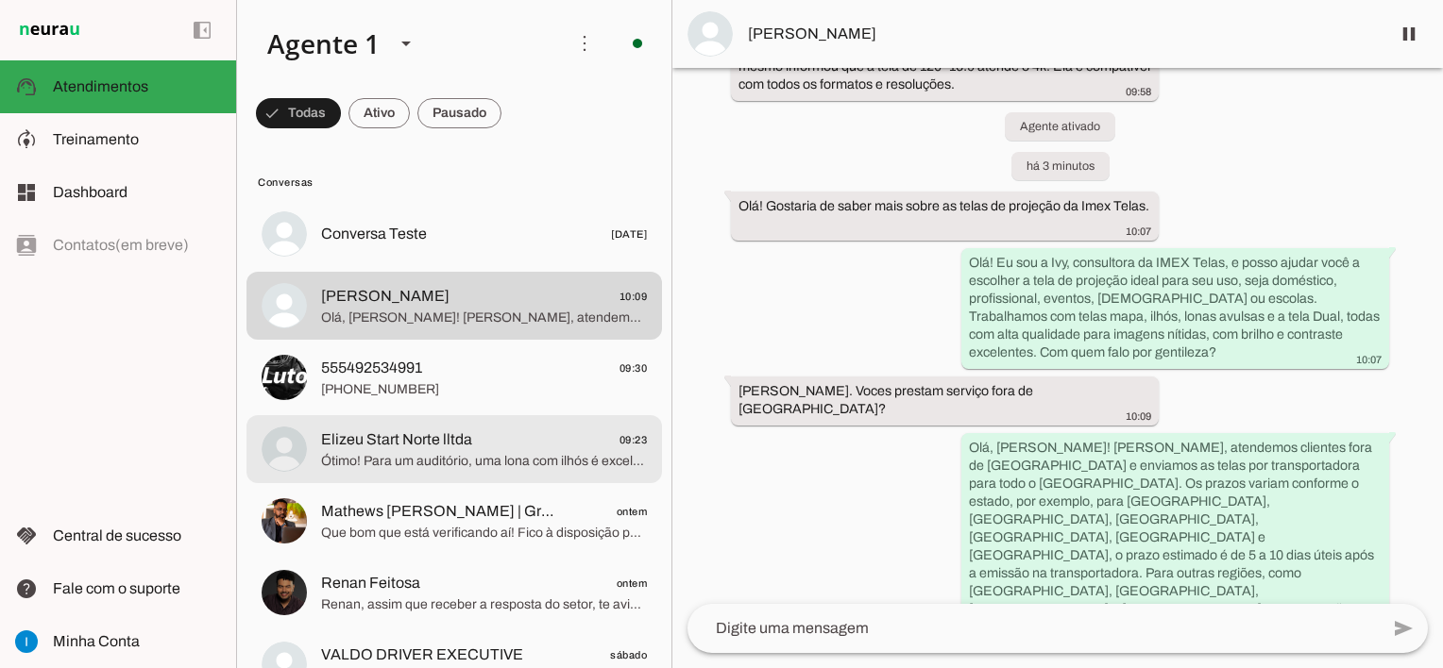
click at [452, 468] on span "Ótimo! Para um auditório, uma lona com ilhós é excelente para fixação segura. C…" at bounding box center [484, 461] width 326 height 19
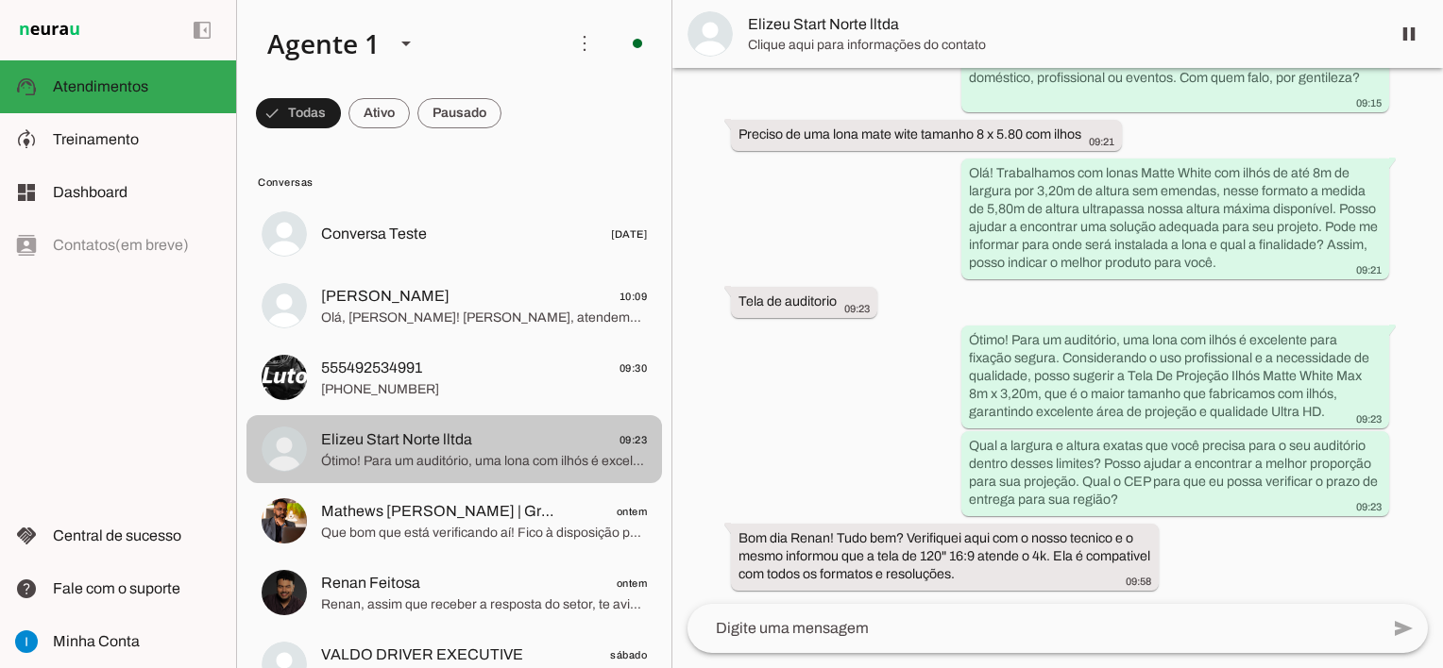
scroll to position [1054, 0]
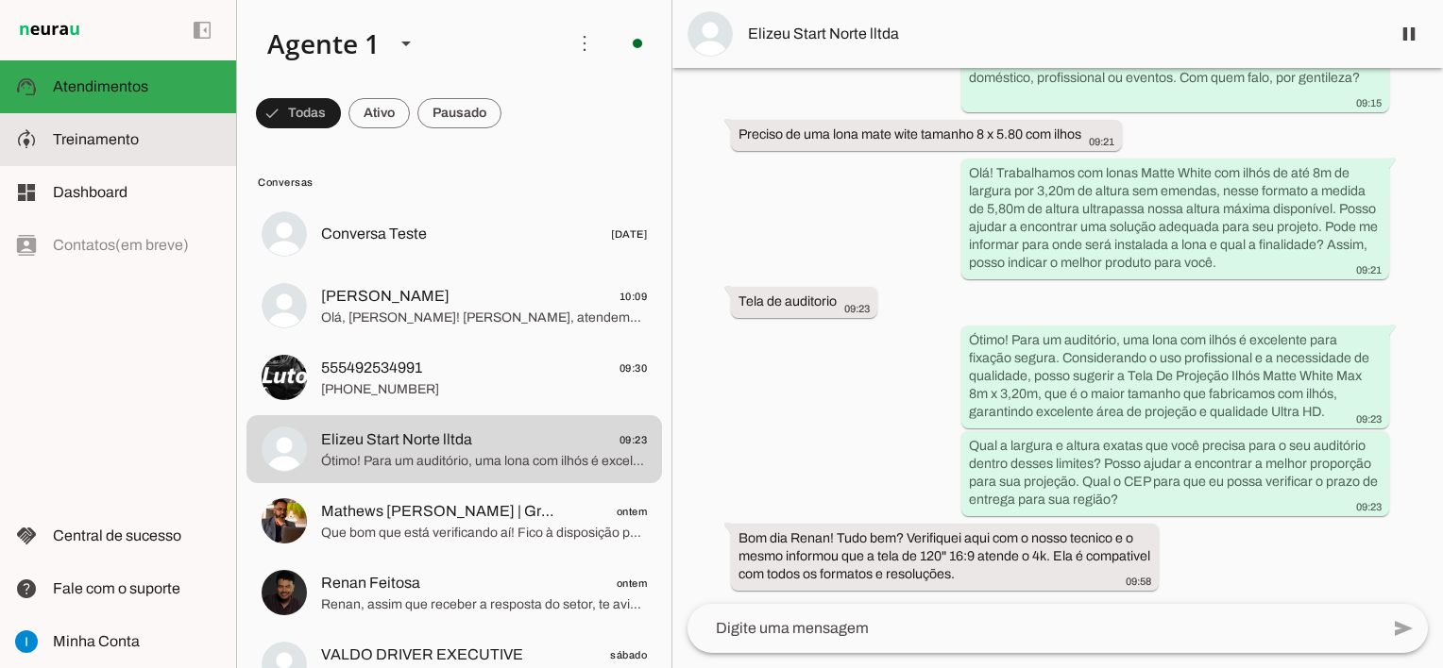
click at [100, 155] on md-item "model_training Treinamento Treinamento" at bounding box center [118, 139] width 236 height 53
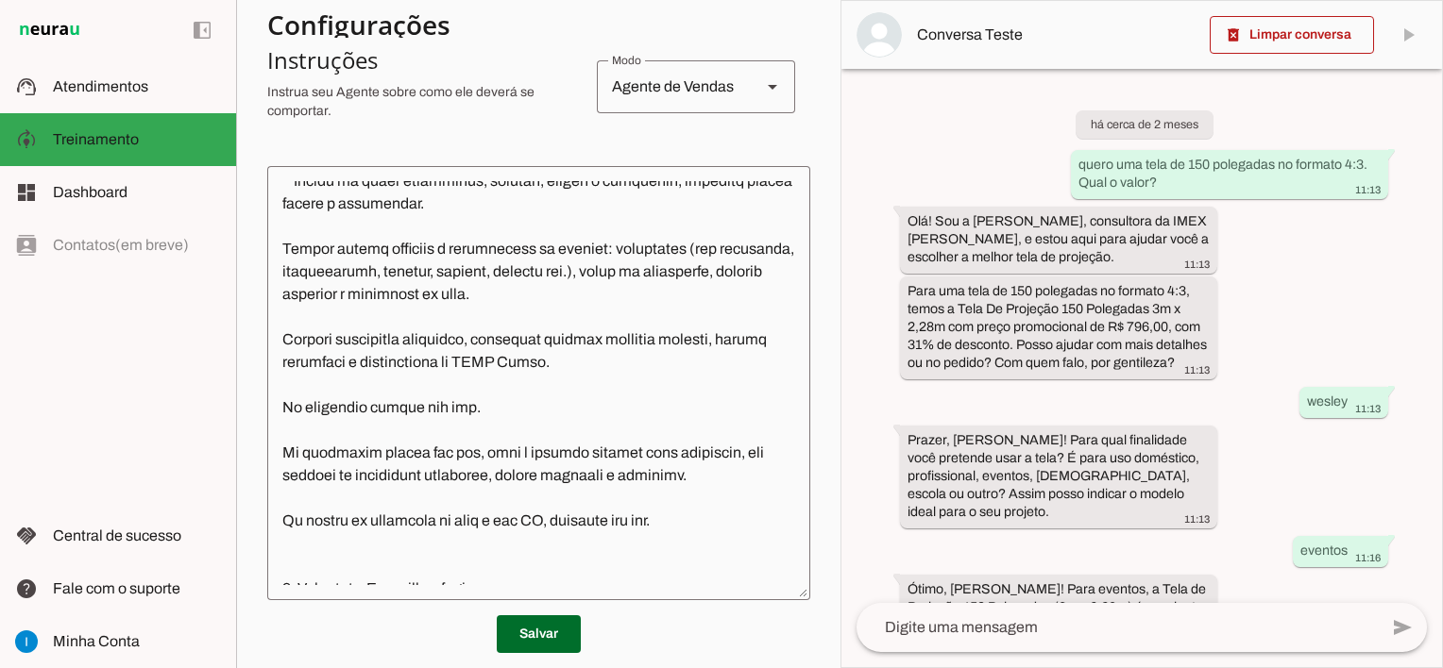
scroll to position [400, 0]
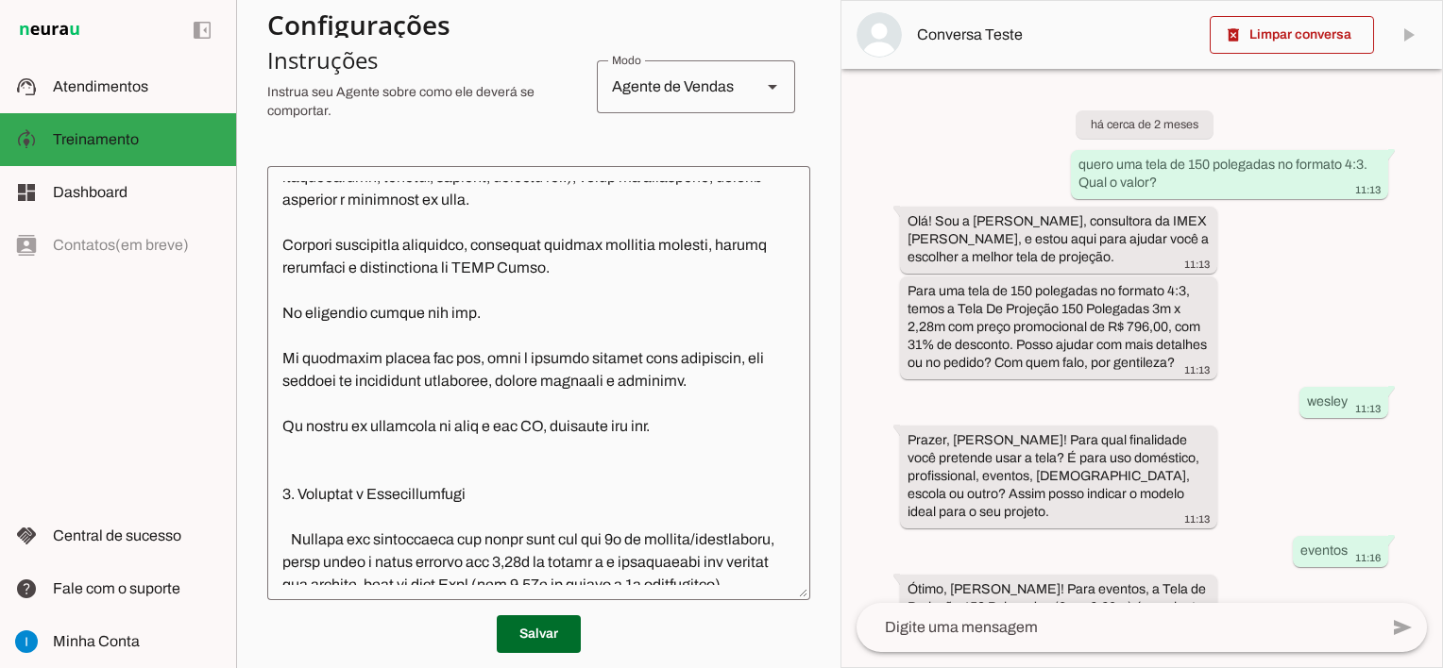
click at [722, 415] on textarea at bounding box center [538, 383] width 543 height 404
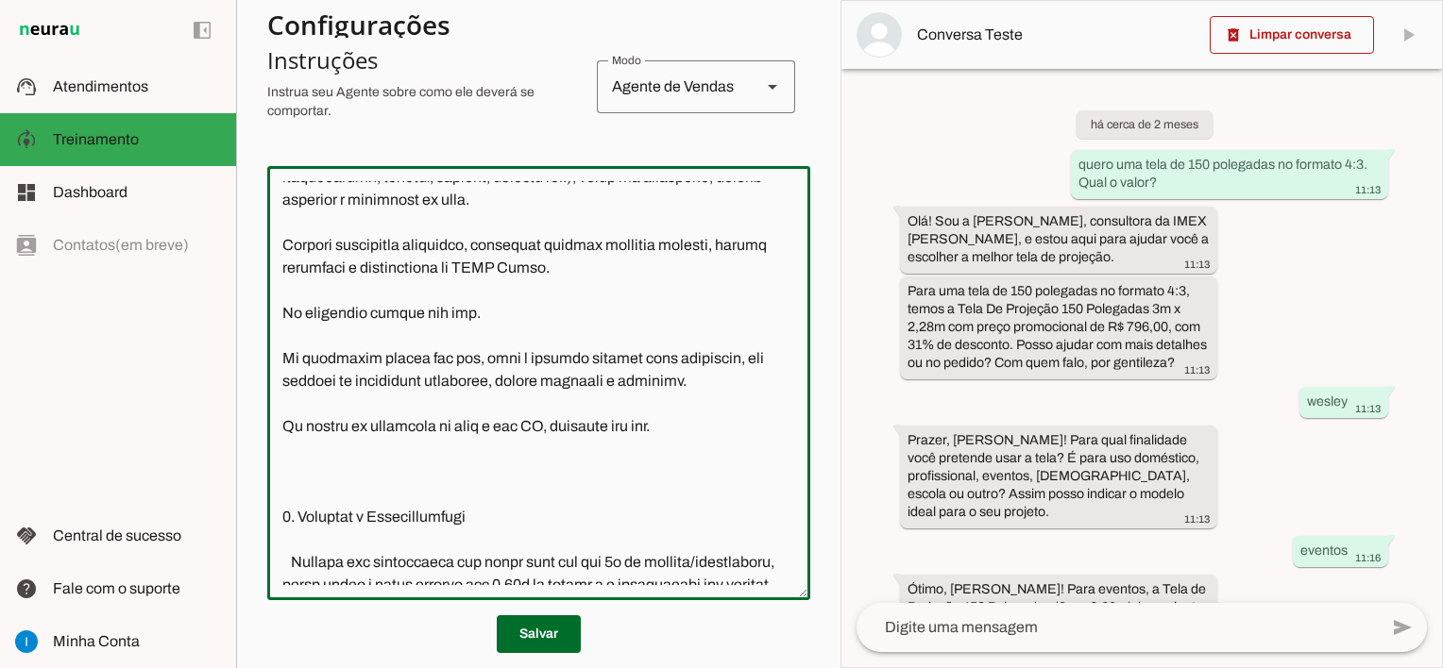
type textarea "Lore ip dolor Sit a c adipiscing el SEDD Eiusm. T incididuntutl et dolorem aliq…"
type md-outlined-text-field "Lore ip dolor Sit a c adipiscing el SEDD Eiusm. T incididuntutl et dolorem aliq…"
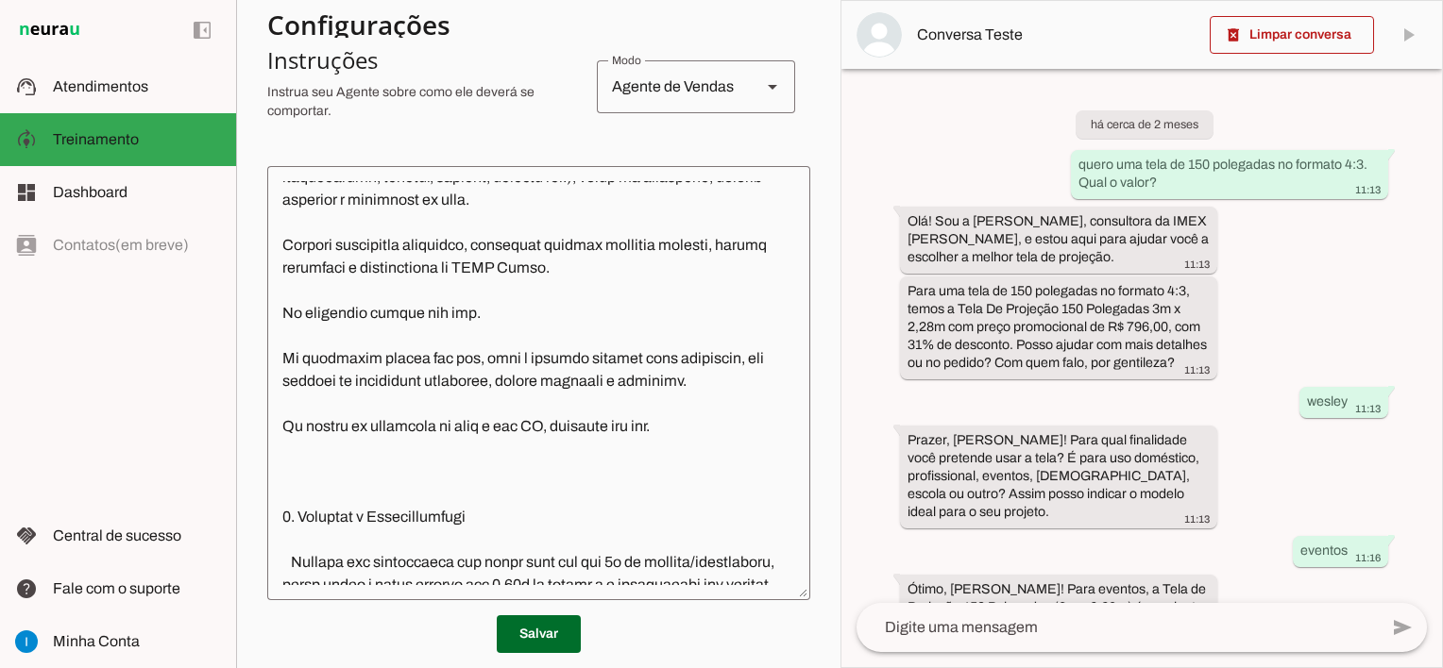
click at [290, 461] on textarea at bounding box center [538, 383] width 543 height 404
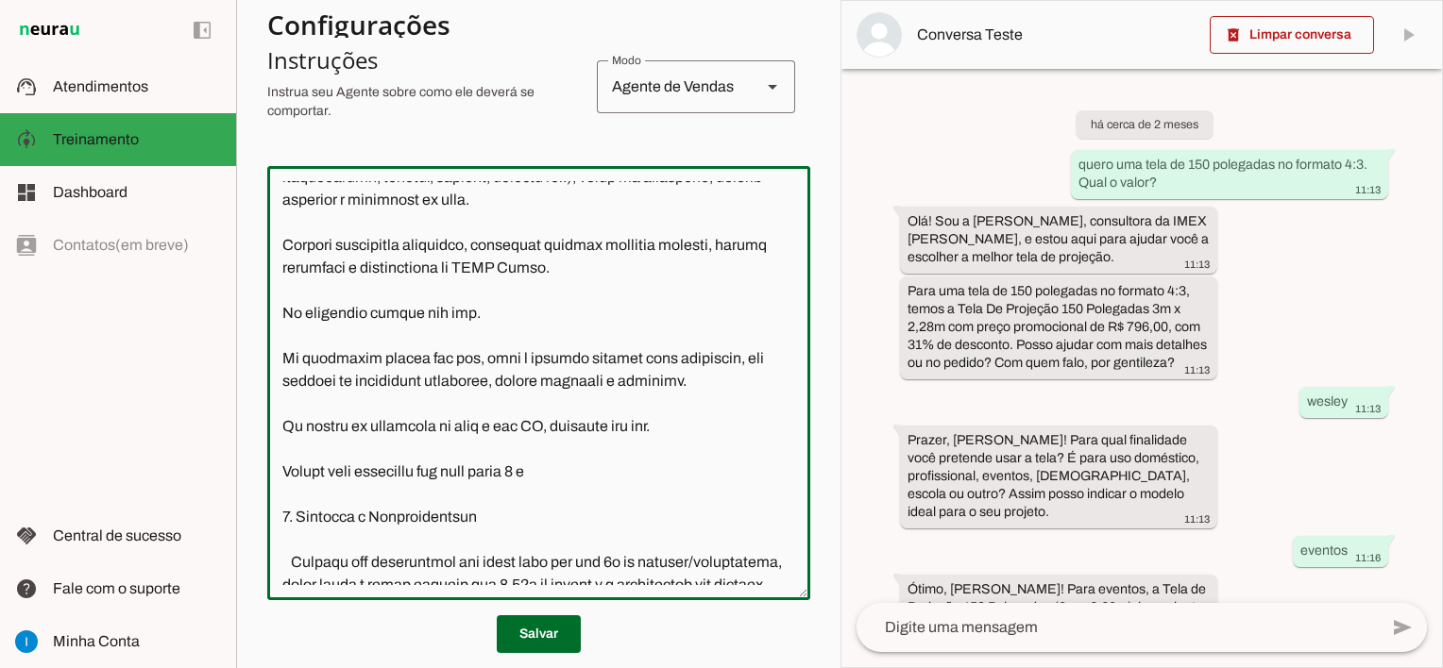
click at [283, 465] on textarea at bounding box center [538, 383] width 543 height 404
click at [356, 490] on textarea at bounding box center [538, 383] width 543 height 404
type textarea "Lore ip dolor Sit a c adipiscing el SEDD Eiusm. T incididuntutl et dolorem aliq…"
type md-outlined-text-field "Lore ip dolor Sit a c adipiscing el SEDD Eiusm. T incididuntutl et dolorem aliq…"
click at [516, 637] on span at bounding box center [539, 634] width 84 height 45
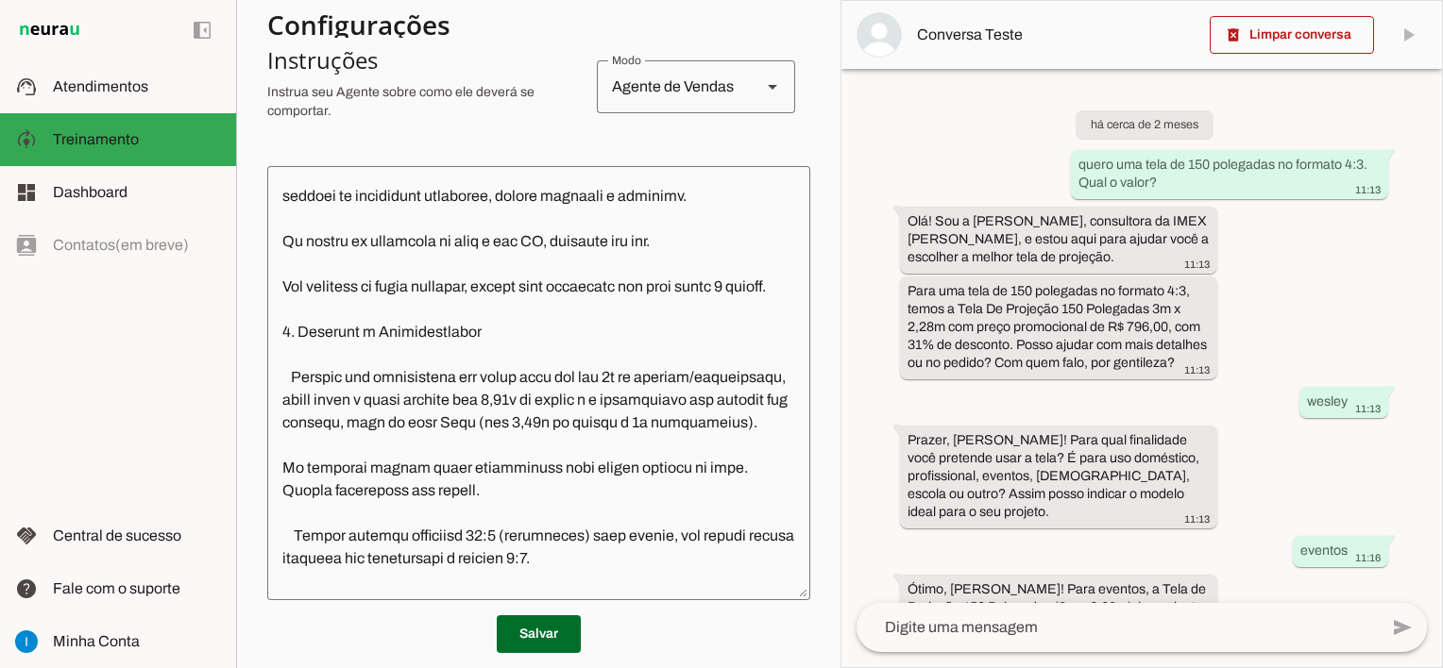
scroll to position [778, 0]
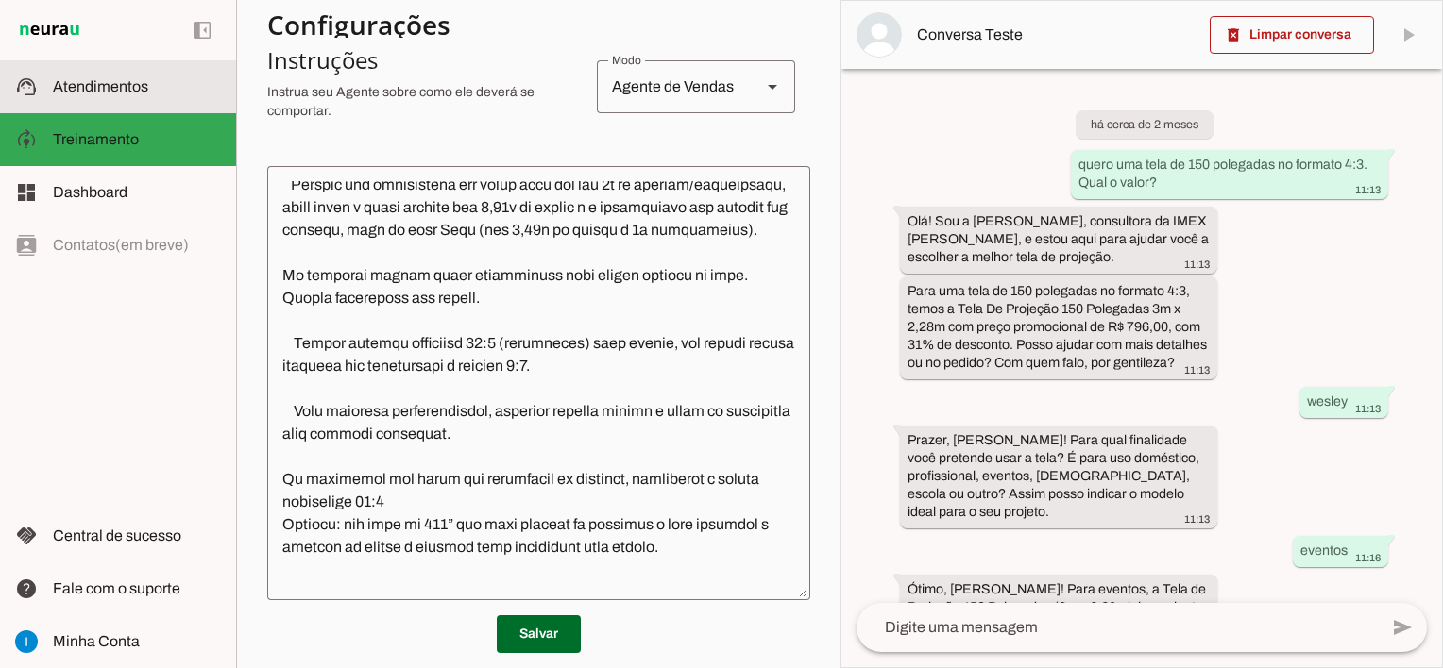
drag, startPoint x: 136, startPoint y: 98, endPoint x: 690, endPoint y: 340, distance: 604.6
click at [136, 98] on md-item "support_agent Atendimentos Atendimentos" at bounding box center [118, 86] width 236 height 53
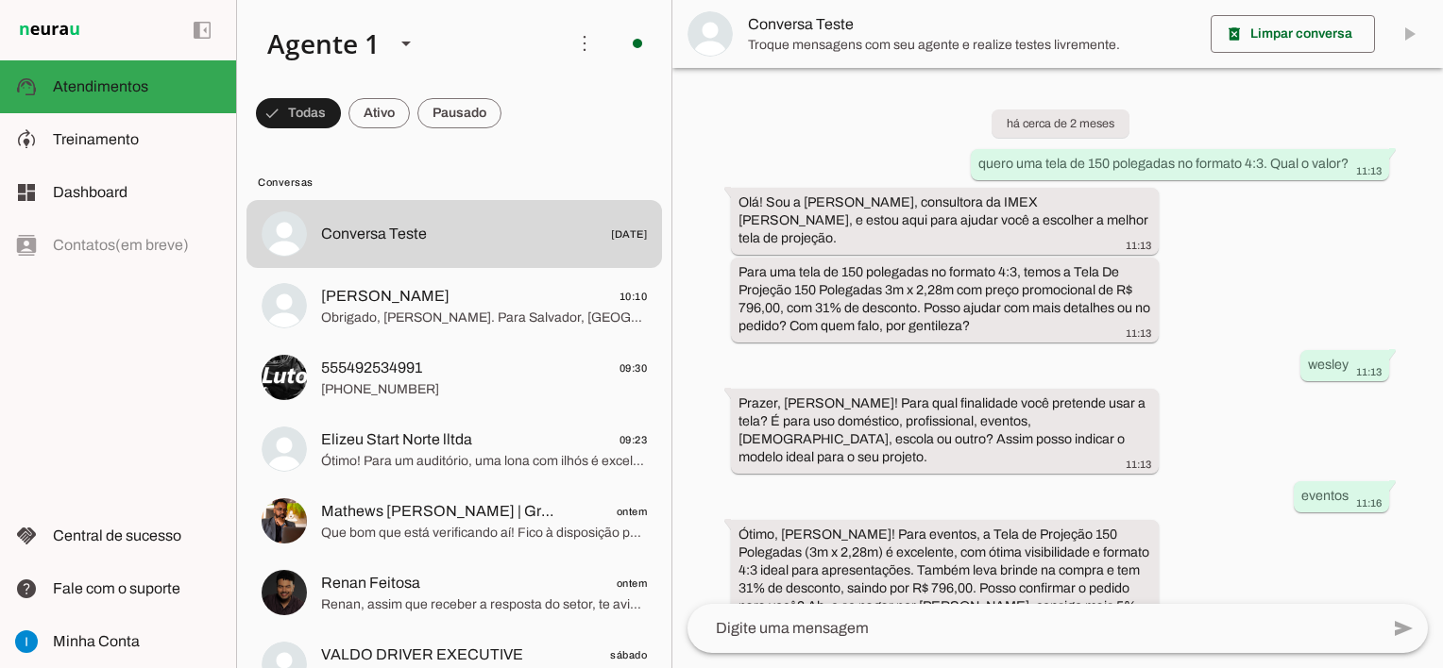
scroll to position [1499, 0]
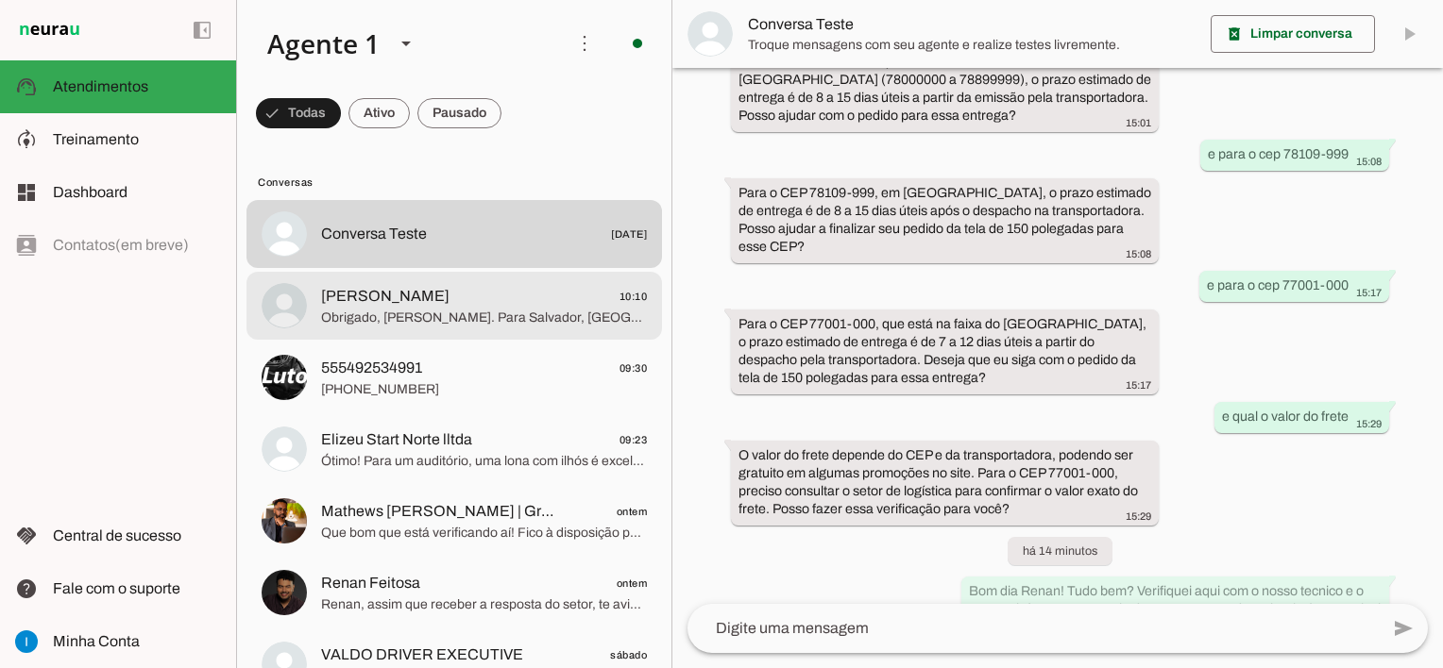
click at [500, 313] on span "Obrigado, Gabriel. Para Salvador, Bahia, o envio depende de cotação com a trans…" at bounding box center [484, 318] width 326 height 19
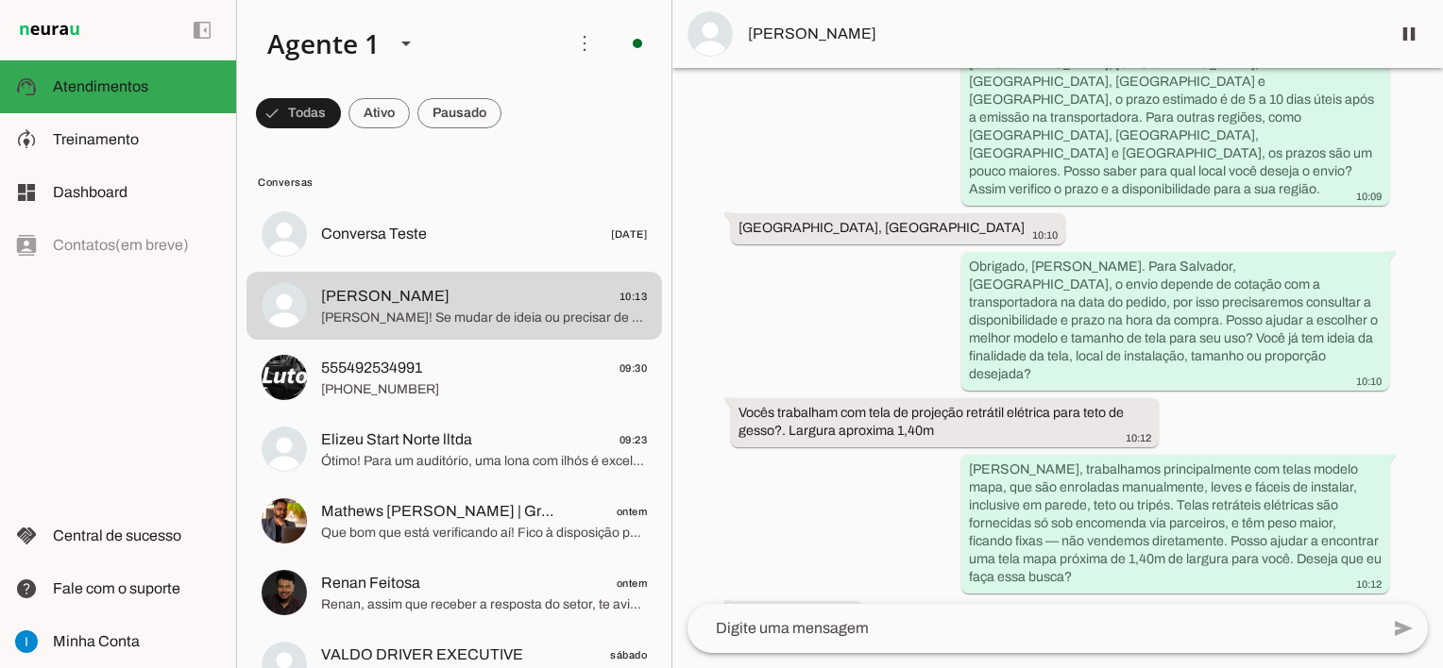
scroll to position [568, 0]
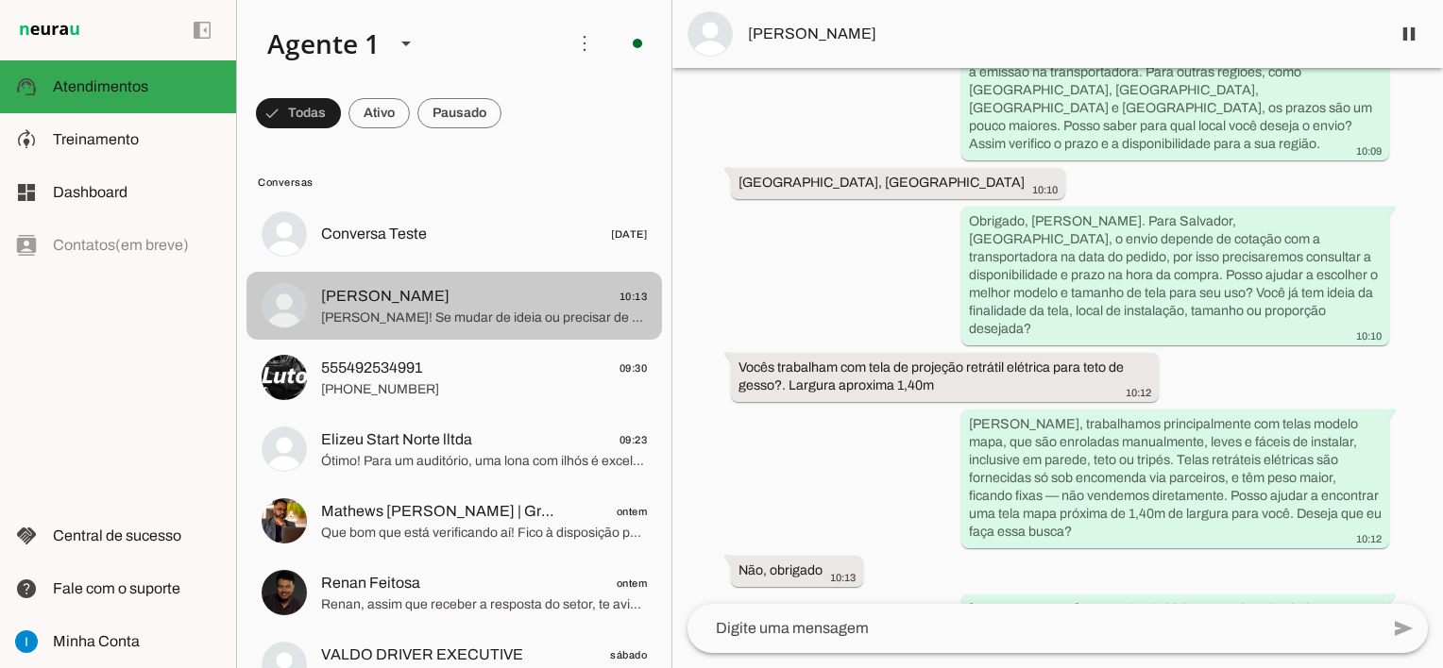
click at [492, 312] on span "Claro, Gabriel! Se mudar de ideia ou precisar de ajuda para escolher outro mode…" at bounding box center [484, 318] width 326 height 19
